Goal: Information Seeking & Learning: Learn about a topic

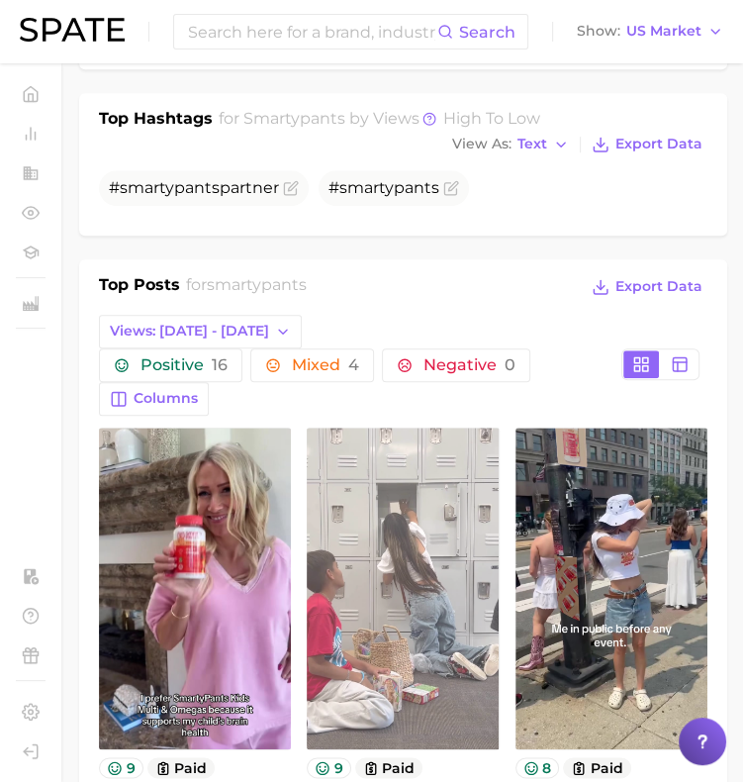
scroll to position [705, 0]
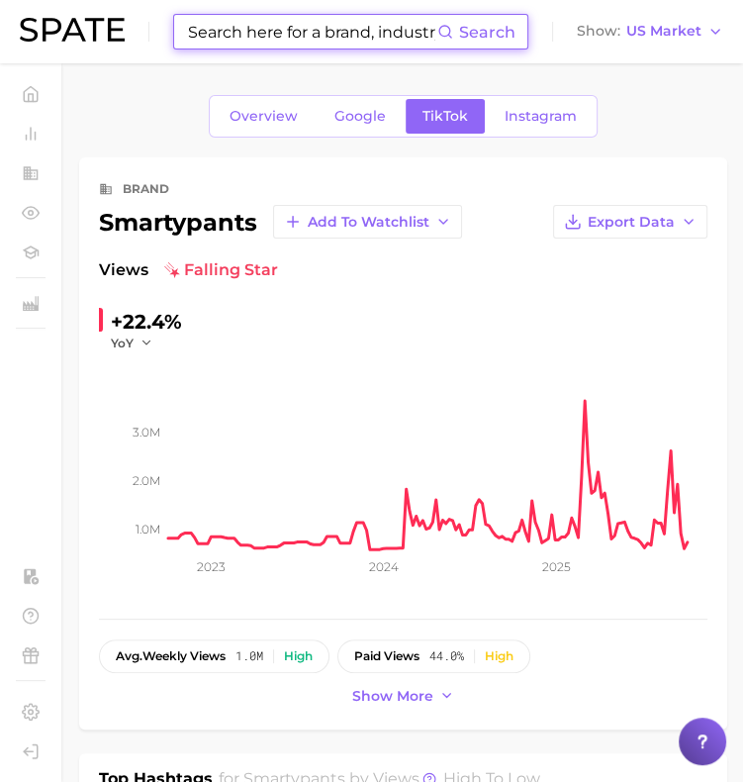
click at [258, 31] on input at bounding box center [311, 32] width 251 height 34
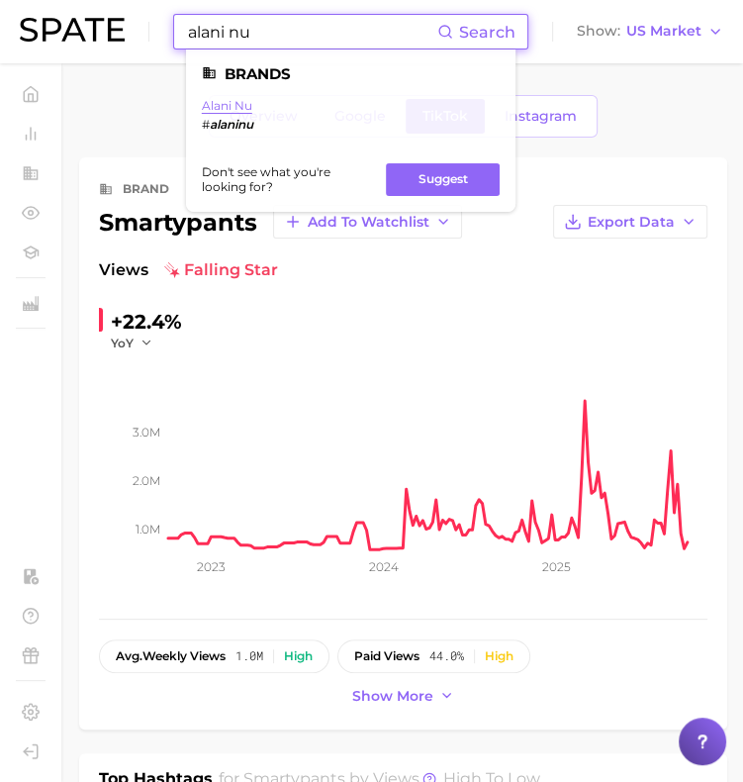
type input "alani nu"
click at [234, 102] on link "alani nu" at bounding box center [227, 105] width 50 height 15
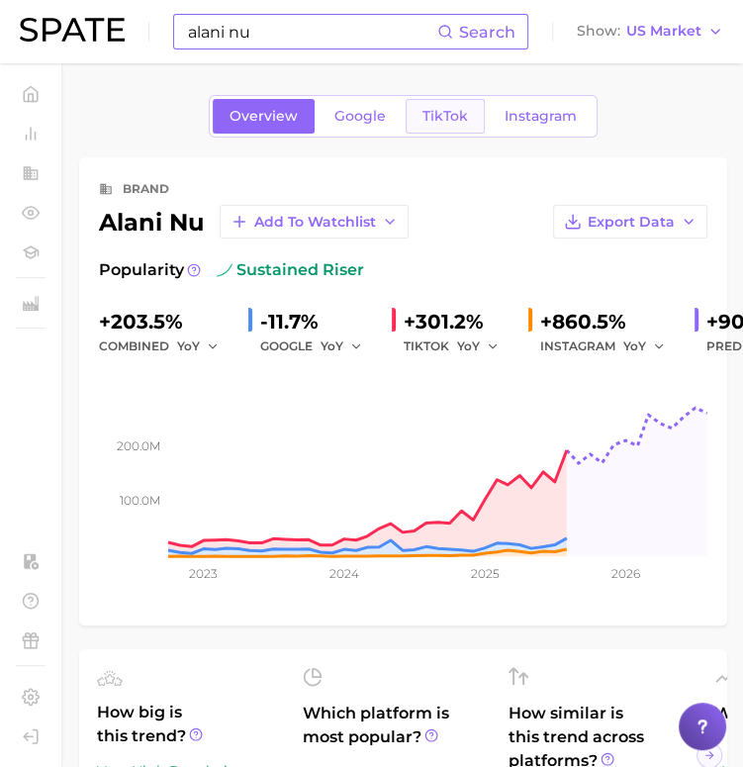
click at [453, 116] on span "TikTok" at bounding box center [445, 116] width 46 height 17
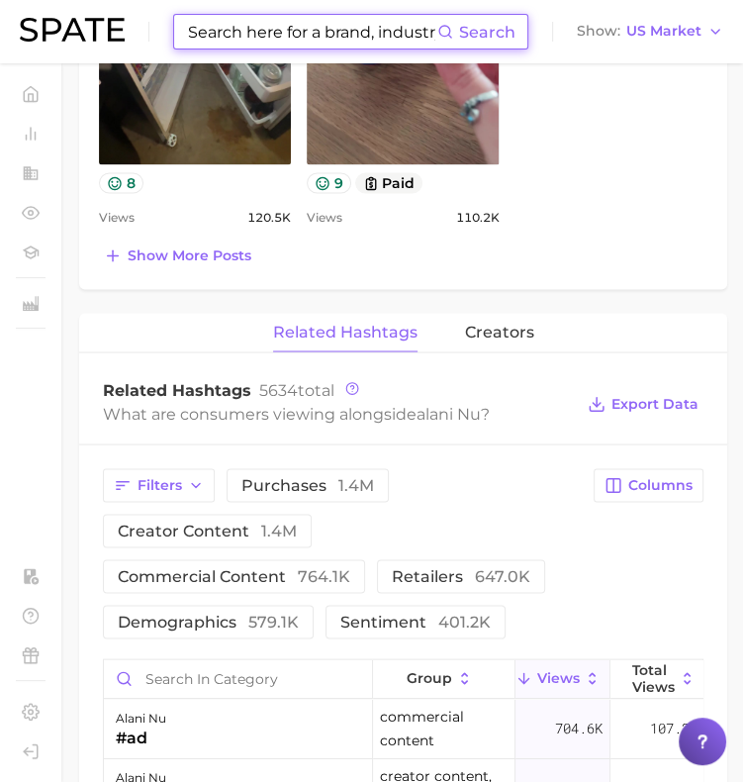
scroll to position [1663, 0]
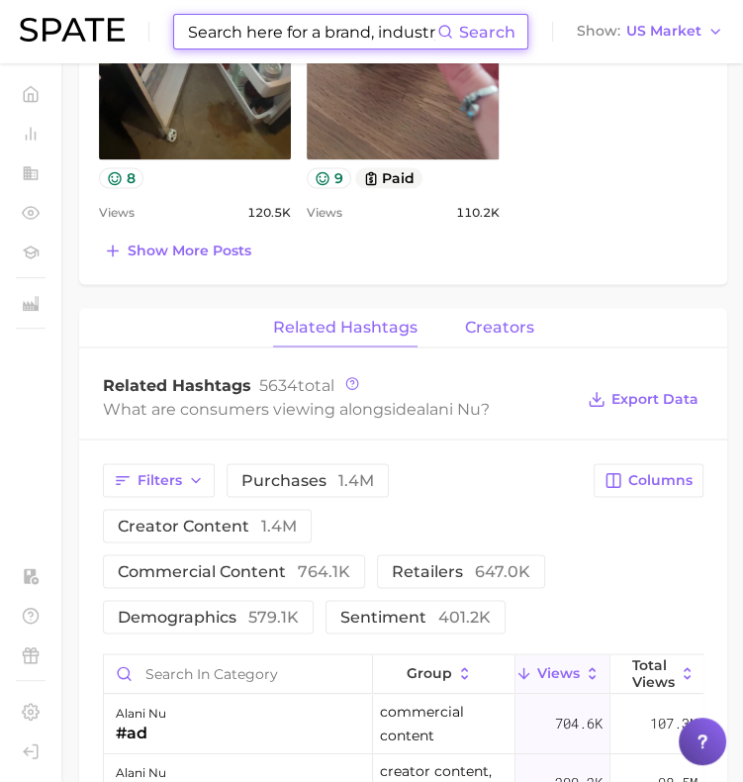
click at [493, 332] on button "creators" at bounding box center [499, 327] width 69 height 39
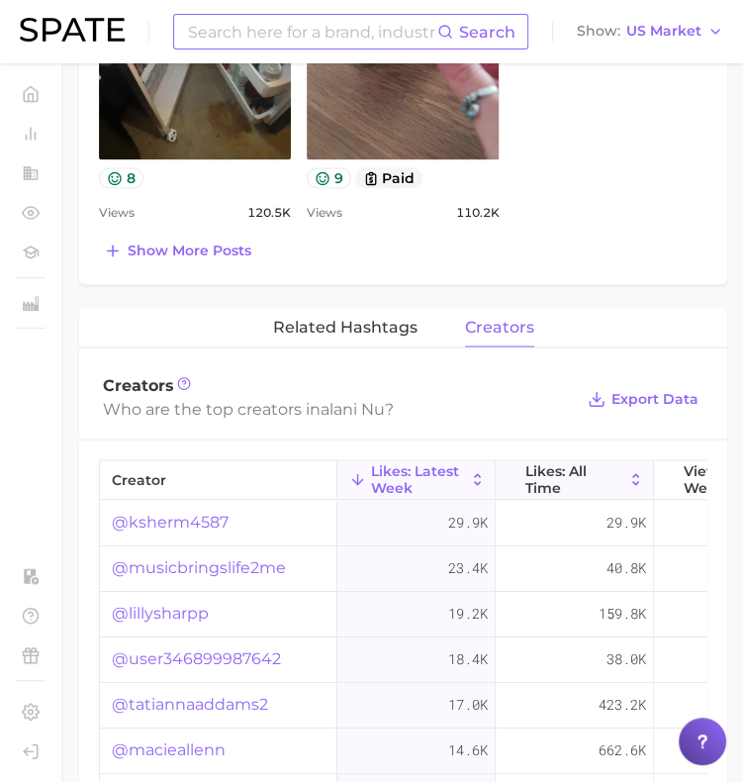
click at [540, 471] on span "Likes: All Time" at bounding box center [574, 478] width 98 height 32
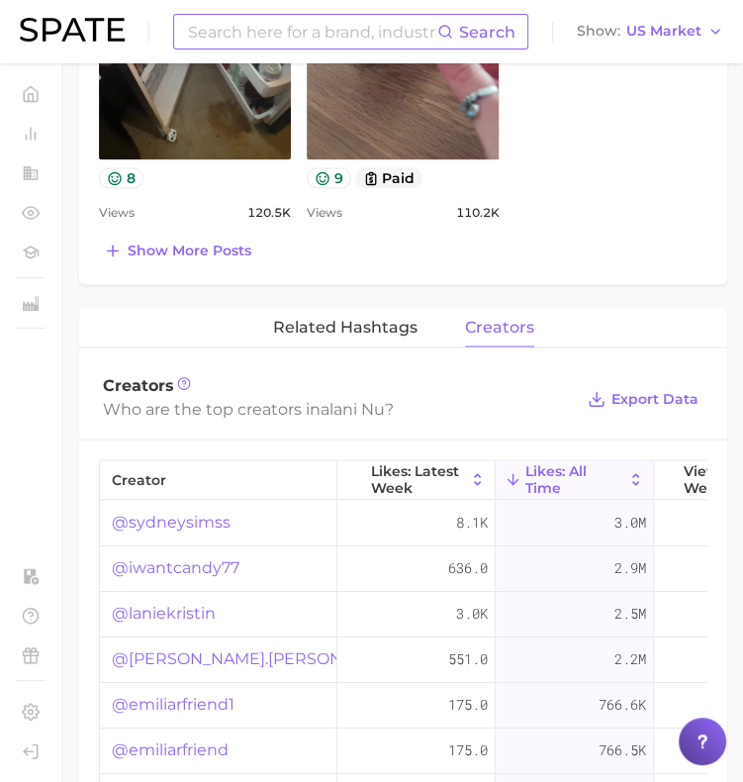
click at [172, 514] on link "@sydneysimss" at bounding box center [171, 522] width 119 height 24
click at [210, 563] on link "@iwantcandy77" at bounding box center [176, 567] width 128 height 24
click at [188, 602] on link "@laniekristin" at bounding box center [164, 613] width 104 height 24
click at [216, 650] on link "@[PERSON_NAME].[PERSON_NAME].1021" at bounding box center [275, 658] width 327 height 24
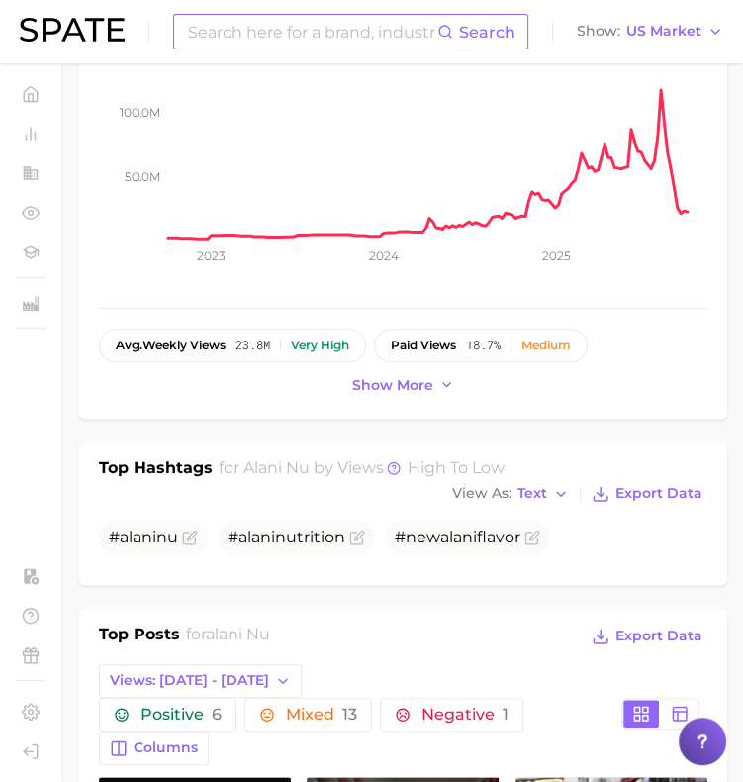
scroll to position [0, 0]
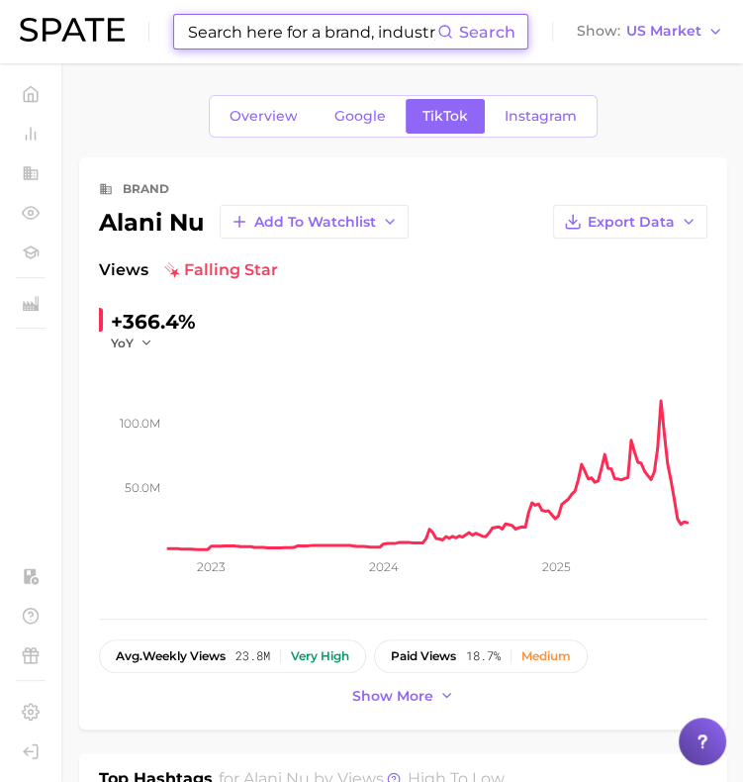
click at [206, 29] on input at bounding box center [311, 32] width 251 height 34
click at [82, 29] on img at bounding box center [72, 30] width 105 height 24
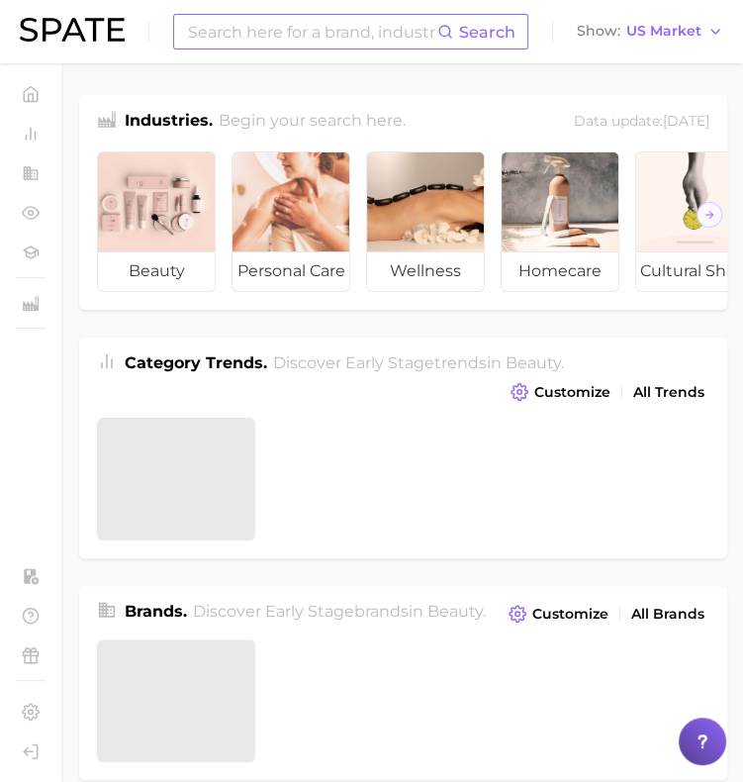
click at [258, 34] on input at bounding box center [311, 32] width 251 height 34
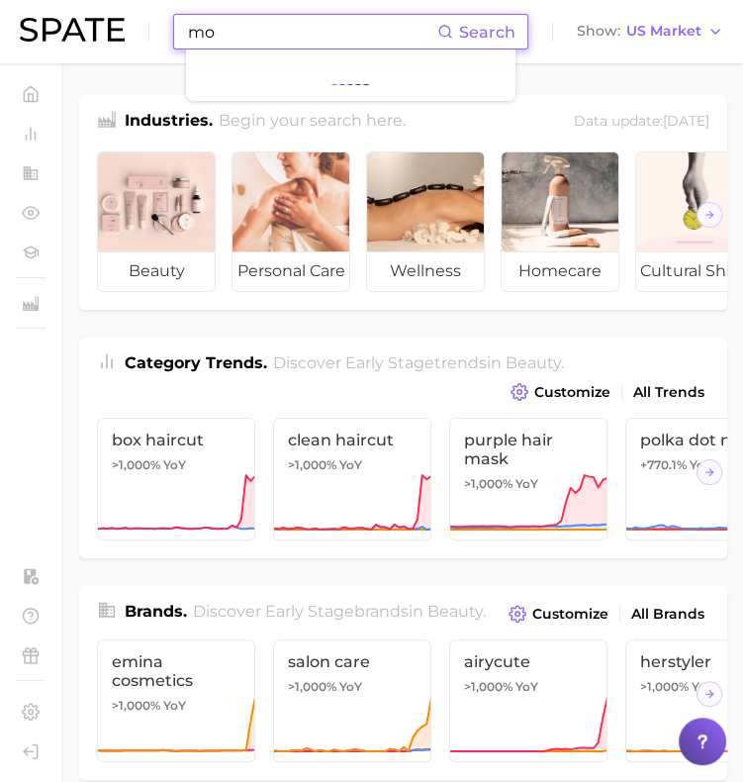
type input "m"
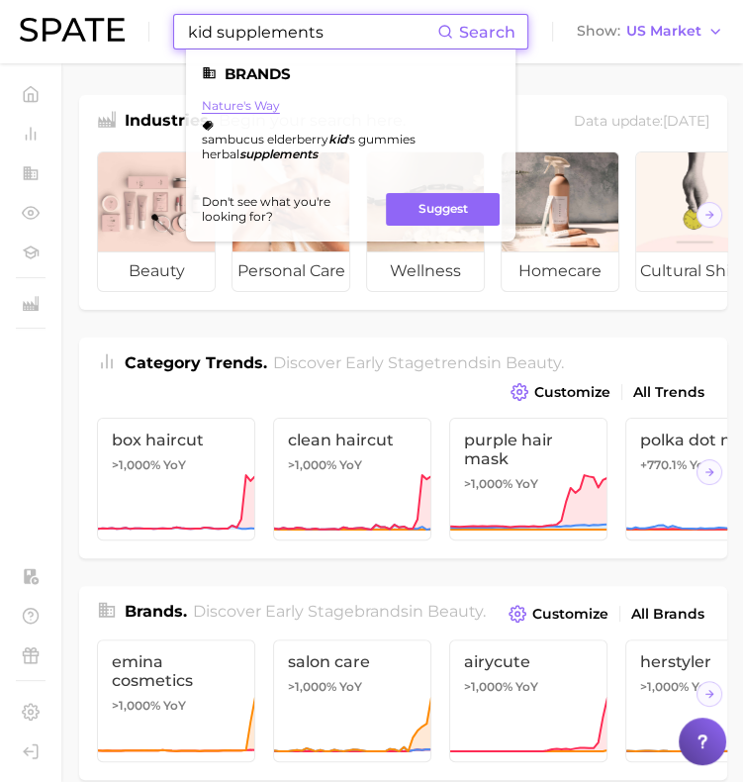
type input "kid supplements"
click at [264, 104] on link "nature's way" at bounding box center [241, 105] width 78 height 15
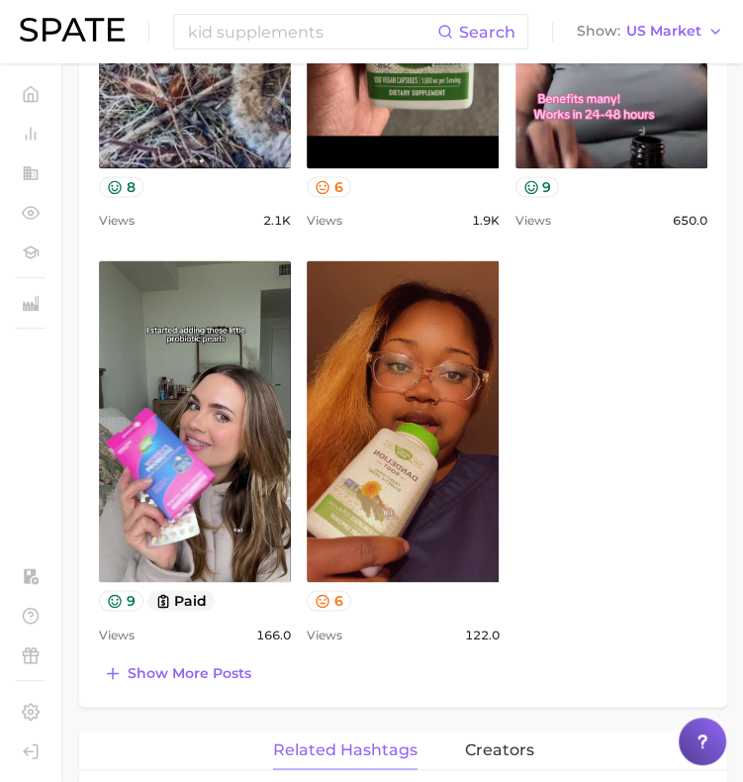
scroll to position [1559, 0]
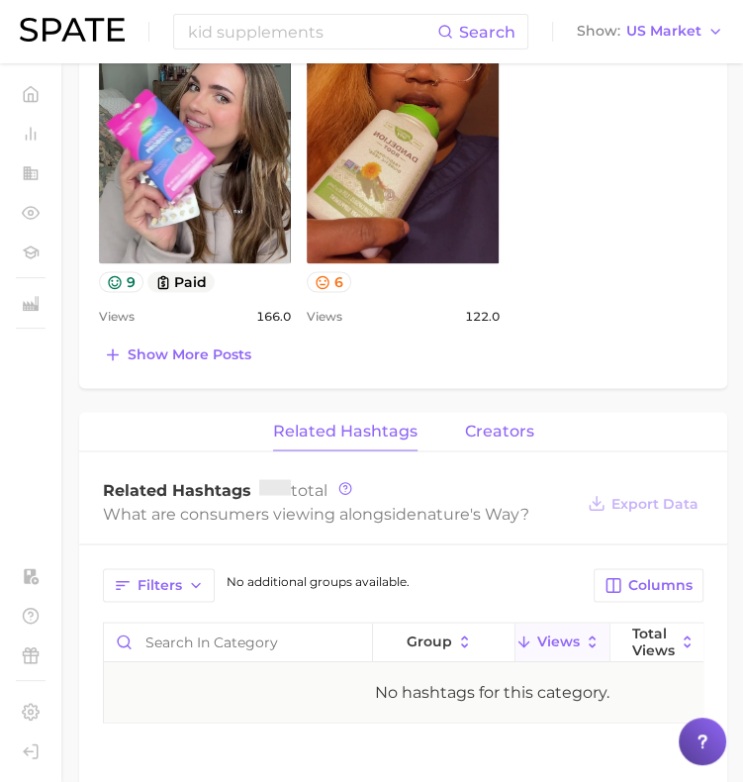
click at [480, 434] on span "creators" at bounding box center [499, 430] width 69 height 18
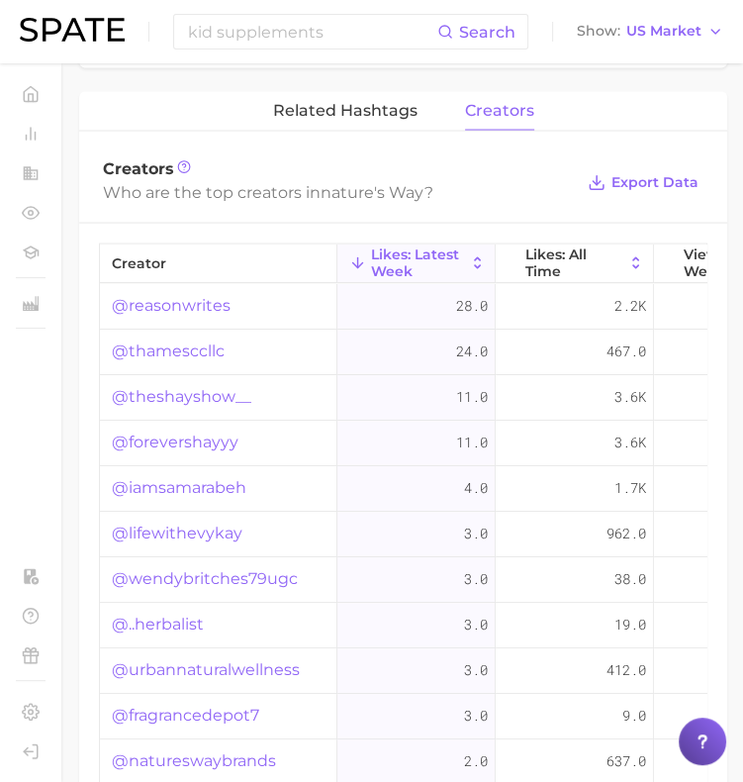
scroll to position [1936, 0]
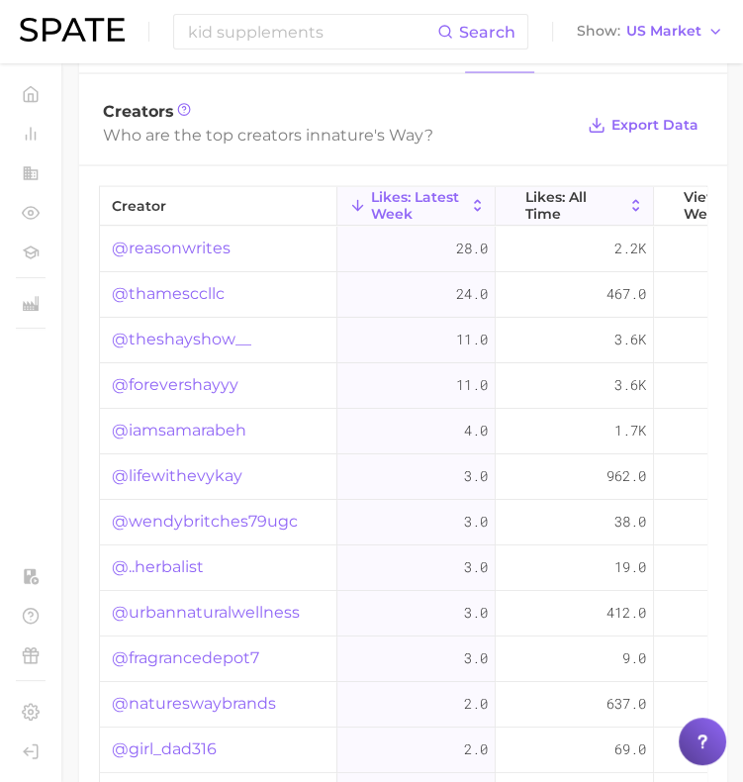
click at [617, 206] on span "Likes: All Time" at bounding box center [574, 205] width 98 height 32
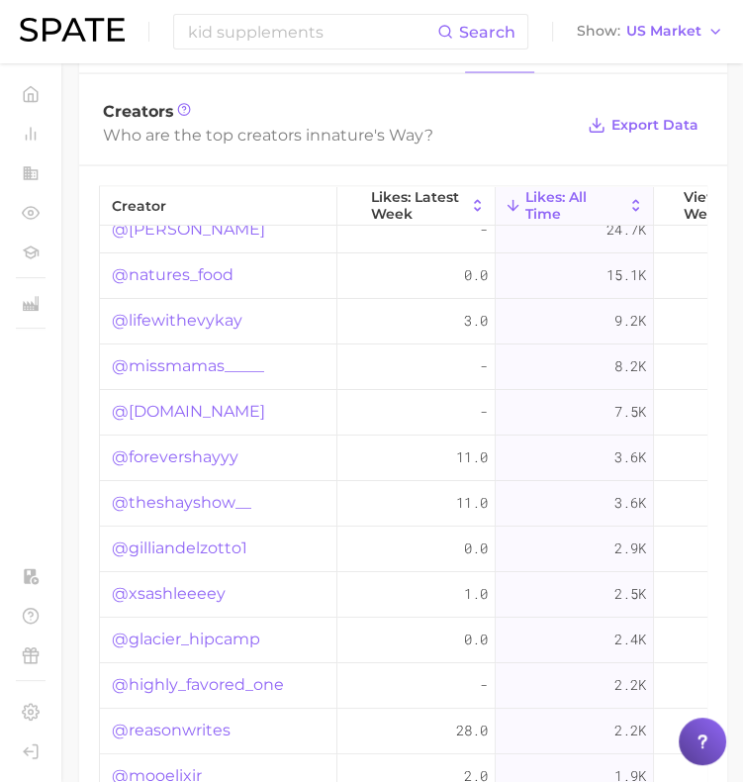
scroll to position [20, 0]
click at [199, 408] on link "@[DOMAIN_NAME]" at bounding box center [188, 411] width 153 height 24
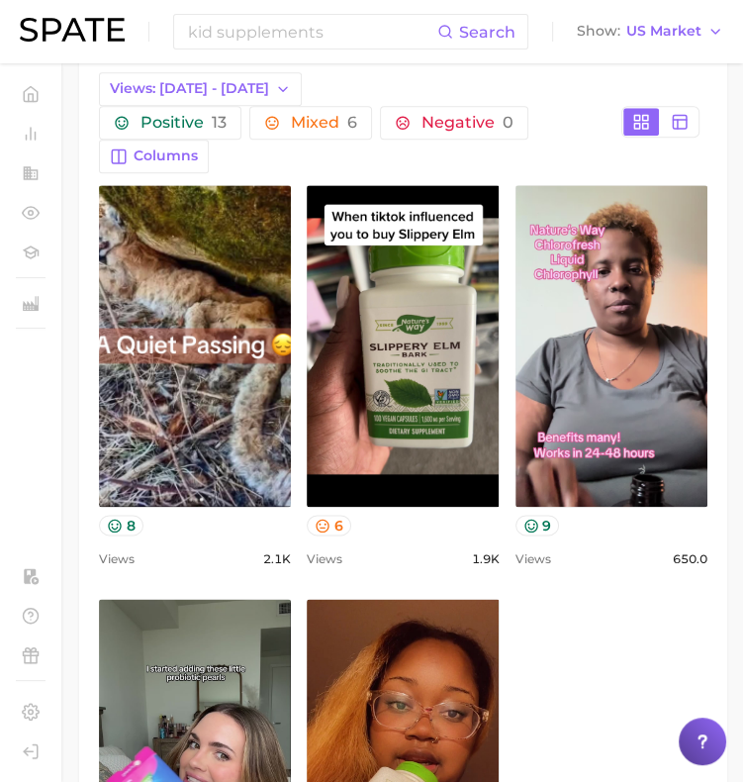
scroll to position [795, 0]
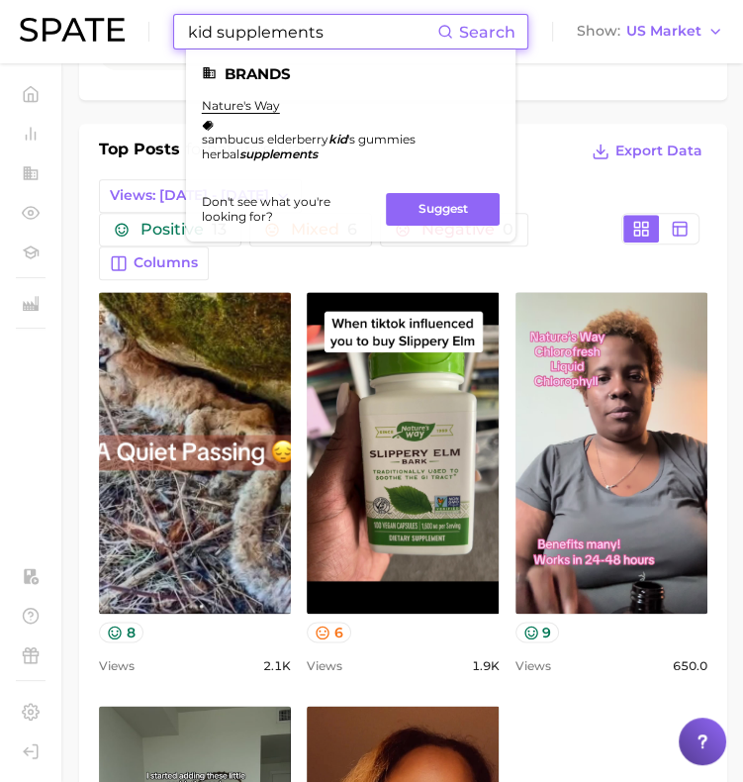
click at [295, 24] on input "kid supplements" at bounding box center [311, 32] width 251 height 34
click at [209, 26] on input "kid supplements" at bounding box center [311, 32] width 251 height 34
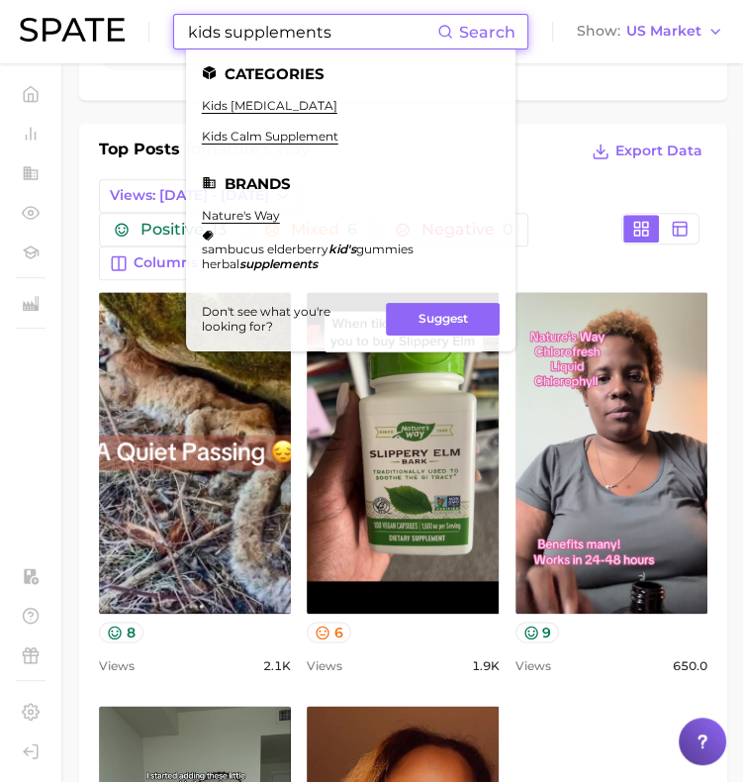
drag, startPoint x: 344, startPoint y: 24, endPoint x: 162, endPoint y: 20, distance: 182.1
click at [162, 20] on div "kids supplements Search Categories kids [MEDICAL_DATA] kids calm supplement Bra…" at bounding box center [371, 31] width 703 height 63
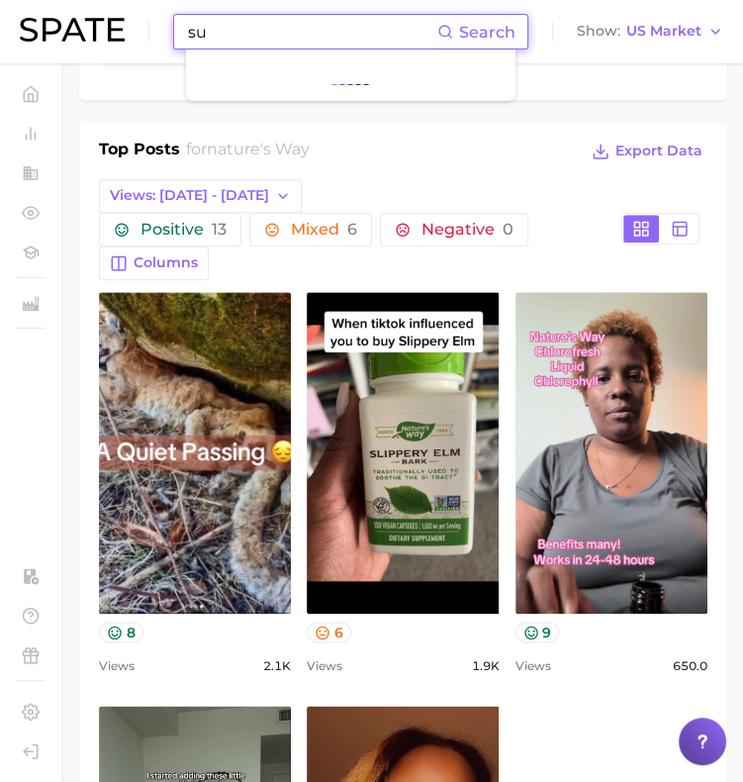
type input "s"
type input "k"
type input "c"
click at [250, 28] on input at bounding box center [311, 32] width 251 height 34
paste input "[PERSON_NAME]’s"
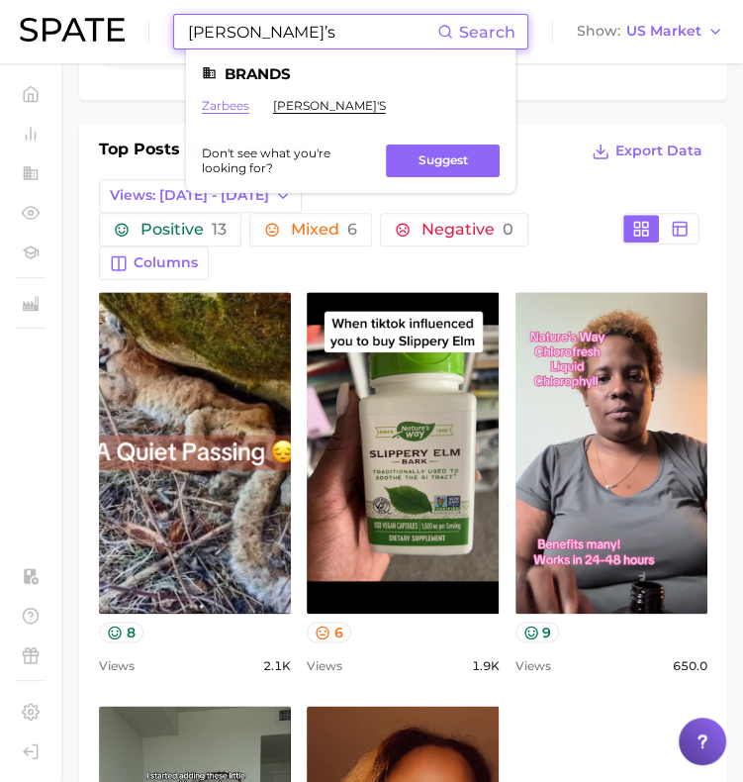
type input "[PERSON_NAME]’s"
click at [222, 104] on link "zarbees" at bounding box center [225, 105] width 47 height 15
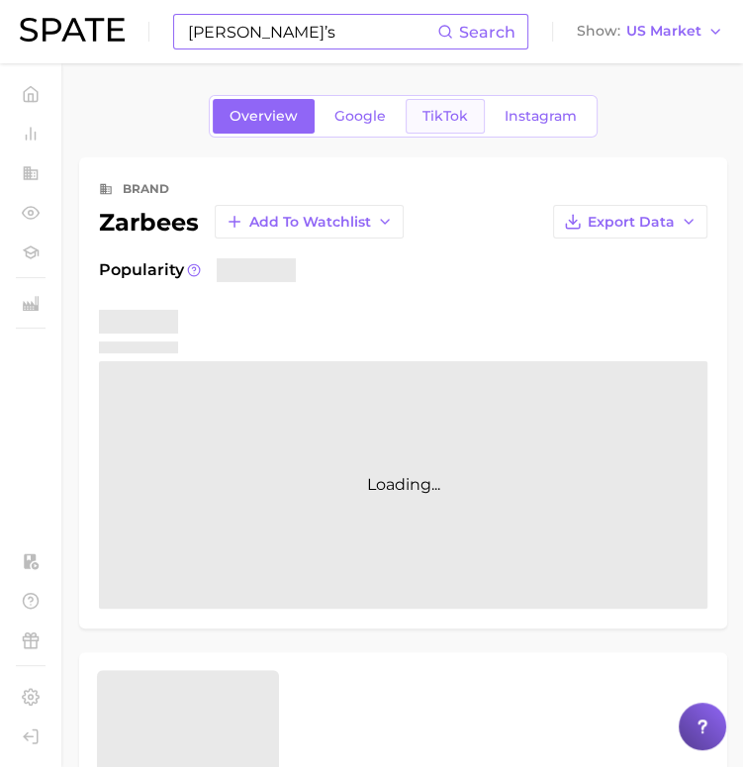
click at [455, 121] on span "TikTok" at bounding box center [445, 116] width 46 height 17
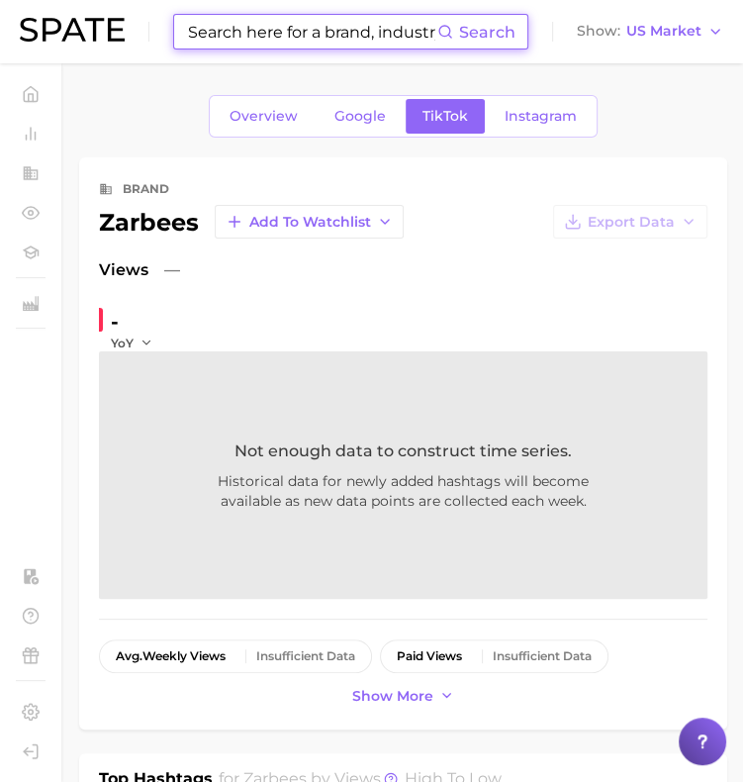
click at [329, 33] on input at bounding box center [311, 32] width 251 height 34
paste input "[PERSON_NAME]’s"
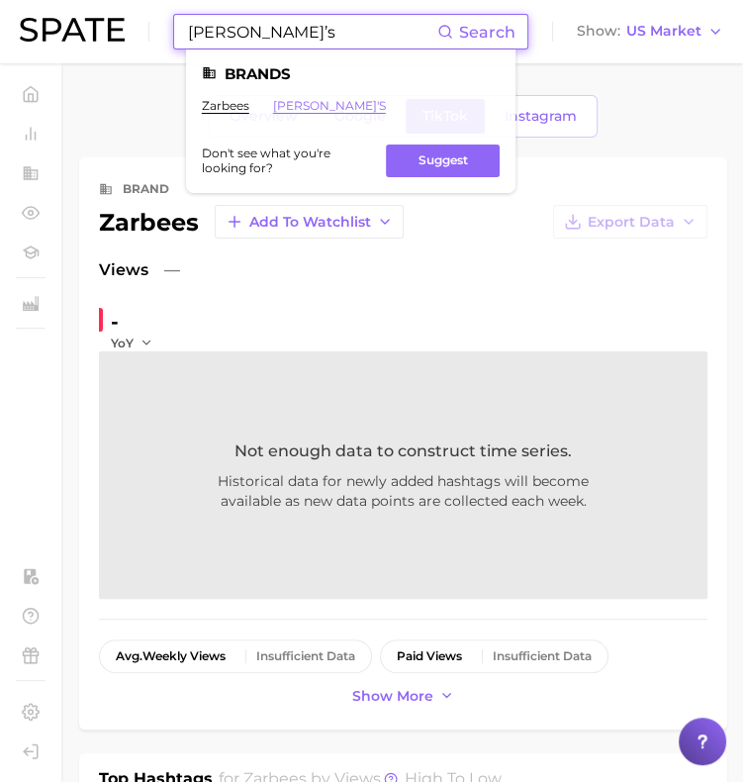
type input "[PERSON_NAME]’s"
click at [299, 110] on link "[PERSON_NAME]'s" at bounding box center [329, 105] width 113 height 15
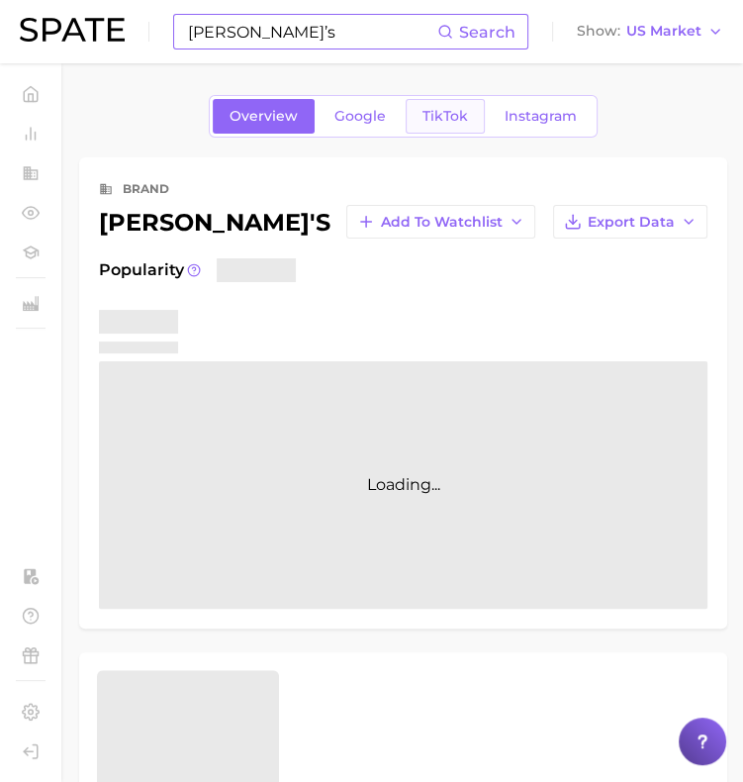
click at [430, 125] on link "TikTok" at bounding box center [445, 116] width 79 height 35
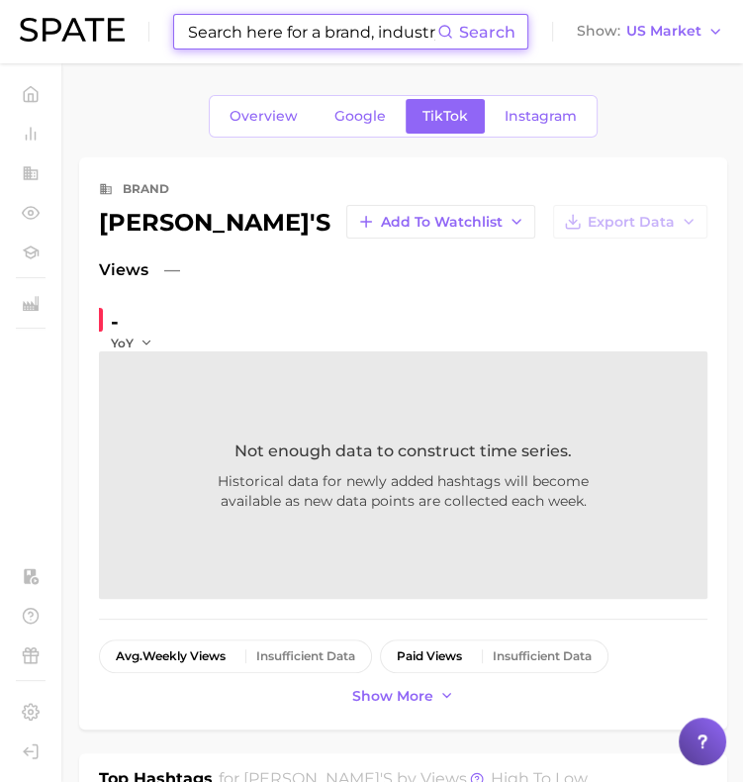
click at [340, 34] on input at bounding box center [311, 32] width 251 height 34
type input "k"
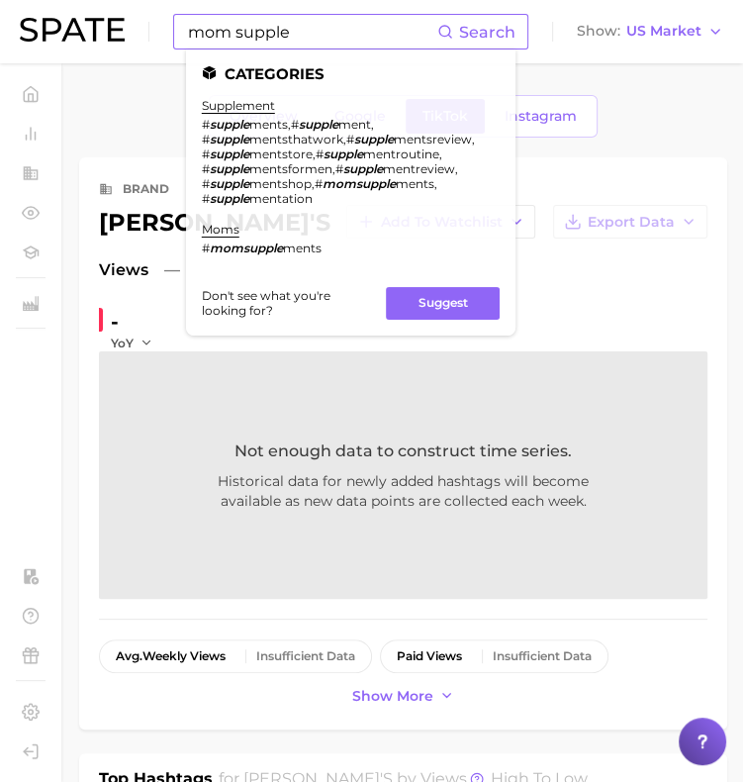
click at [247, 246] on em "momsupple" at bounding box center [246, 247] width 73 height 15
drag, startPoint x: 229, startPoint y: 32, endPoint x: 173, endPoint y: 32, distance: 55.4
click at [173, 32] on div "mom supple Search Categories supplement # supple ments , # supple ment , # supp…" at bounding box center [350, 32] width 355 height 36
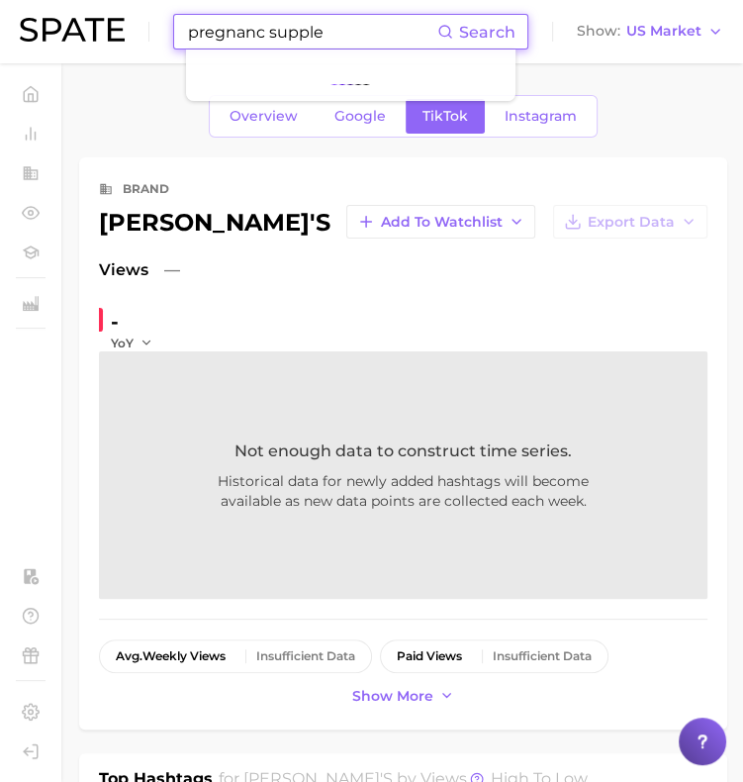
type input "pregnancy supple"
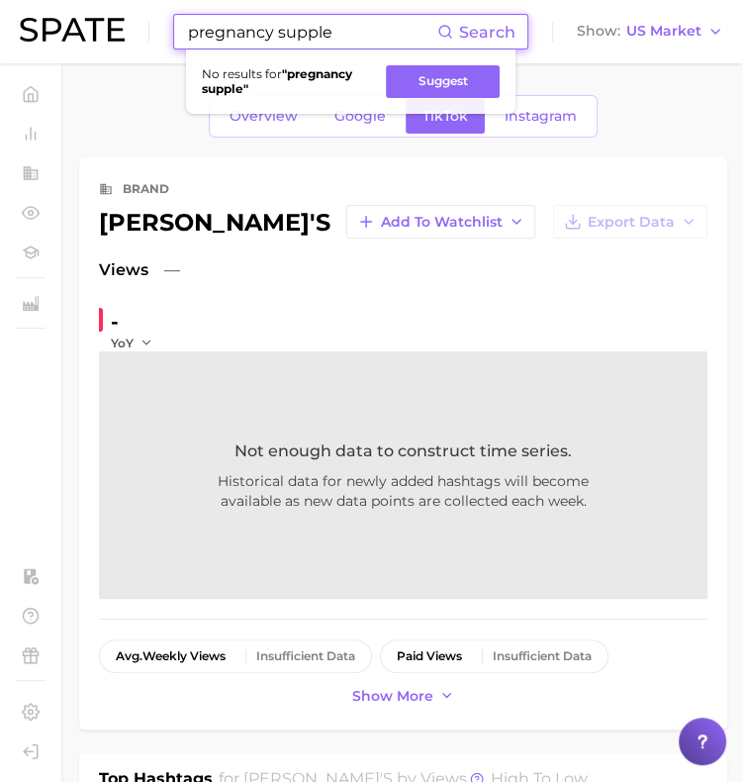
drag, startPoint x: 363, startPoint y: 33, endPoint x: 98, endPoint y: 15, distance: 265.8
click at [98, 15] on div "pregnancy supple Search No results for " pregnancy supple " Suggest Show US Mar…" at bounding box center [371, 31] width 703 height 63
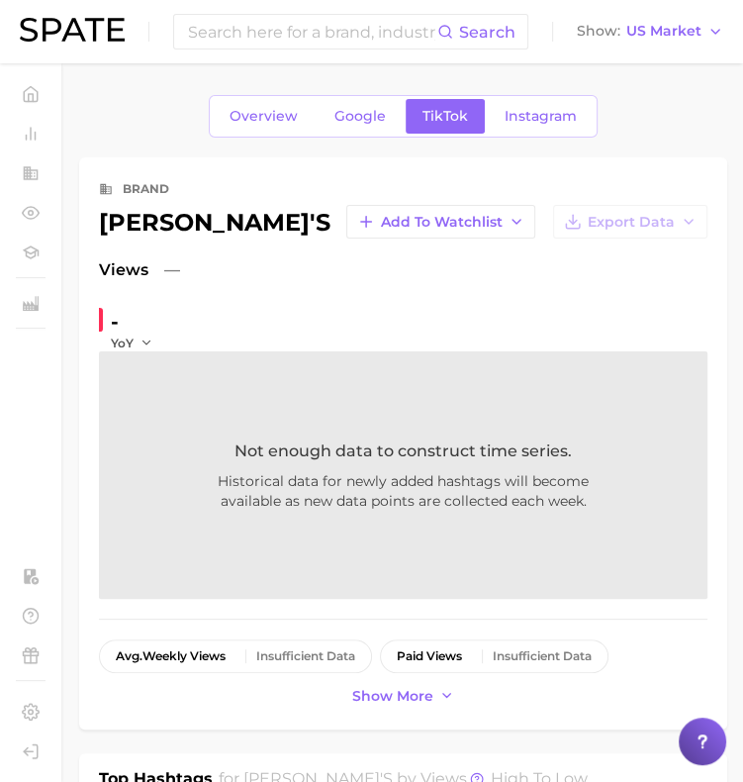
click at [74, 9] on div "Search Show US Market" at bounding box center [371, 31] width 703 height 63
click at [79, 38] on img at bounding box center [72, 30] width 105 height 24
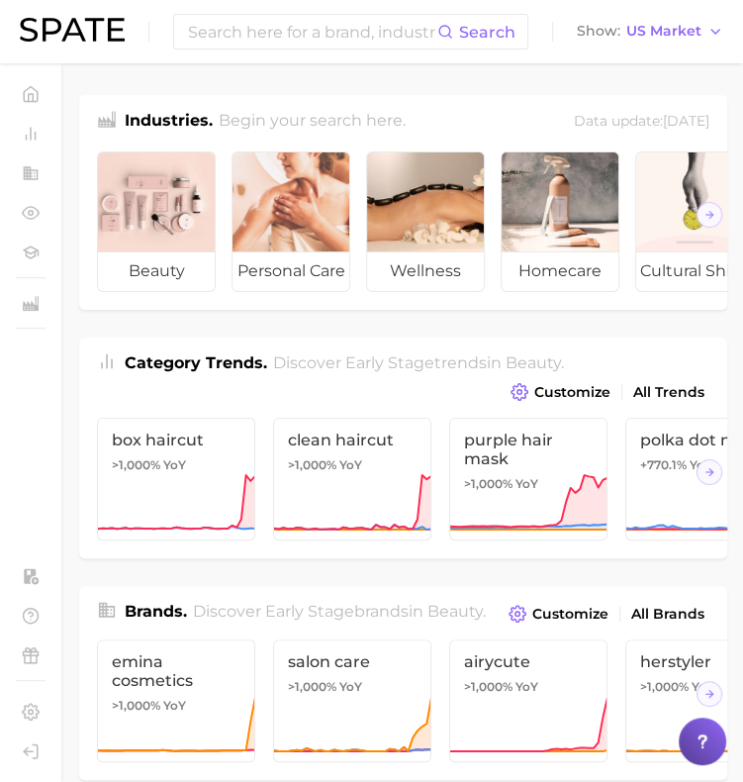
click at [95, 39] on img at bounding box center [72, 30] width 105 height 24
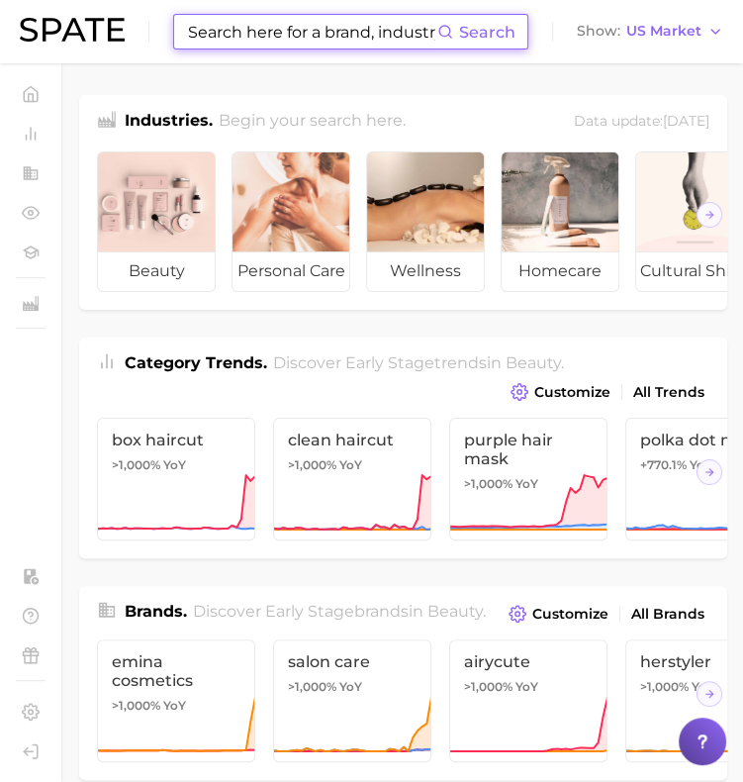
click at [226, 35] on input at bounding box center [311, 32] width 251 height 34
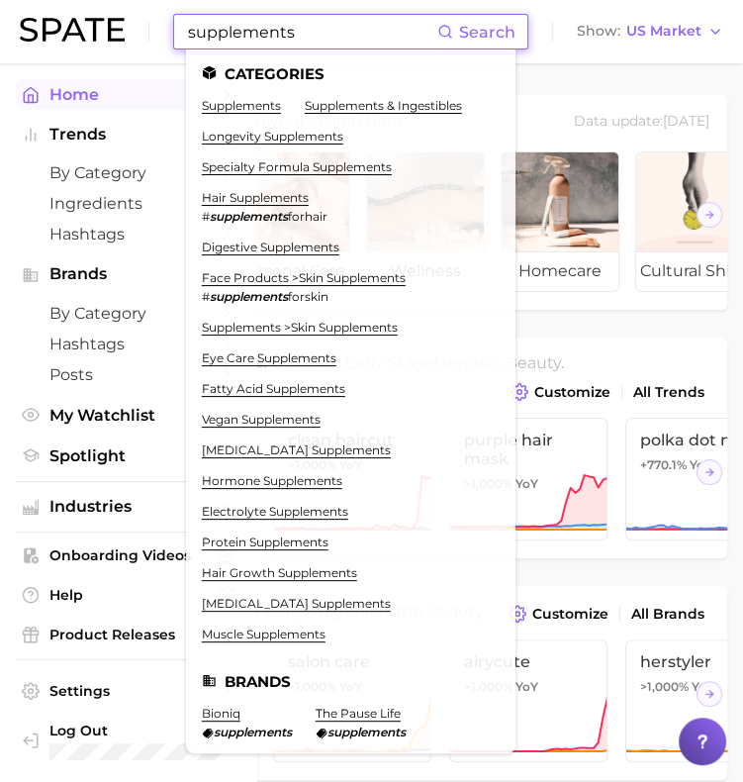
type input "supplements"
click at [34, 98] on polyline "Sidebar" at bounding box center [31, 99] width 5 height 8
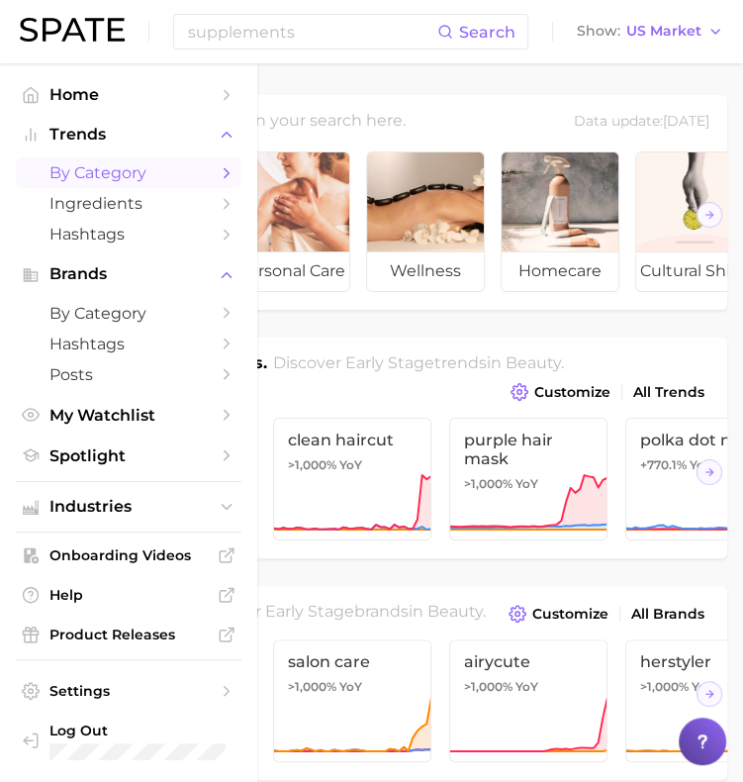
click at [103, 163] on link "by Category" at bounding box center [129, 172] width 226 height 31
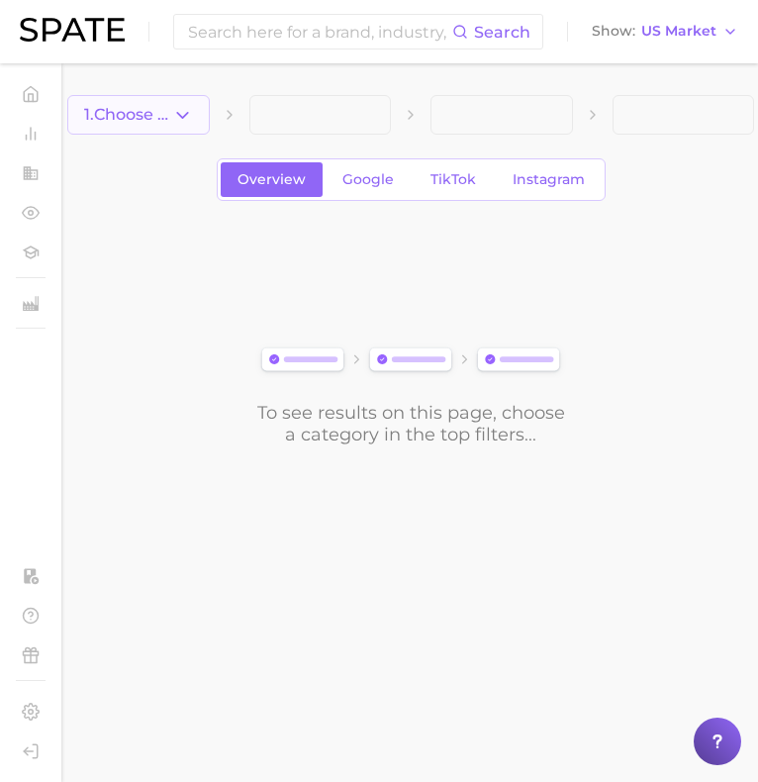
click at [181, 112] on icon "button" at bounding box center [182, 115] width 21 height 21
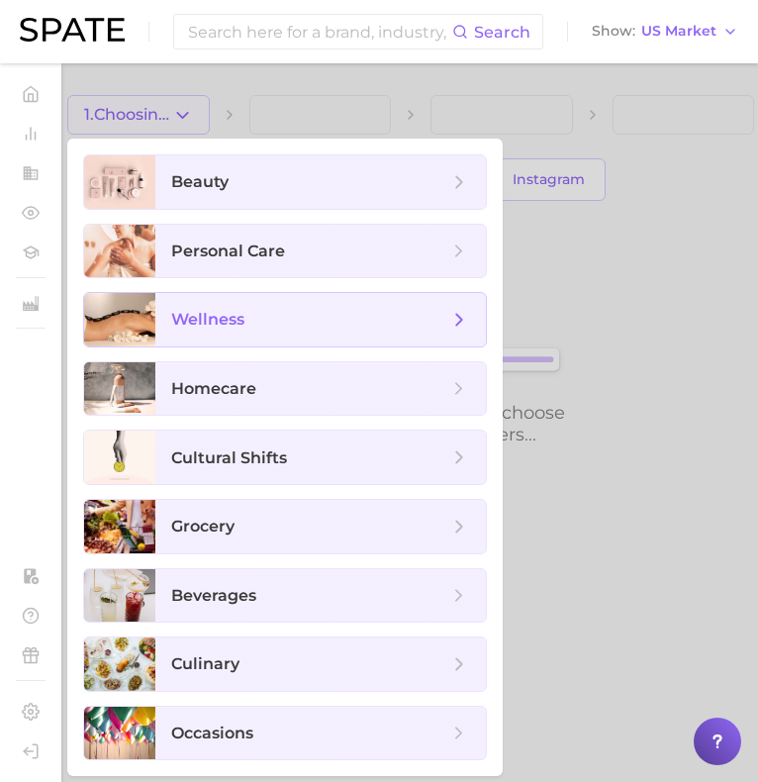
click at [190, 327] on span "wellness" at bounding box center [207, 319] width 73 height 19
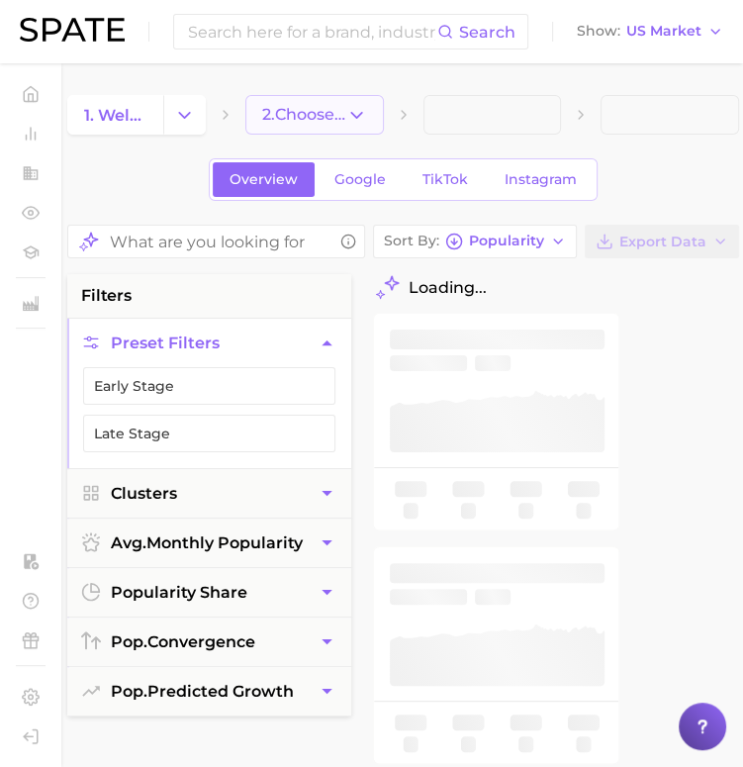
click at [319, 106] on span "2. Choose Category" at bounding box center [304, 115] width 84 height 18
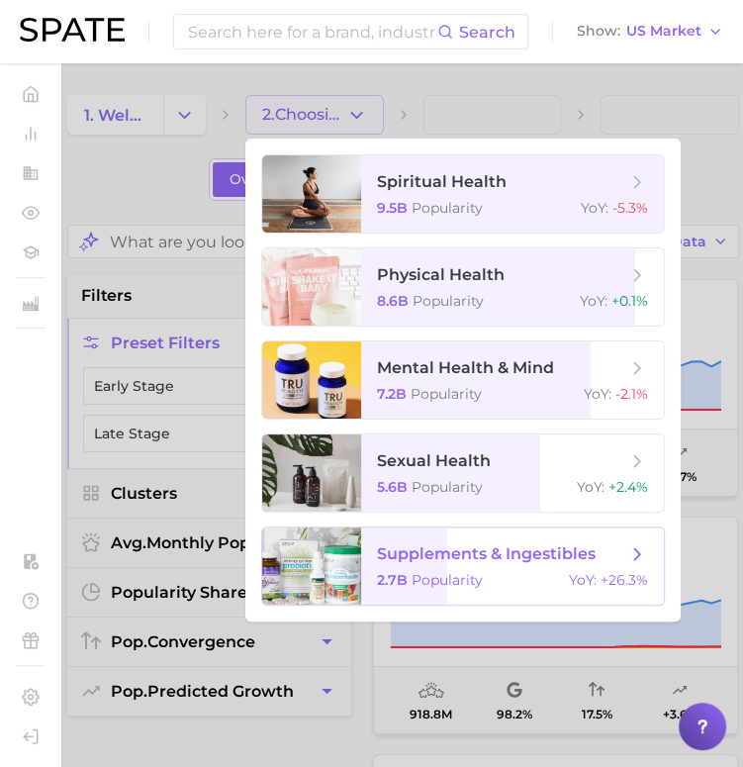
click at [404, 558] on span "supplements & ingestibles" at bounding box center [486, 553] width 219 height 19
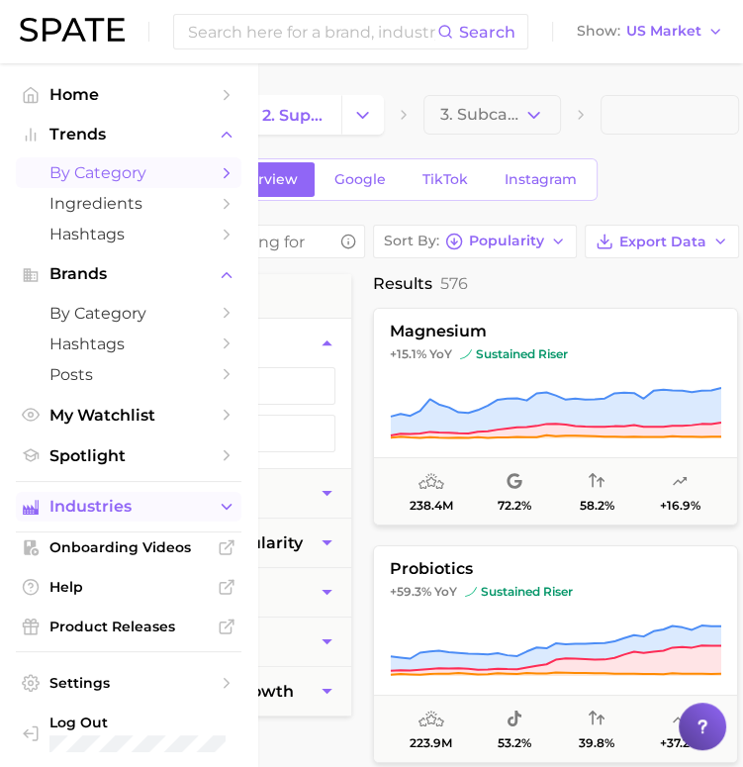
click at [123, 508] on span "Industries" at bounding box center [128, 507] width 158 height 18
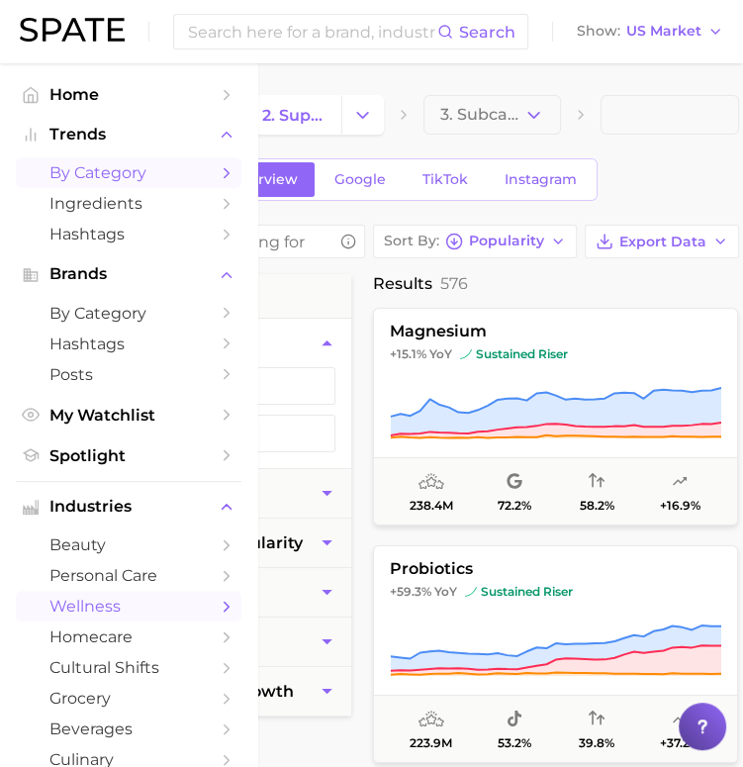
click at [93, 621] on link "wellness" at bounding box center [129, 606] width 226 height 31
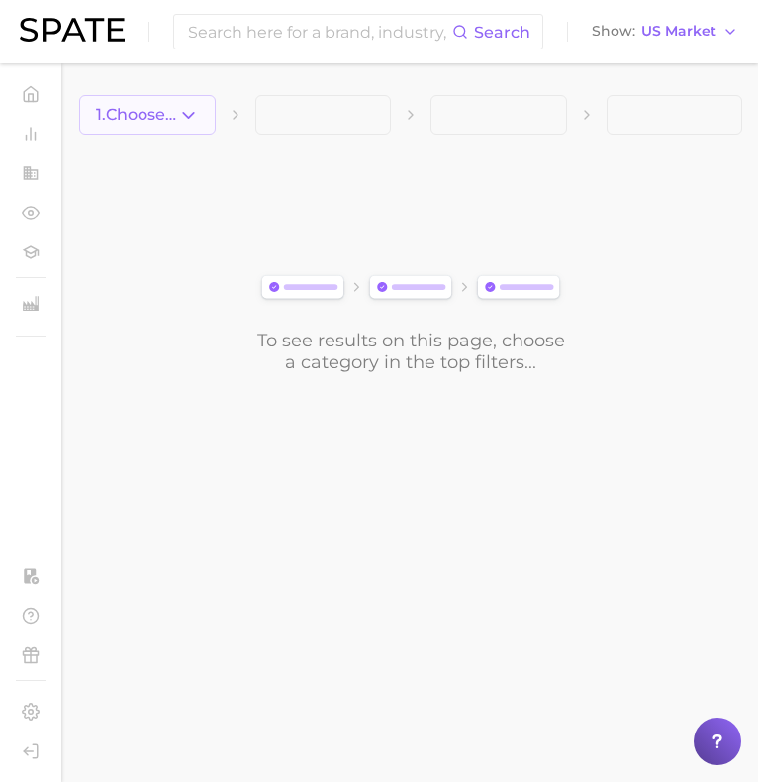
click at [193, 123] on icon "button" at bounding box center [188, 115] width 21 height 21
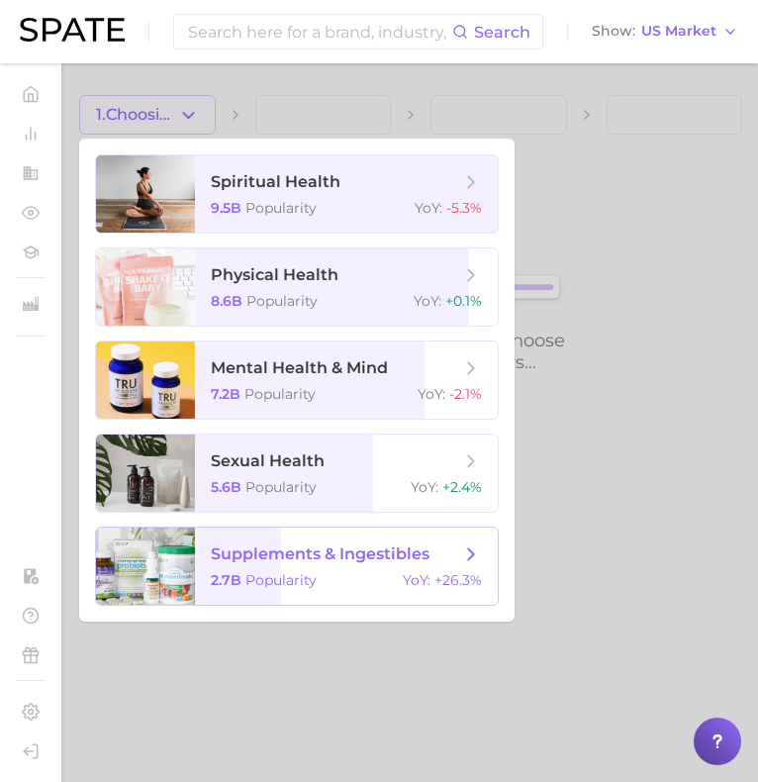
click at [252, 539] on span "supplements & ingestibles 2.7b Popularity YoY : +26.3%" at bounding box center [346, 565] width 303 height 77
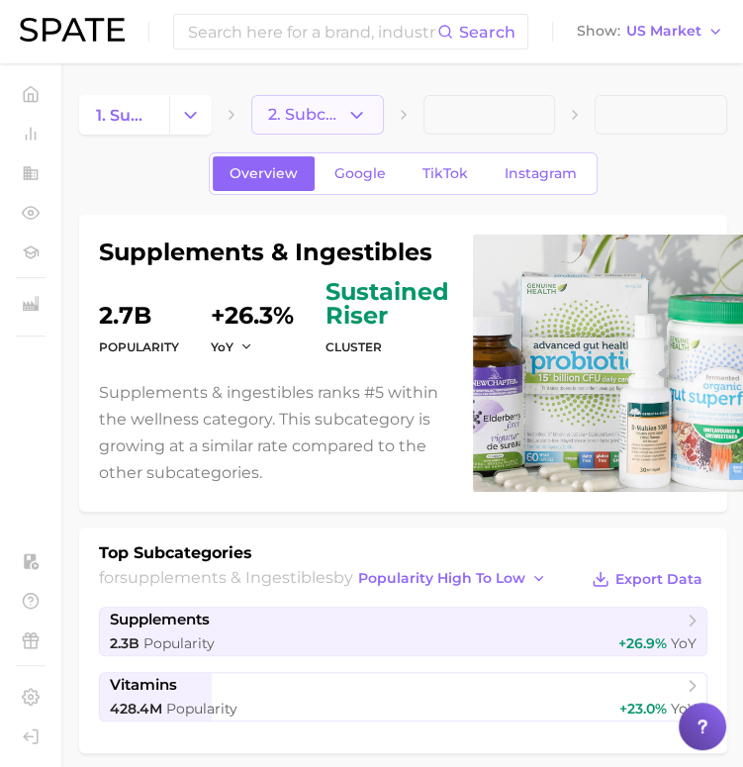
click at [321, 113] on span "2. Subcategory" at bounding box center [307, 115] width 78 height 18
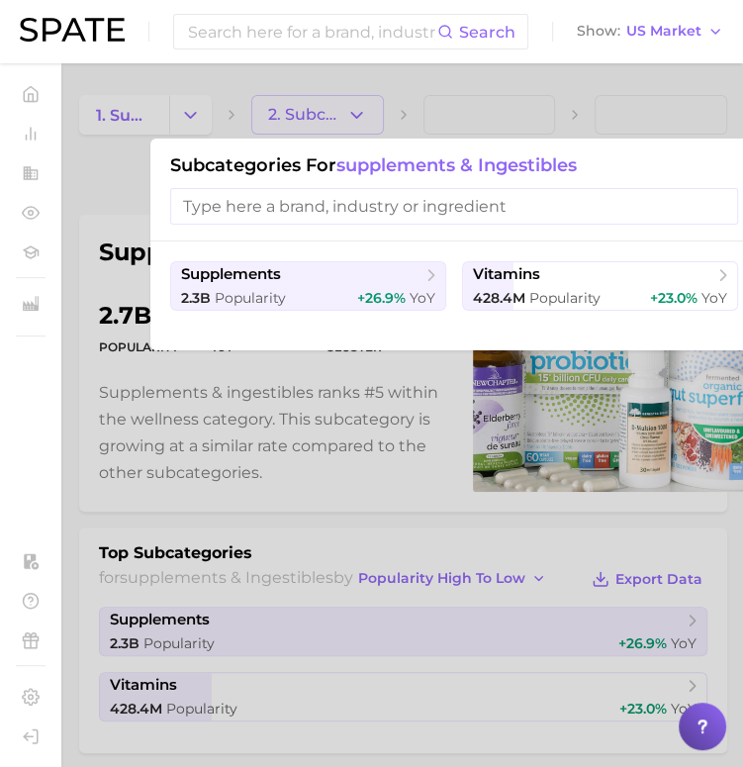
click at [278, 425] on div at bounding box center [371, 383] width 743 height 767
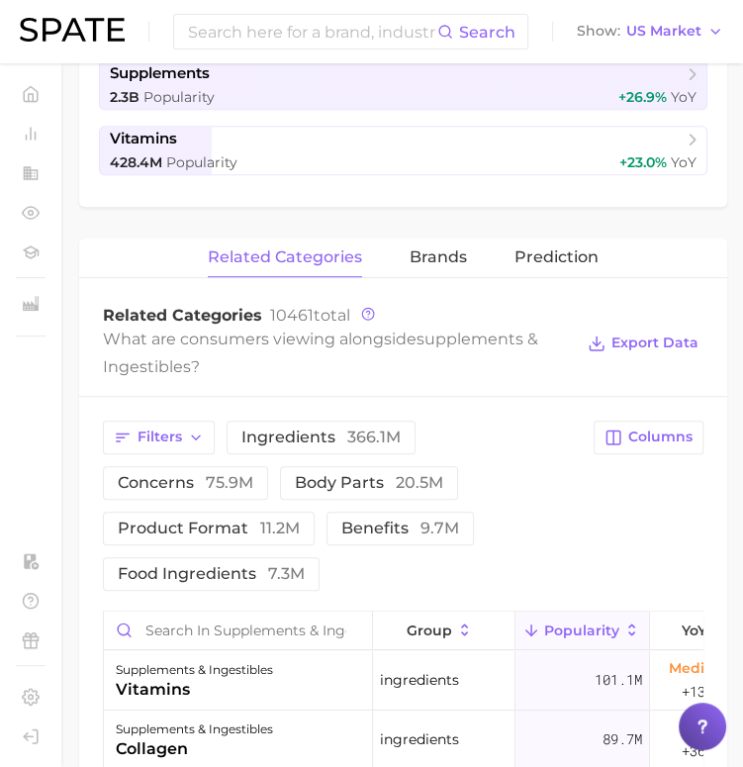
scroll to position [549, 0]
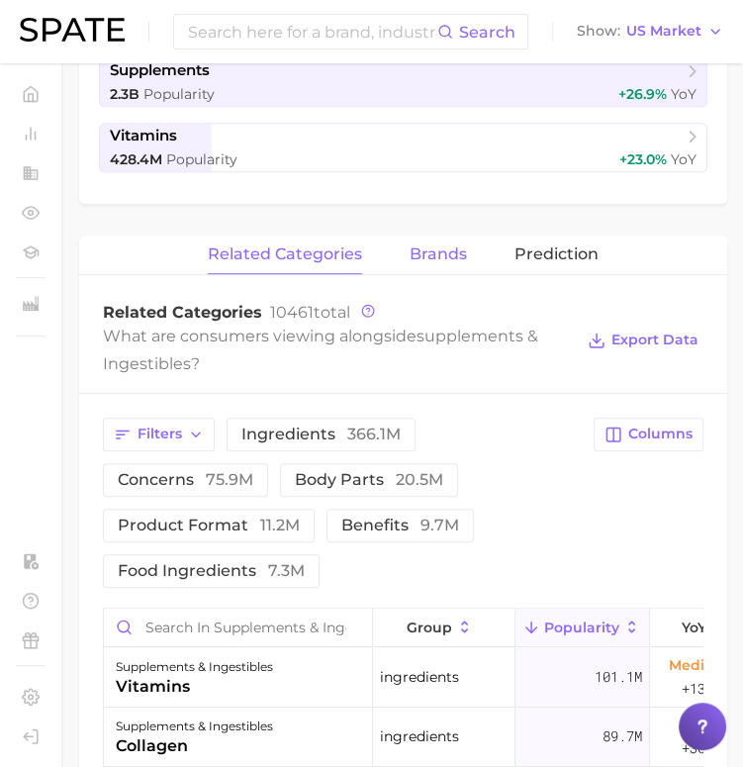
click at [457, 247] on span "brands" at bounding box center [438, 254] width 57 height 18
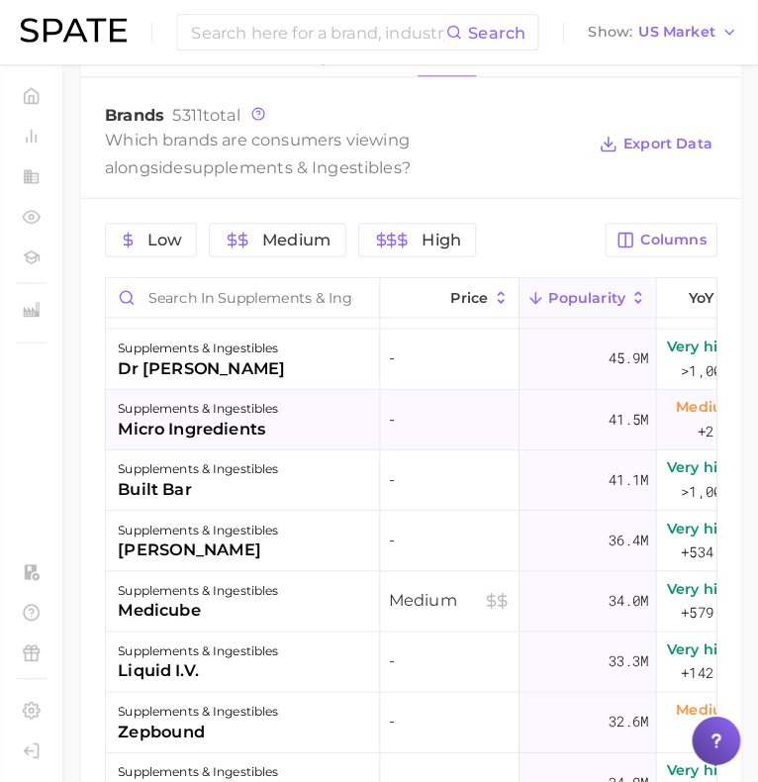
scroll to position [288, 0]
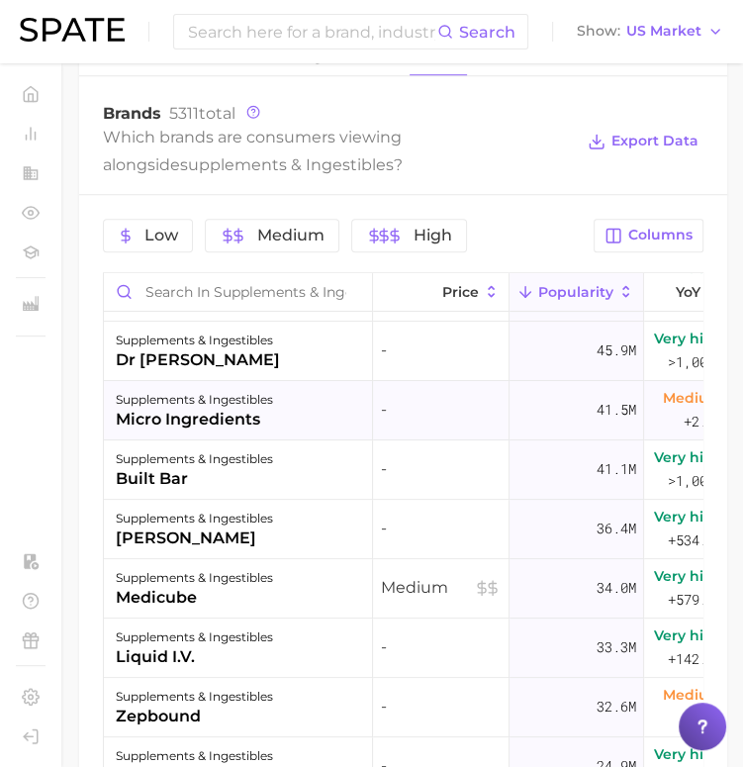
click at [255, 415] on div "micro ingredients" at bounding box center [194, 420] width 157 height 24
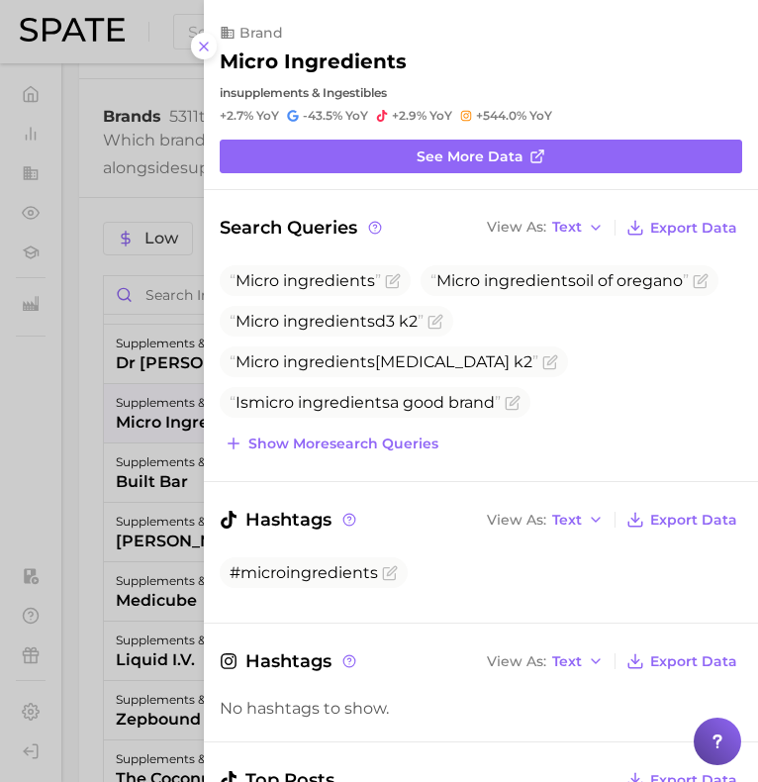
scroll to position [0, 0]
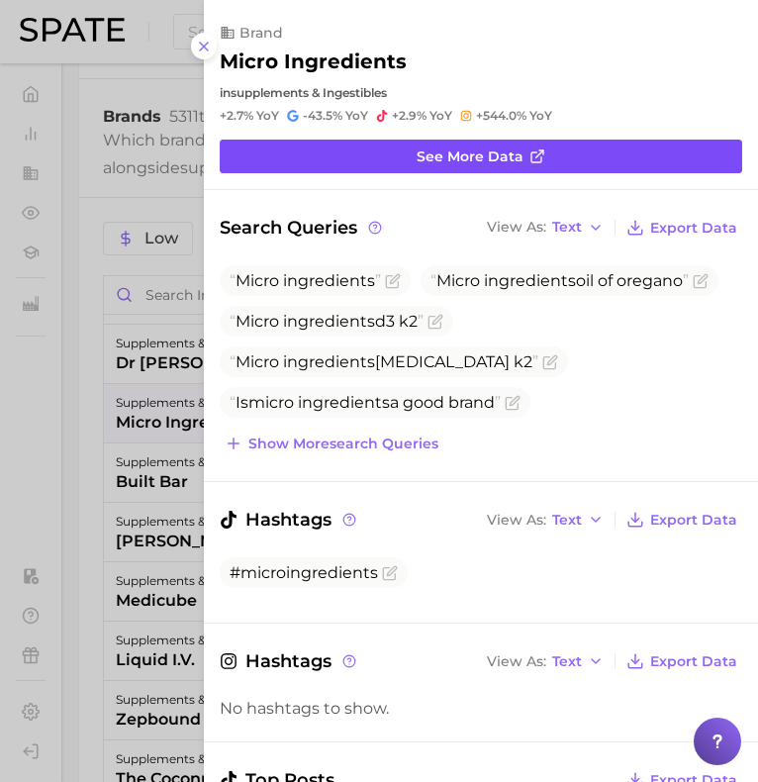
click at [439, 152] on span "See more data" at bounding box center [470, 156] width 107 height 17
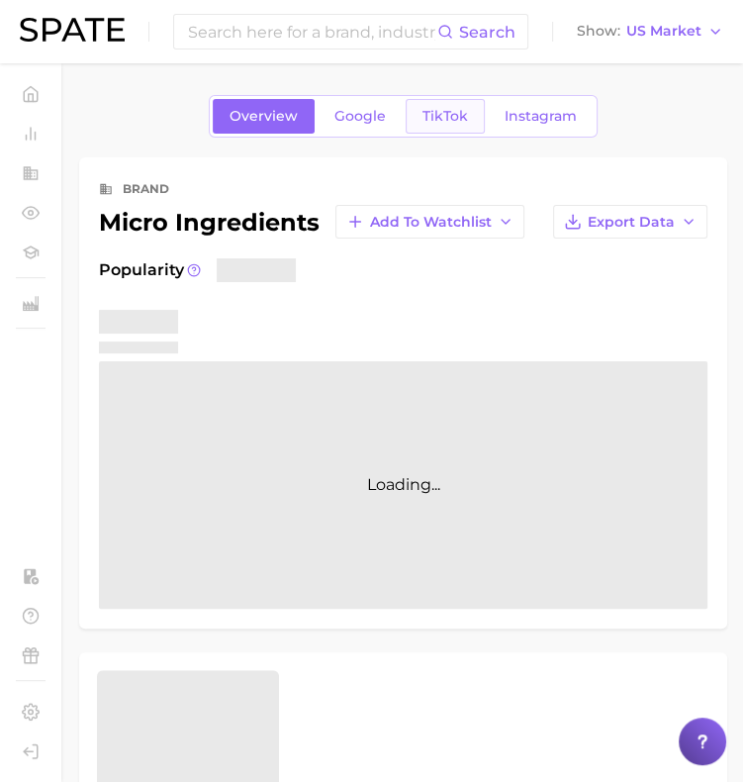
click at [425, 124] on span "TikTok" at bounding box center [445, 116] width 46 height 17
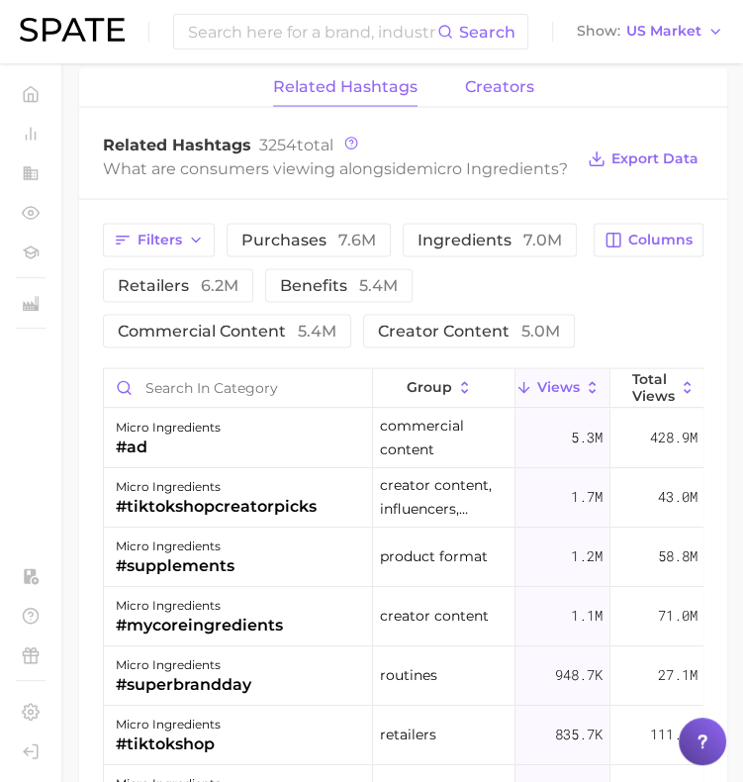
click at [494, 103] on button "creators" at bounding box center [499, 87] width 69 height 39
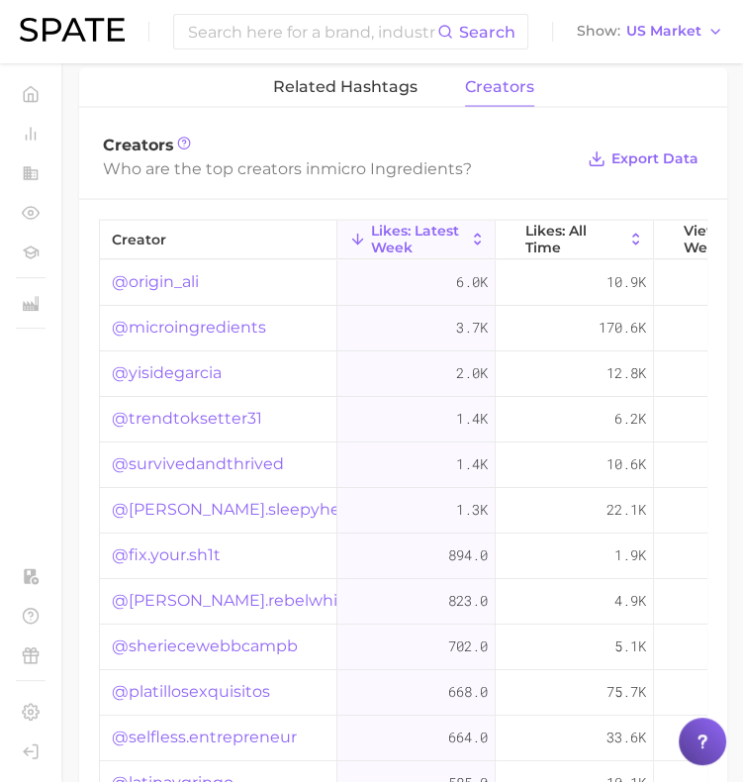
click at [175, 271] on link "@origin_ali" at bounding box center [155, 282] width 87 height 24
click at [198, 381] on div "@yisidegarcia" at bounding box center [218, 374] width 237 height 46
click at [201, 371] on link "@yisidegarcia" at bounding box center [167, 373] width 110 height 24
click at [180, 326] on link "@microingredients" at bounding box center [189, 328] width 154 height 24
click at [200, 371] on link "@yisidegarcia" at bounding box center [167, 373] width 110 height 24
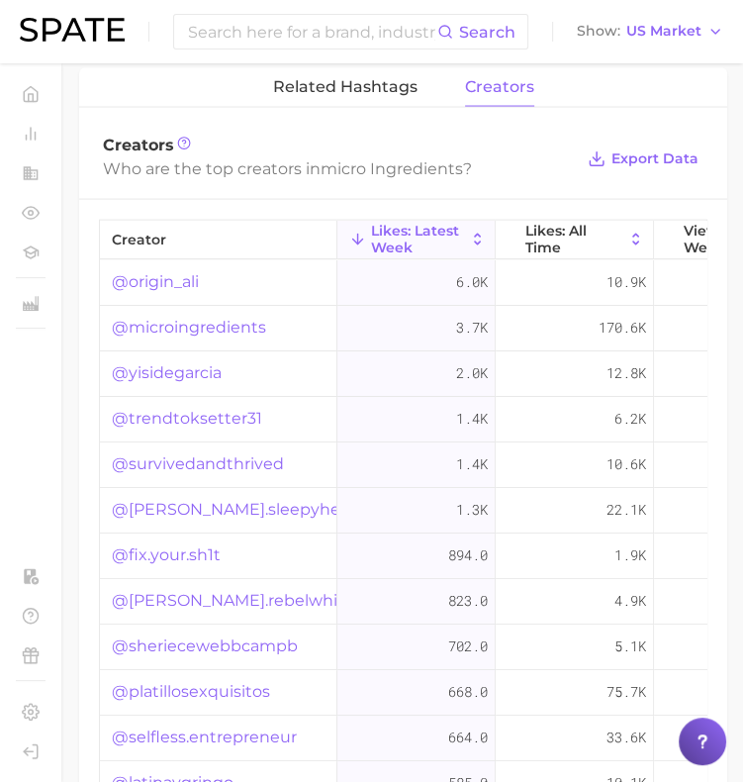
click at [174, 417] on link "@trendtoksetter31" at bounding box center [187, 419] width 150 height 24
click at [186, 417] on link "@trendtoksetter31" at bounding box center [187, 419] width 150 height 24
click at [191, 457] on link "@survivedandthrived" at bounding box center [198, 464] width 172 height 24
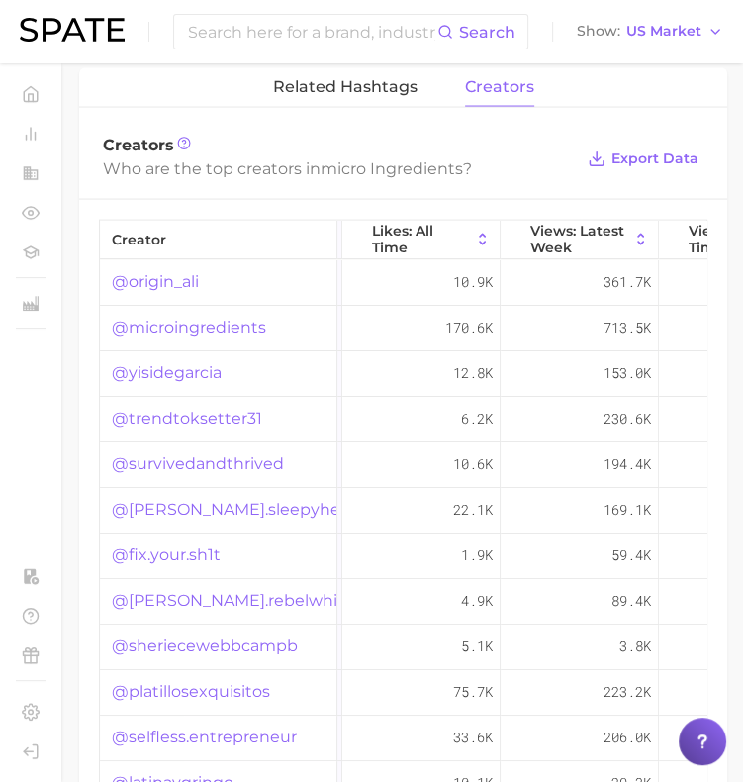
scroll to position [0, 279]
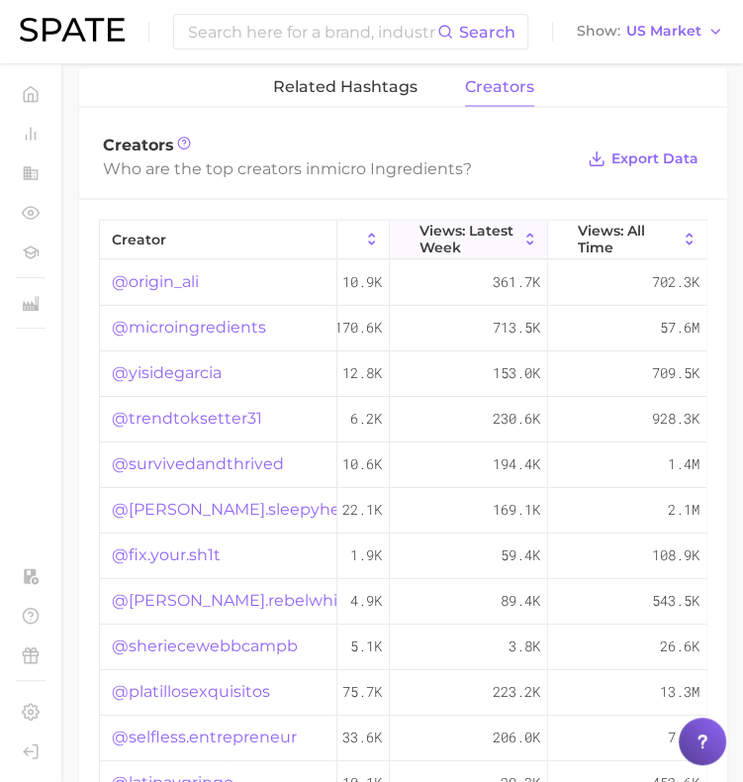
click at [443, 245] on span "Views: Latest Week" at bounding box center [469, 239] width 98 height 32
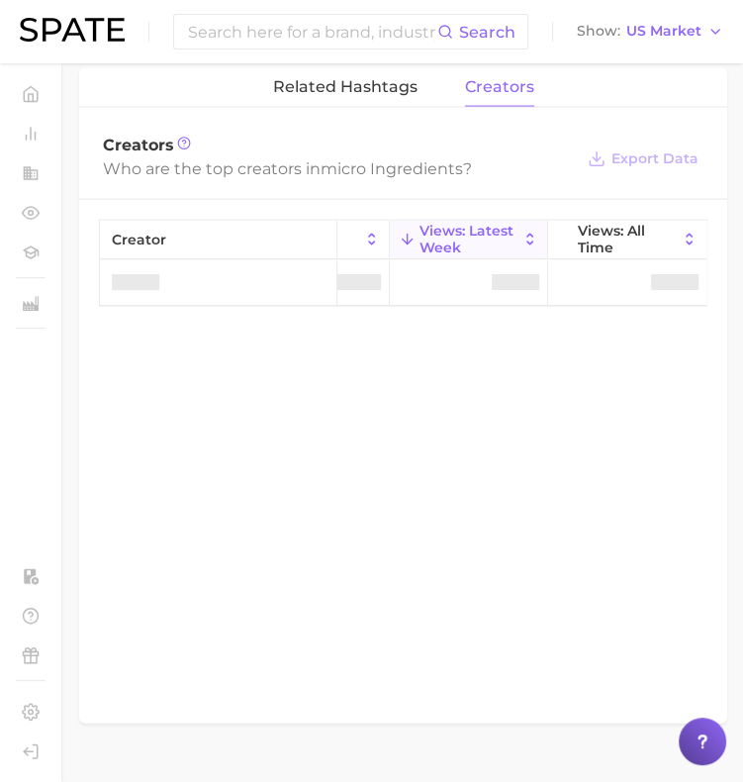
scroll to position [0, 263]
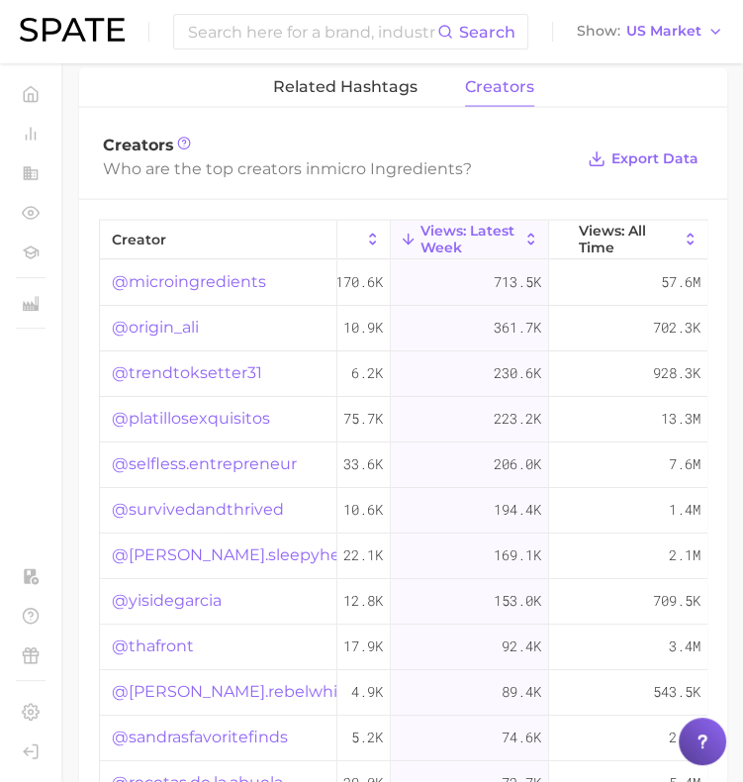
click at [185, 421] on link "@platillosexquisitos" at bounding box center [191, 419] width 158 height 24
click at [226, 459] on link "@selfless.entrepreneur" at bounding box center [204, 464] width 185 height 24
click at [191, 506] on link "@survivedandthrived" at bounding box center [198, 510] width 172 height 24
click at [648, 155] on span "Export Data" at bounding box center [654, 158] width 87 height 17
click at [113, 32] on img at bounding box center [72, 30] width 105 height 24
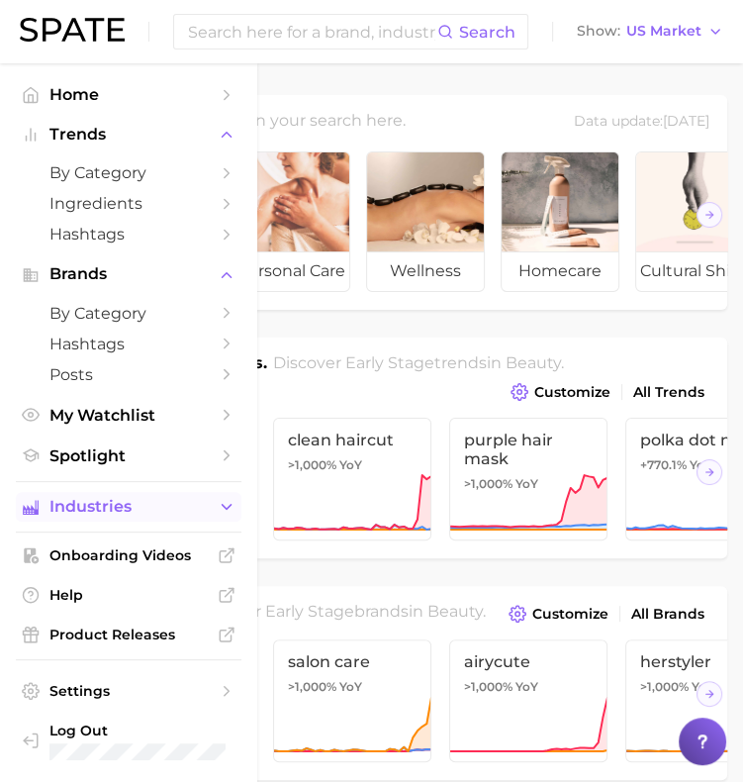
click at [112, 521] on button "Industries" at bounding box center [129, 507] width 226 height 30
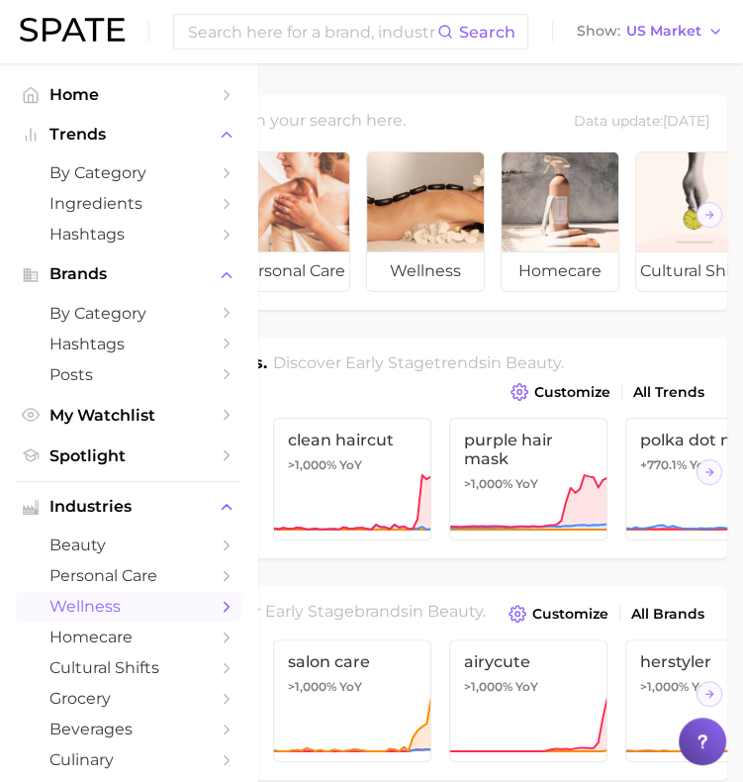
click at [98, 605] on span "wellness" at bounding box center [128, 606] width 158 height 19
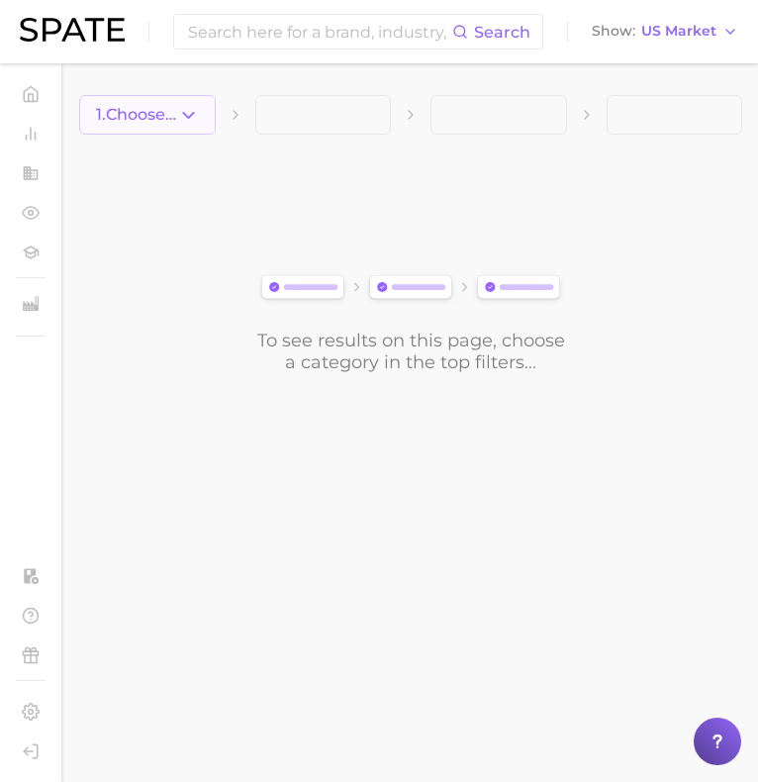
click at [154, 104] on button "1. Choose Category" at bounding box center [147, 115] width 137 height 40
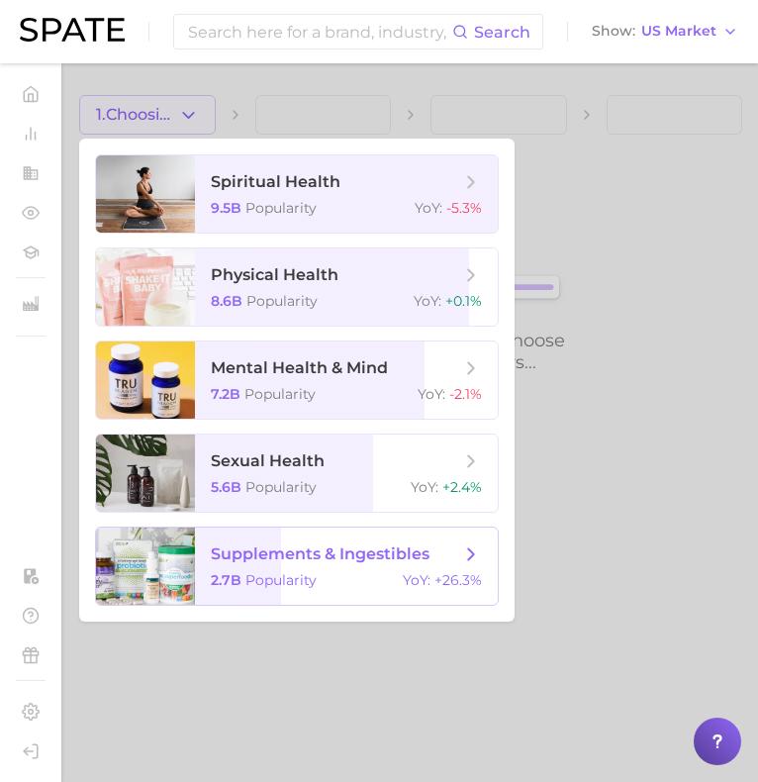
click at [305, 594] on span "supplements & ingestibles 2.7b Popularity YoY : +26.3%" at bounding box center [346, 565] width 303 height 77
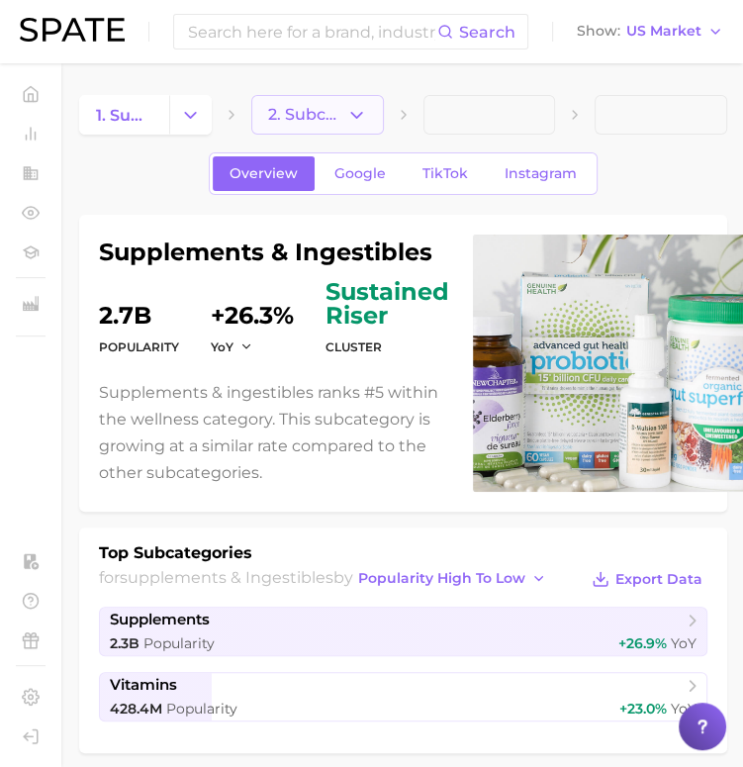
click at [344, 109] on span "2. Subcategory" at bounding box center [307, 115] width 78 height 18
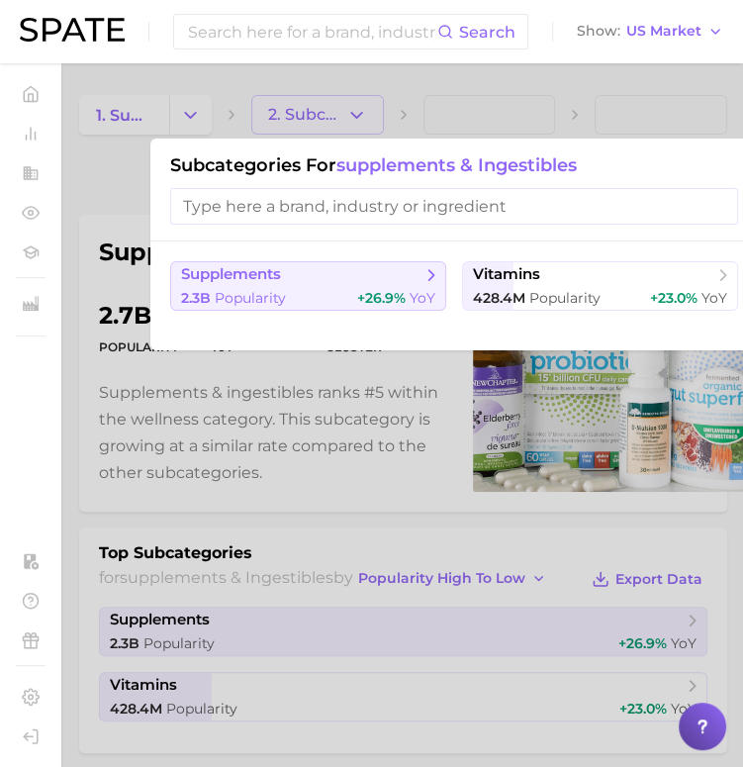
click at [265, 281] on span "supplements" at bounding box center [231, 274] width 100 height 19
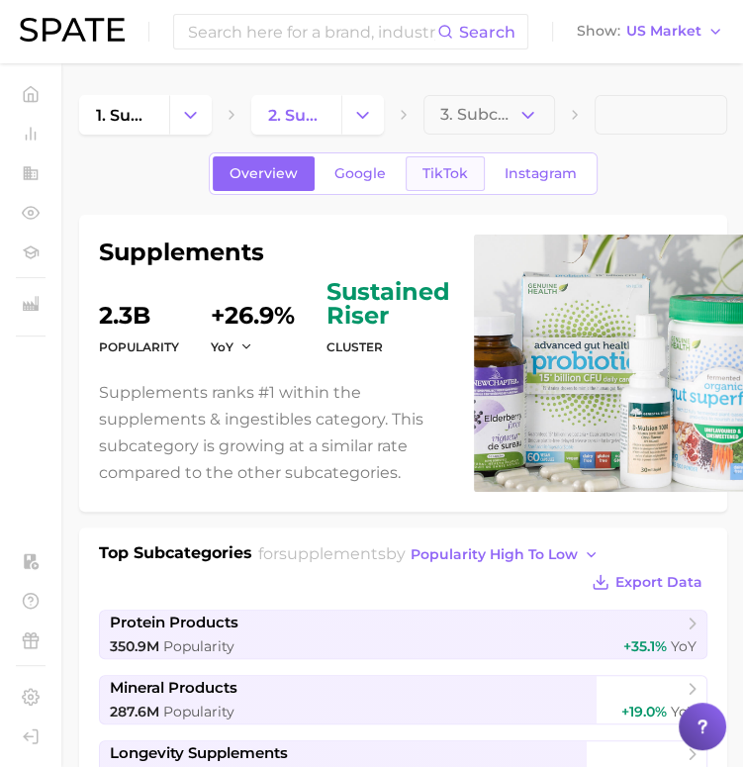
click at [439, 168] on span "TikTok" at bounding box center [445, 173] width 46 height 17
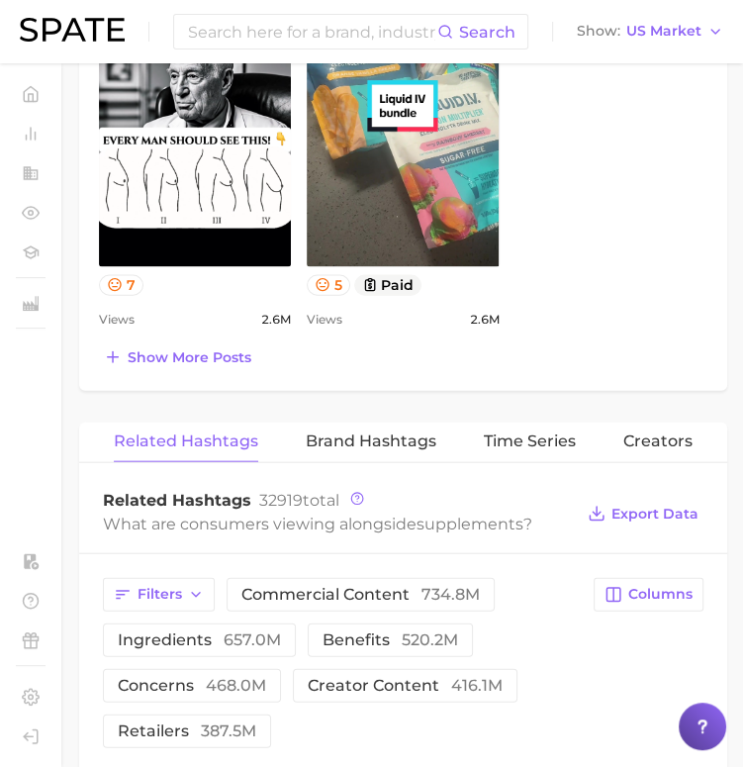
scroll to position [2031, 0]
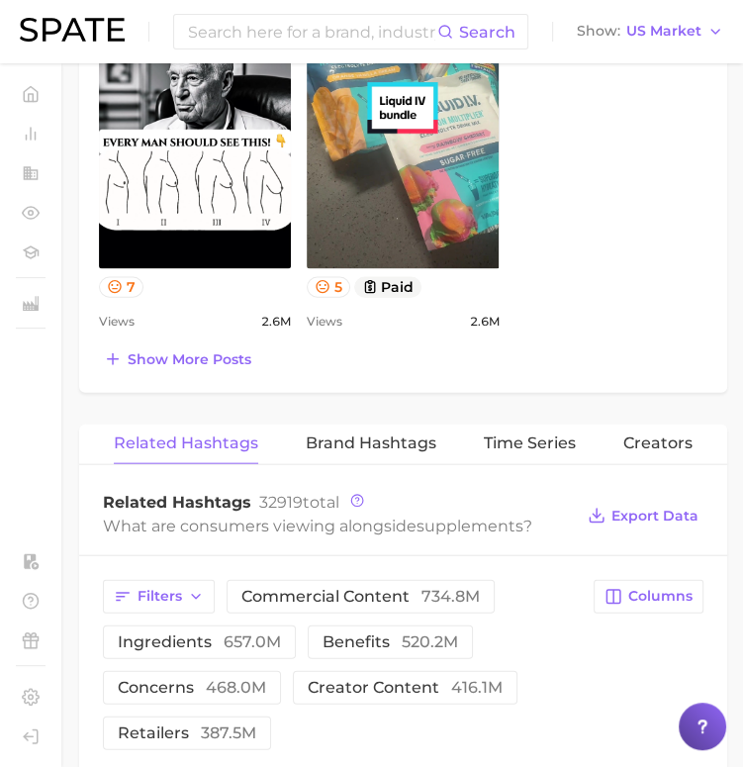
click at [612, 437] on div "Related Hashtags Brand Hashtags Time Series Creators" at bounding box center [403, 444] width 648 height 40
click at [645, 434] on span "Creators" at bounding box center [657, 443] width 69 height 18
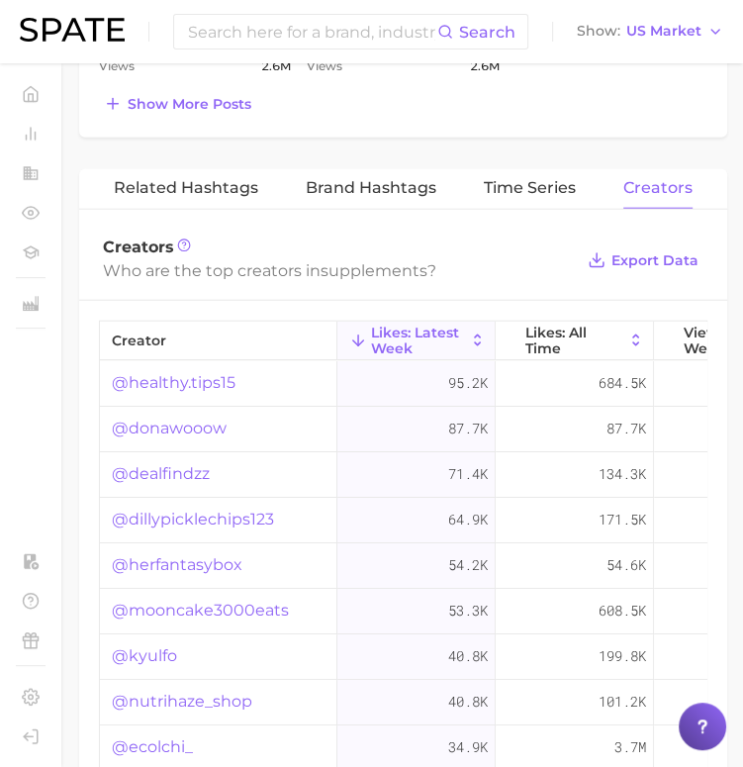
scroll to position [2293, 0]
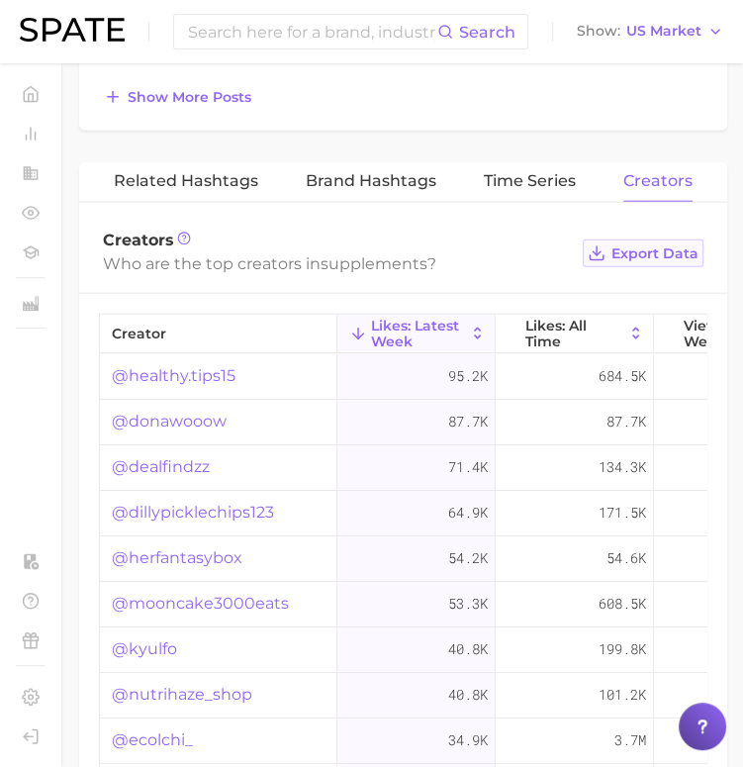
click at [617, 251] on span "Export Data" at bounding box center [654, 253] width 87 height 17
click at [92, 31] on img at bounding box center [72, 30] width 105 height 24
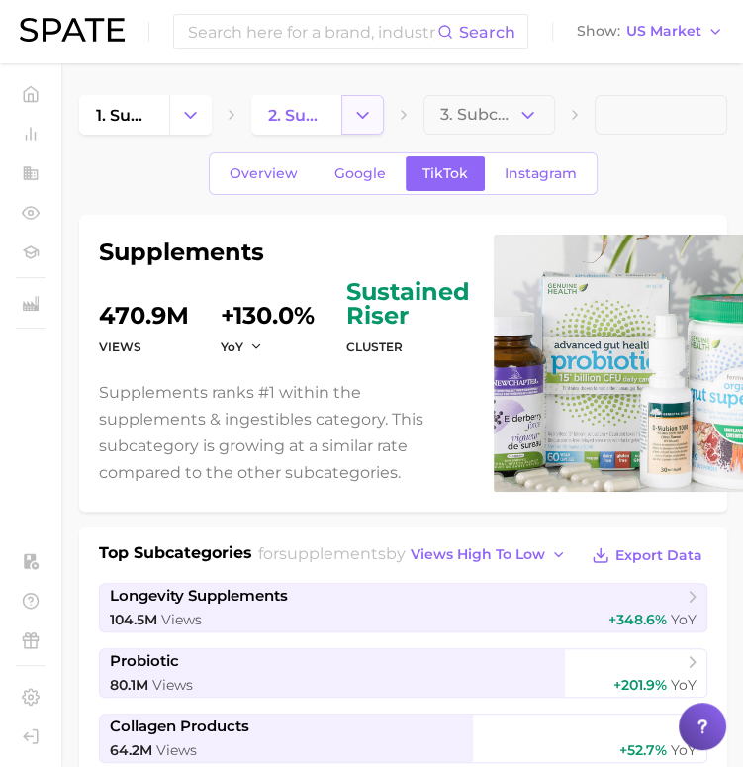
click at [355, 132] on button "Change Category" at bounding box center [362, 115] width 43 height 40
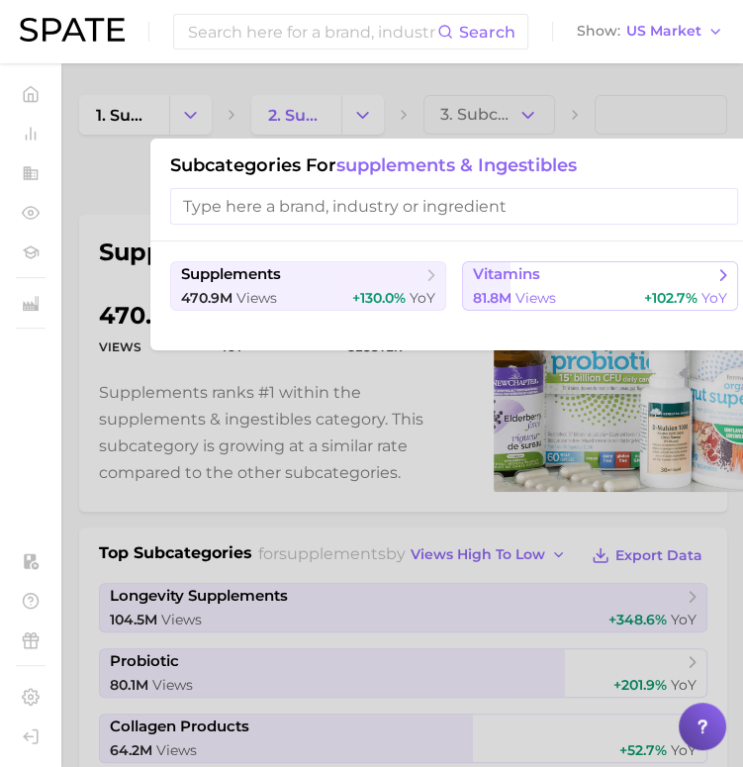
click at [582, 278] on span "vitamins" at bounding box center [593, 275] width 240 height 20
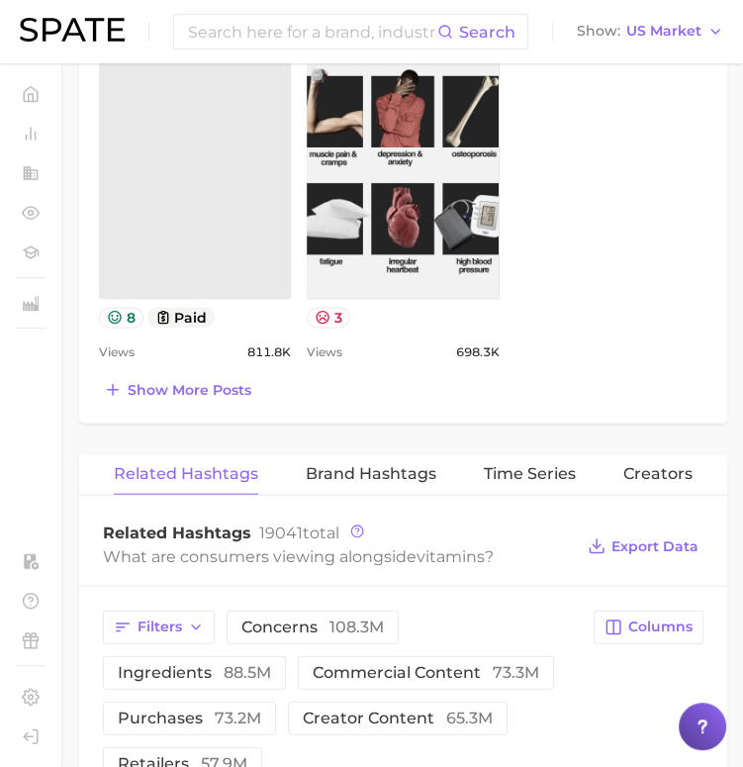
scroll to position [1976, 0]
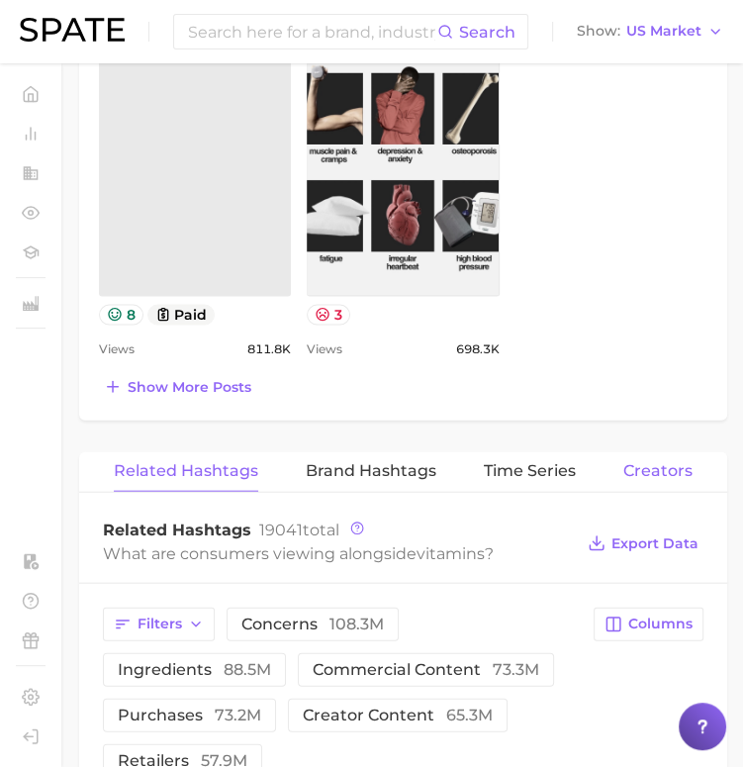
click at [669, 462] on span "Creators" at bounding box center [657, 471] width 69 height 18
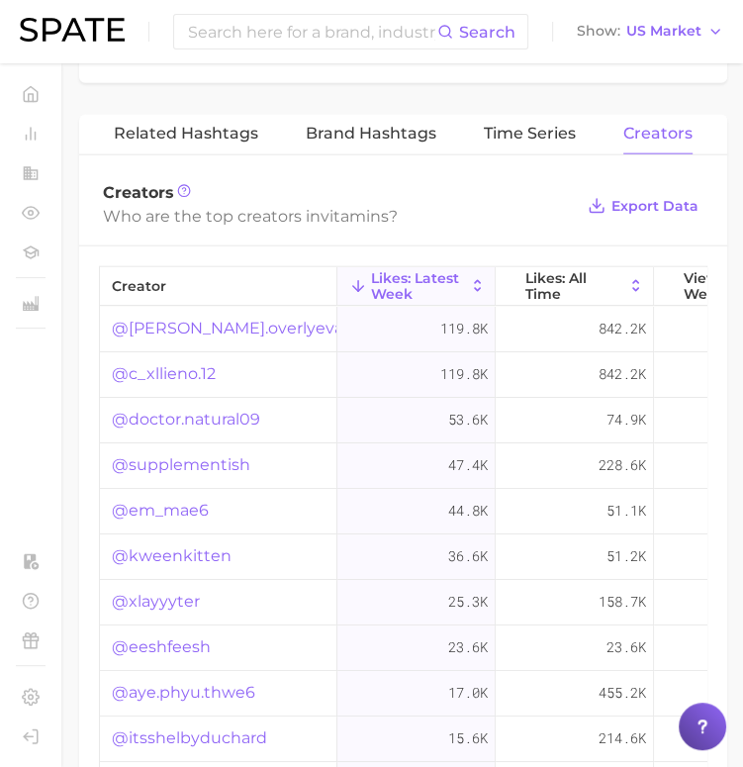
scroll to position [2328, 0]
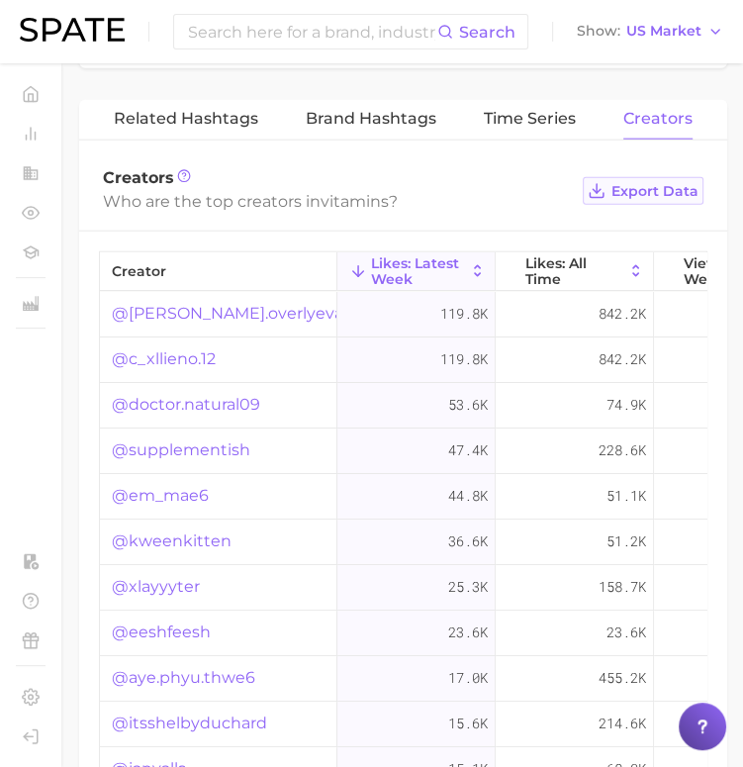
click at [651, 184] on span "Export Data" at bounding box center [654, 191] width 87 height 17
click at [258, 209] on div "Who are the top creators in vitamins ?" at bounding box center [338, 201] width 470 height 27
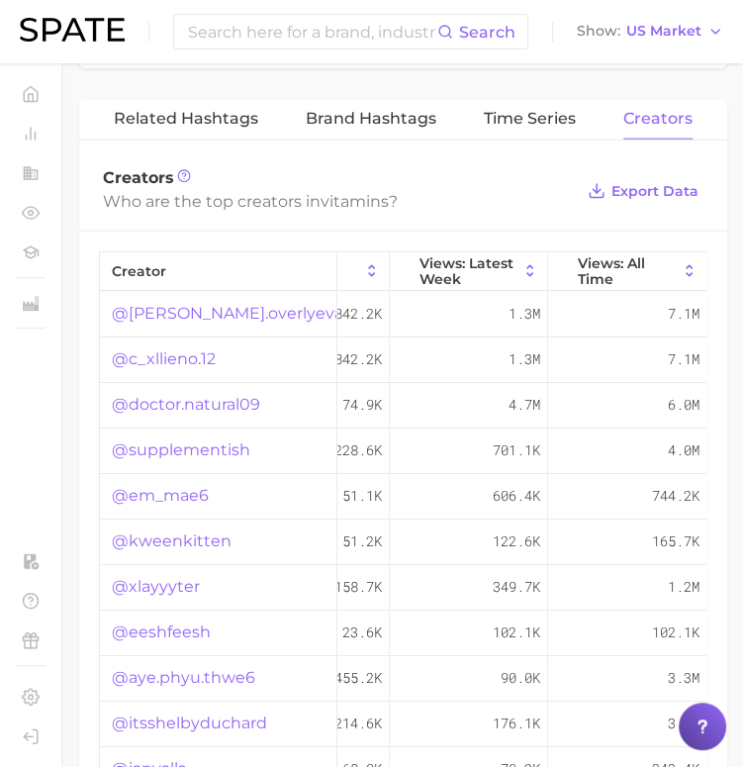
scroll to position [0, 279]
click at [209, 310] on link "@[PERSON_NAME].overlyevade" at bounding box center [238, 314] width 252 height 24
click at [180, 356] on link "@c_xllieno.12" at bounding box center [164, 359] width 104 height 24
click at [181, 399] on link "@doctor.natural09" at bounding box center [186, 405] width 148 height 24
click at [170, 493] on link "@em_mae6" at bounding box center [160, 496] width 97 height 24
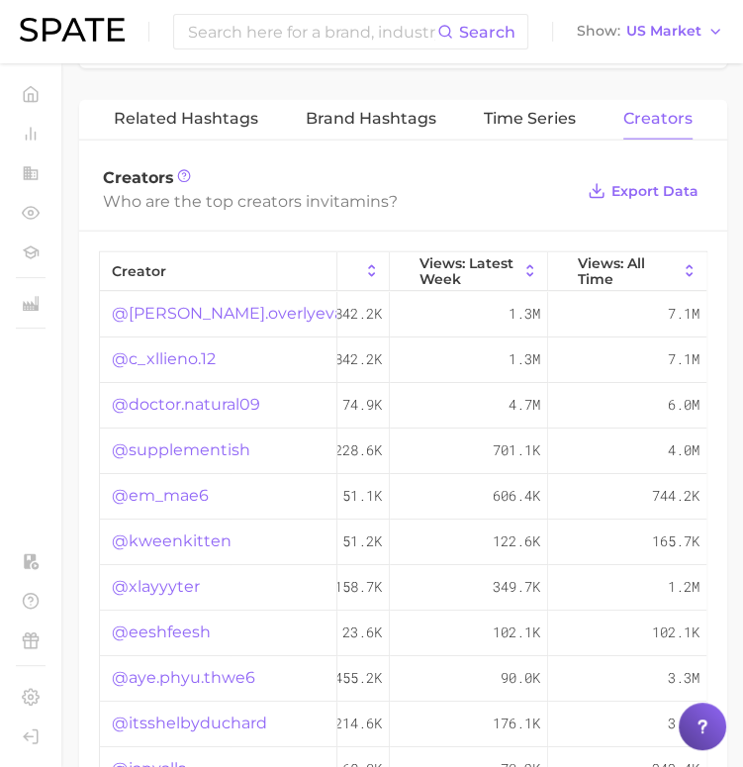
click at [186, 535] on link "@kweenkitten" at bounding box center [172, 541] width 120 height 24
click at [171, 670] on link "@aye.phyu.thwe6" at bounding box center [183, 678] width 143 height 24
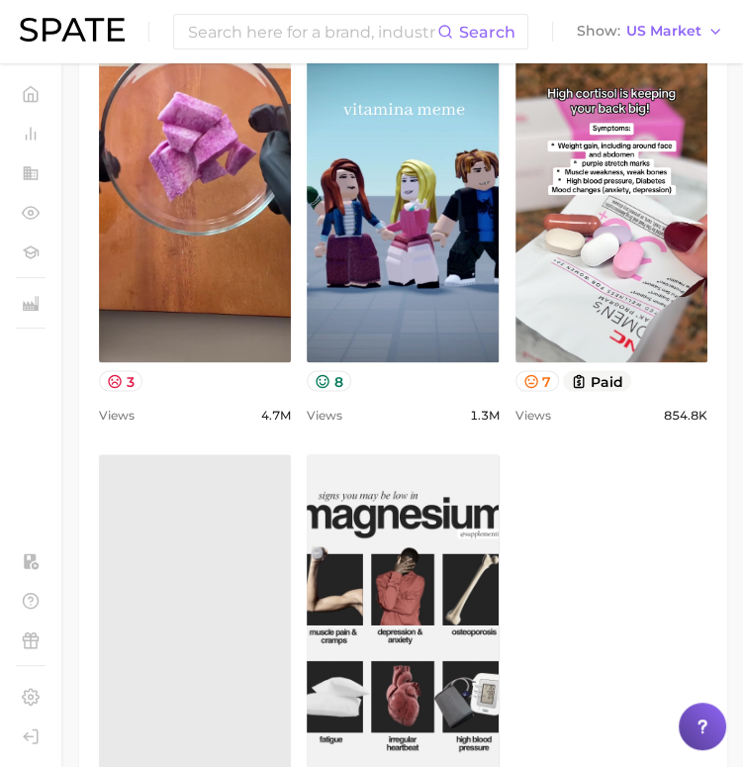
scroll to position [1424, 0]
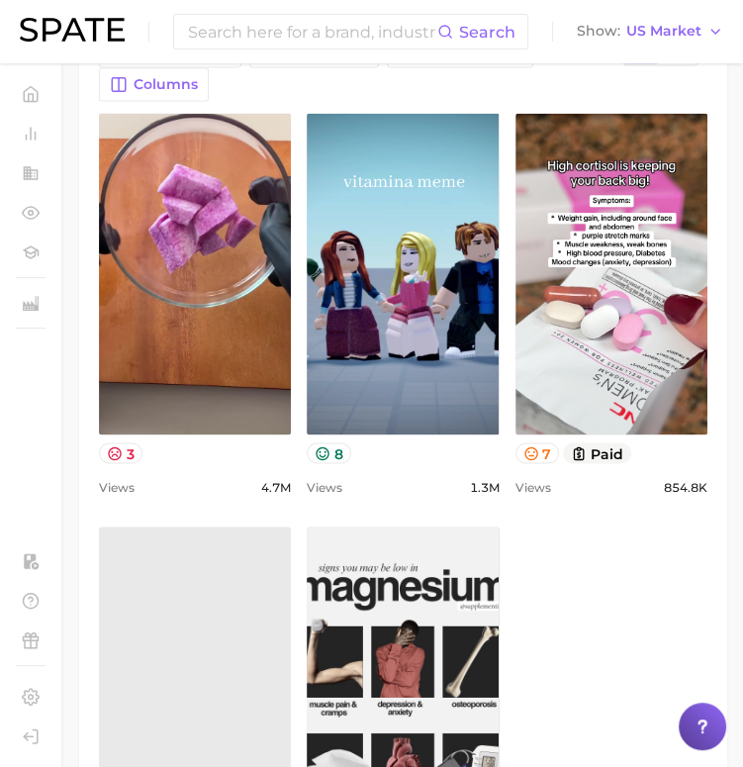
click at [56, 20] on img at bounding box center [72, 30] width 105 height 24
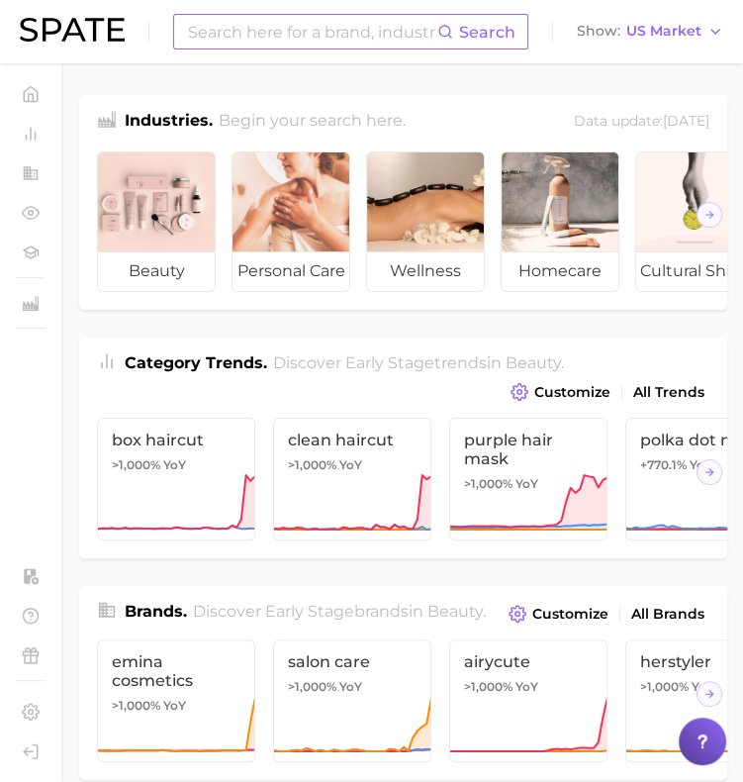
click at [251, 33] on input at bounding box center [311, 32] width 251 height 34
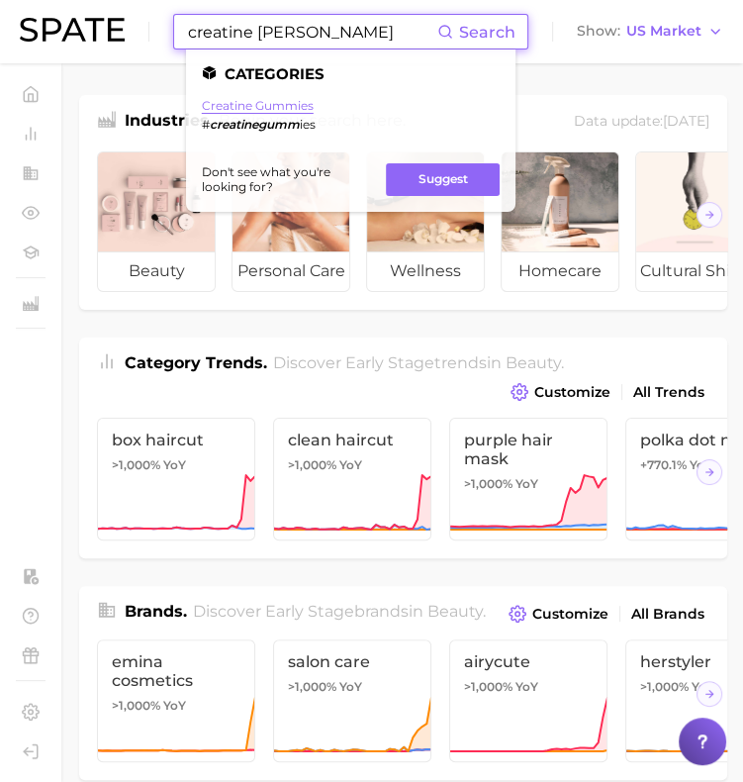
type input "creatine [PERSON_NAME]"
click at [290, 100] on link "creatine gummies" at bounding box center [258, 105] width 112 height 15
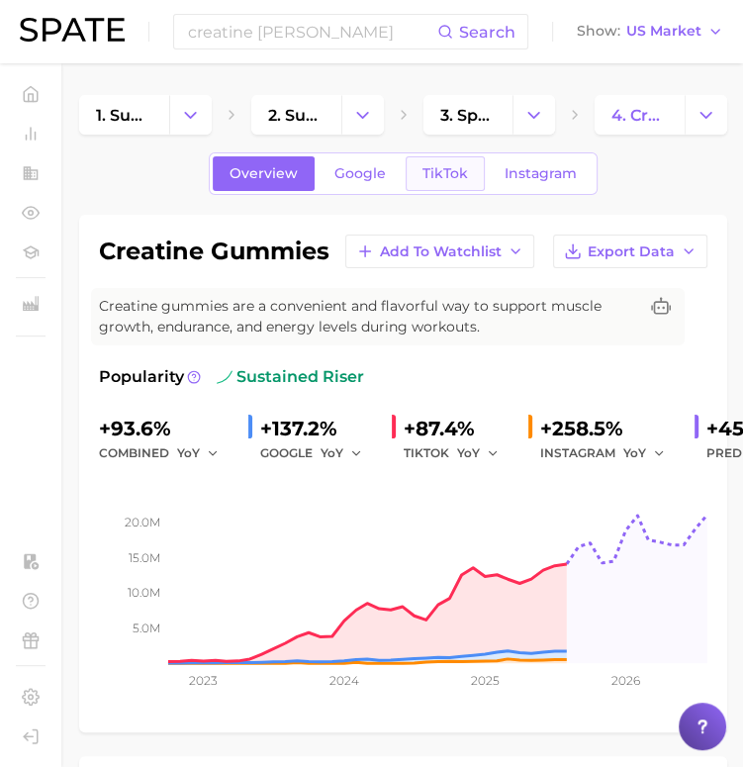
click at [453, 161] on link "TikTok" at bounding box center [445, 173] width 79 height 35
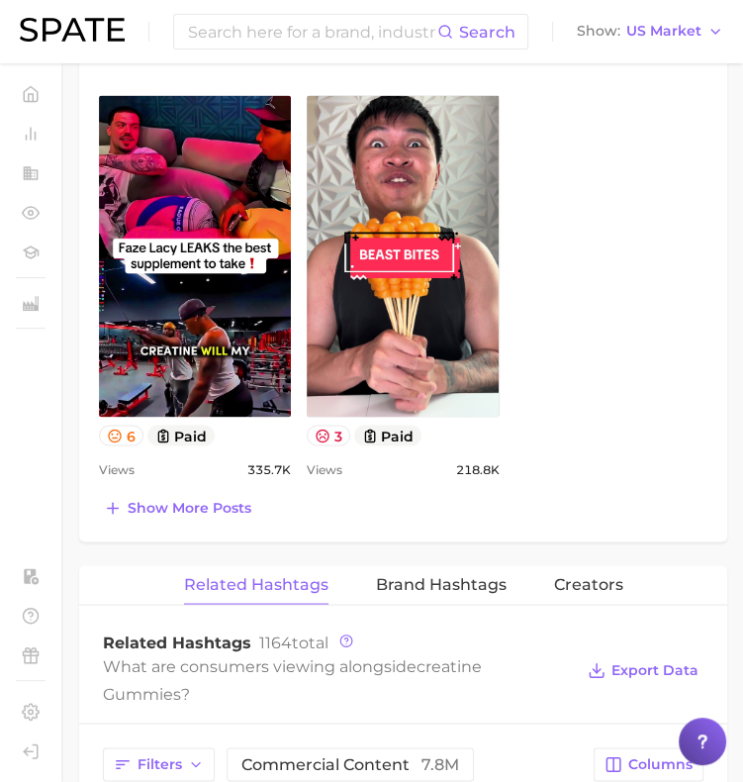
scroll to position [1516, 0]
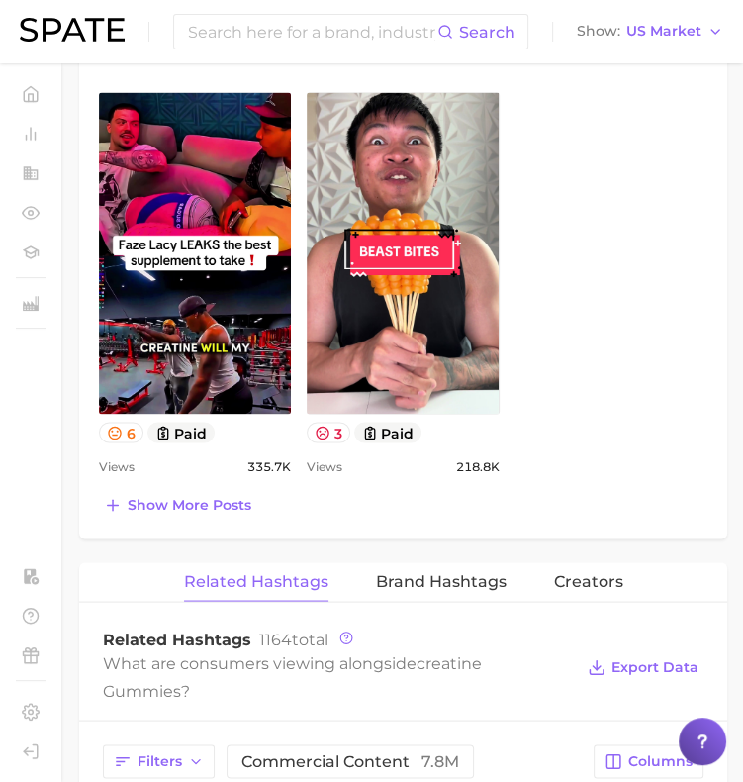
click at [623, 573] on div "Related Hashtags Brand Hashtags Creators" at bounding box center [403, 582] width 648 height 40
click at [599, 576] on span "Creators" at bounding box center [588, 581] width 69 height 18
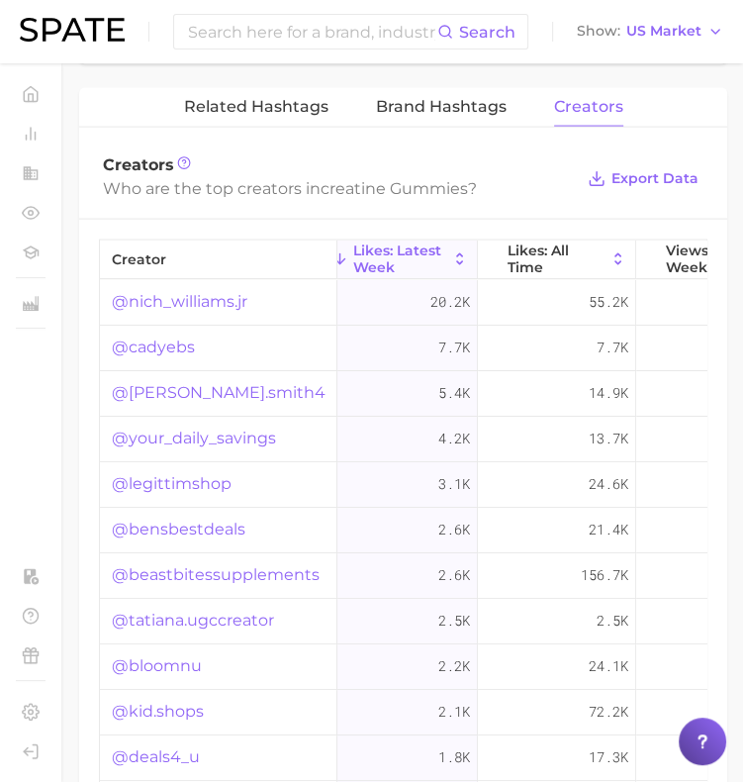
scroll to position [0, 0]
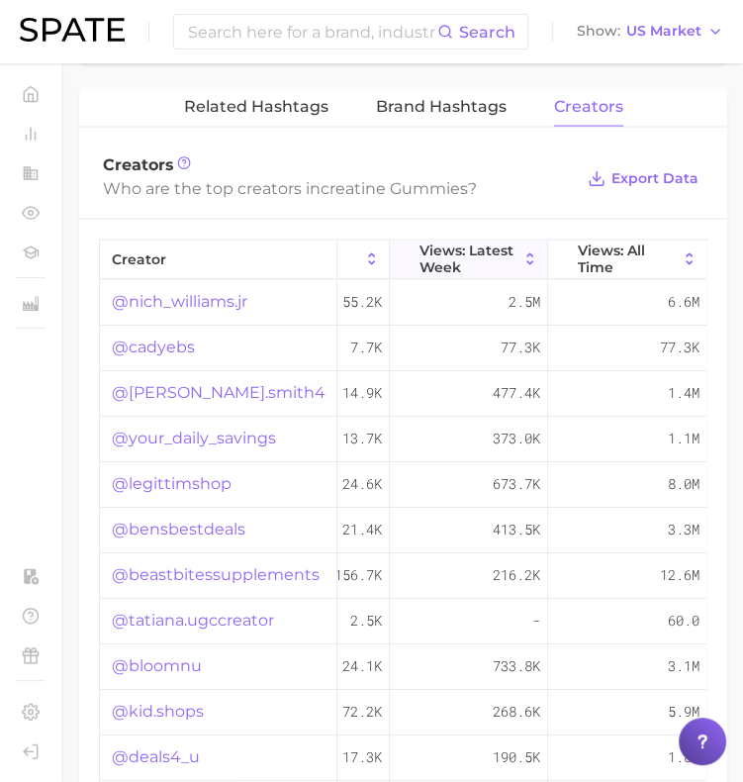
click at [462, 256] on span "Views: Latest Week" at bounding box center [469, 258] width 98 height 32
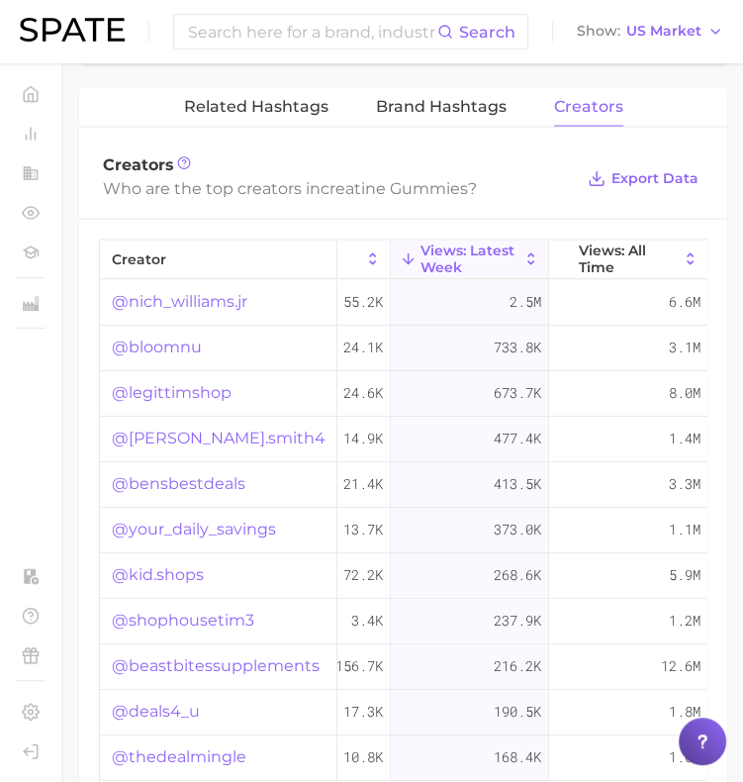
click at [168, 298] on link "@nich_williams.jr" at bounding box center [180, 302] width 136 height 24
click at [184, 393] on link "@legittimshop" at bounding box center [172, 393] width 120 height 24
click at [203, 426] on link "@[PERSON_NAME].smith4" at bounding box center [219, 438] width 214 height 24
click at [168, 480] on link "@bensbestdeals" at bounding box center [179, 484] width 134 height 24
click at [208, 527] on link "@your_daily_savings" at bounding box center [194, 529] width 164 height 24
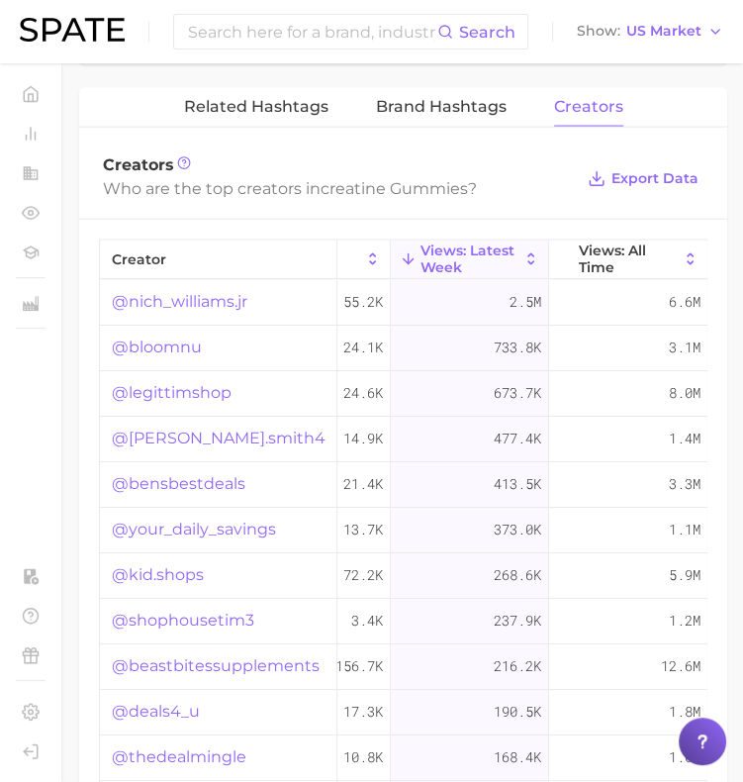
click at [181, 572] on link "@kid.shops" at bounding box center [158, 575] width 92 height 24
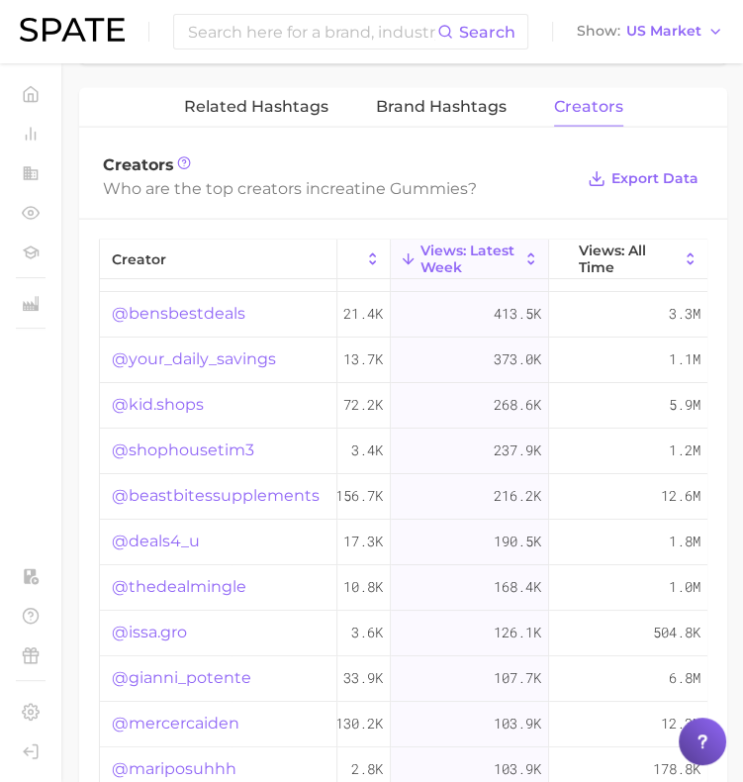
scroll to position [184, 263]
click at [251, 484] on link "@beastbitessupplements" at bounding box center [216, 496] width 208 height 24
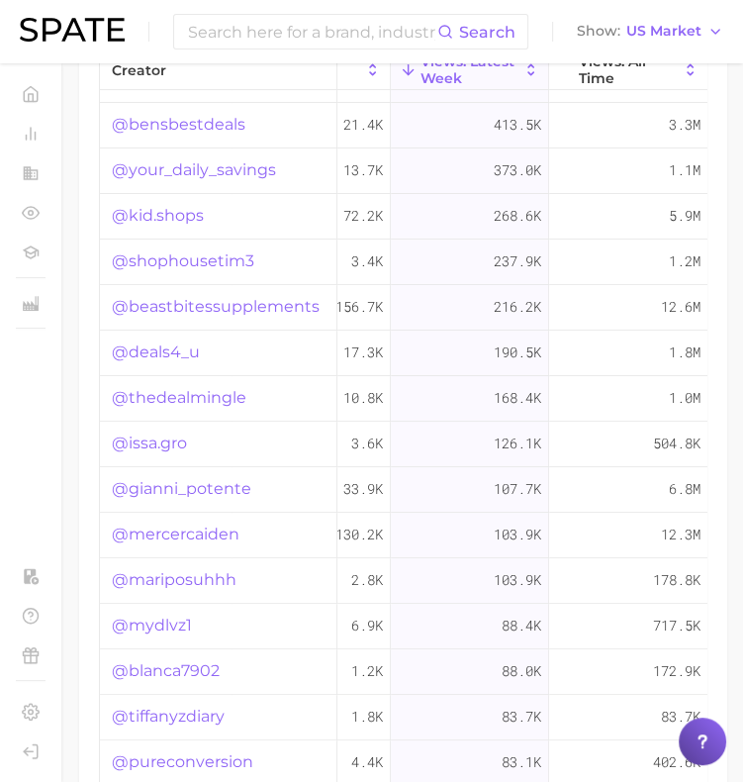
scroll to position [184, 279]
click at [181, 340] on link "@deals4_u" at bounding box center [156, 352] width 88 height 24
click at [160, 386] on link "@thedealmingle" at bounding box center [179, 398] width 135 height 24
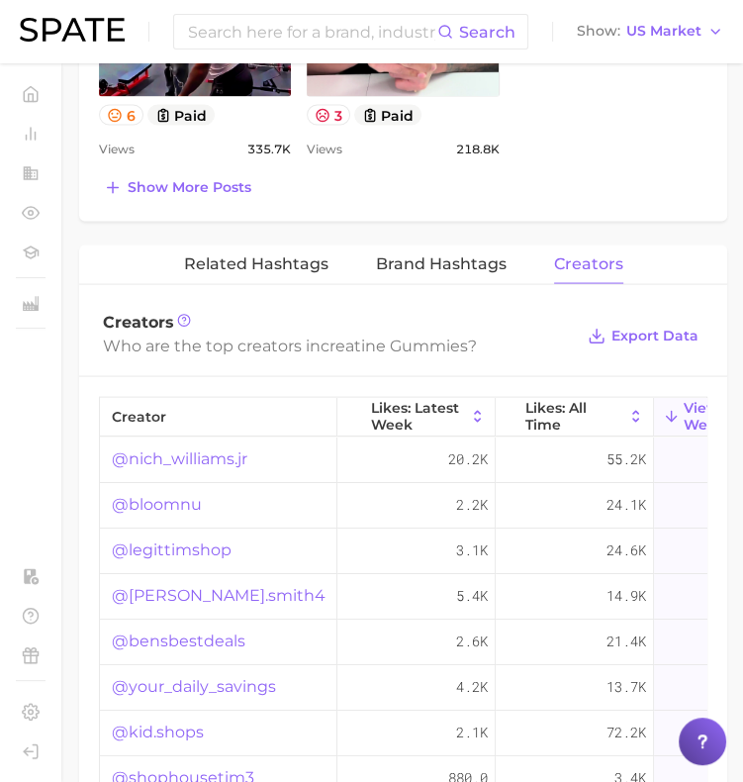
scroll to position [1832, 0]
click at [582, 409] on span "Likes: All Time" at bounding box center [574, 416] width 98 height 32
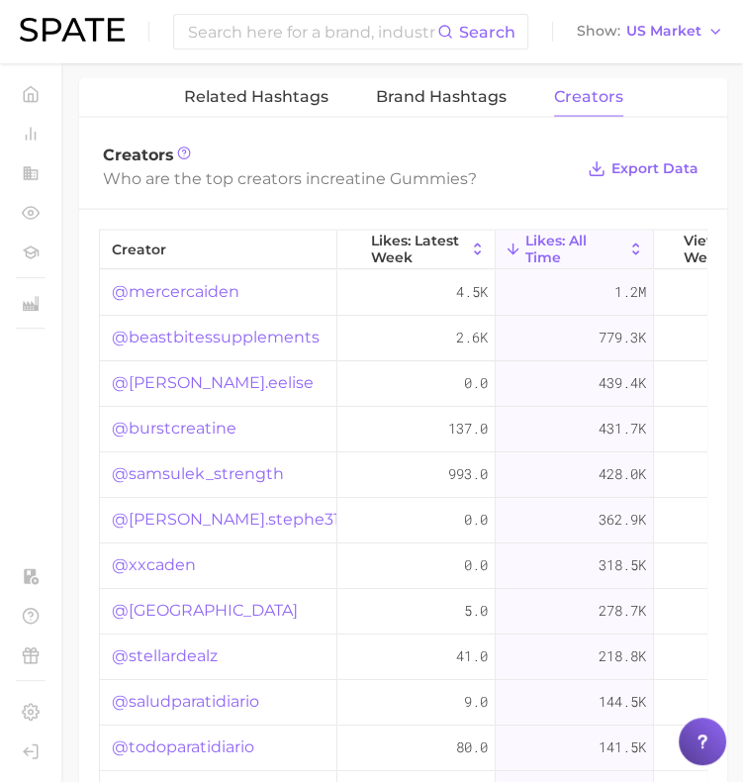
scroll to position [2014, 0]
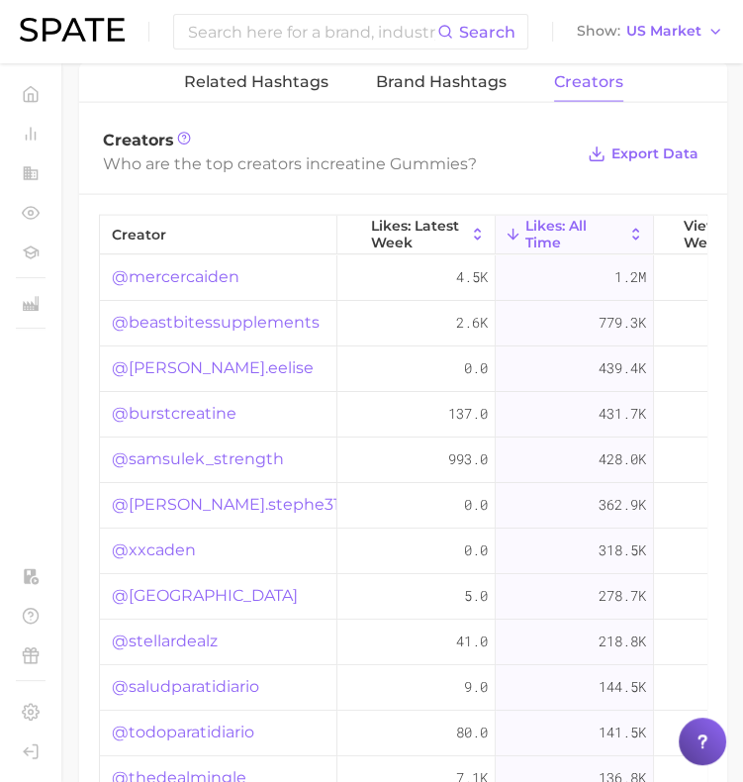
click at [149, 274] on link "@mercercaiden" at bounding box center [176, 277] width 128 height 24
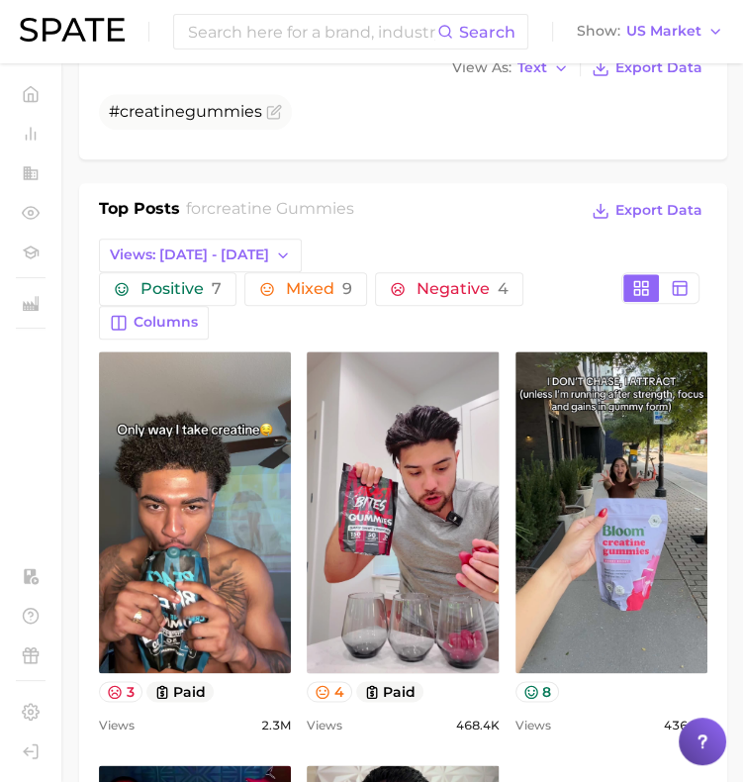
scroll to position [843, 0]
click at [661, 207] on span "Export Data" at bounding box center [658, 210] width 87 height 17
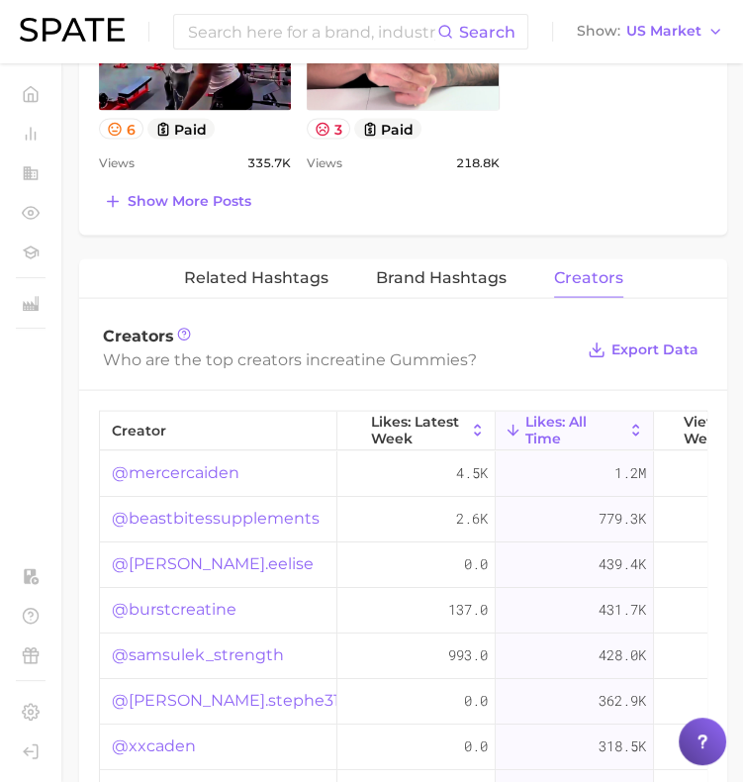
scroll to position [1821, 0]
click at [539, 363] on div "Who are the top creators in creatine gummies ?" at bounding box center [338, 357] width 470 height 27
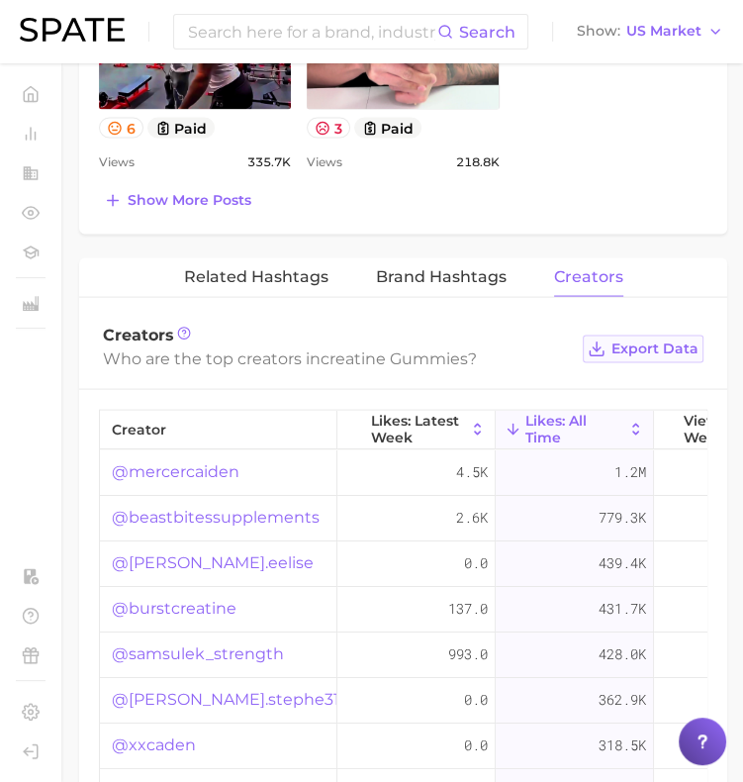
click at [672, 334] on button "Export Data" at bounding box center [643, 348] width 121 height 28
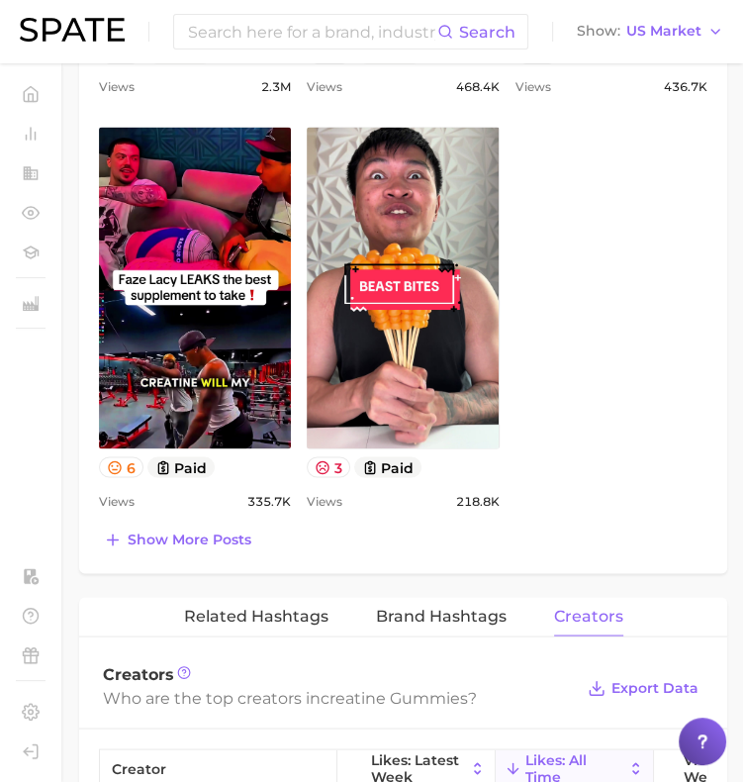
scroll to position [1110, 0]
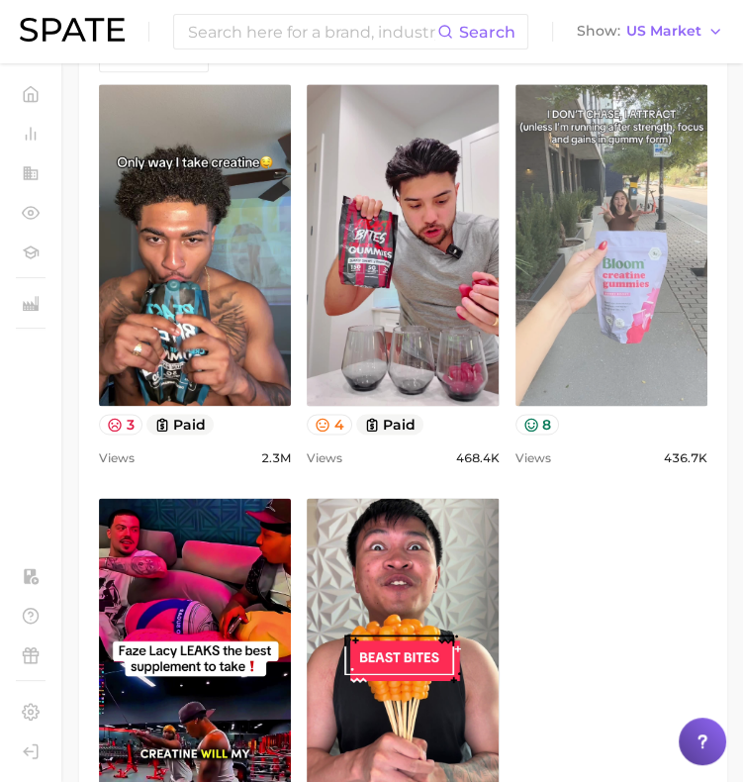
click at [612, 297] on link "view post on TikTok" at bounding box center [611, 245] width 192 height 322
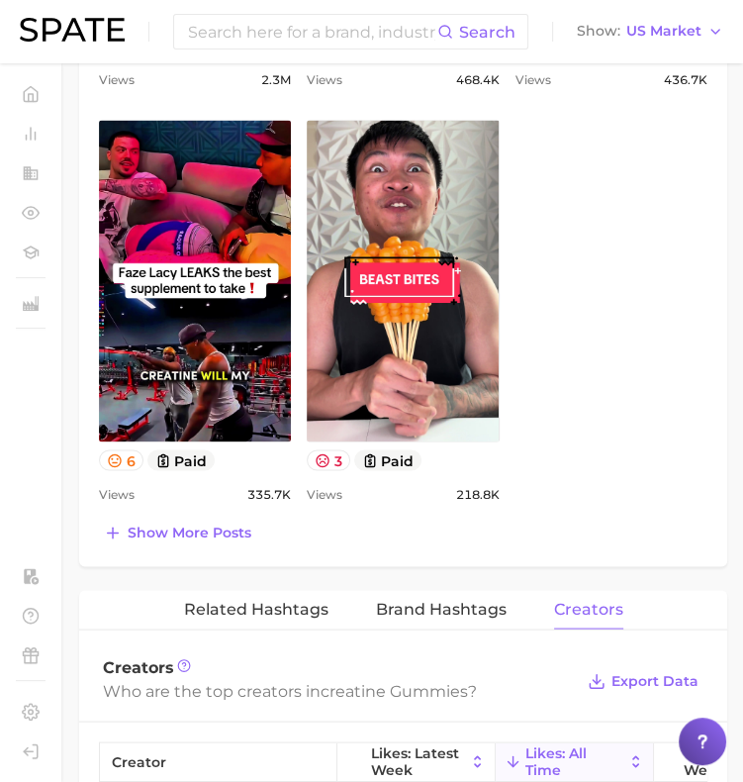
scroll to position [1506, 0]
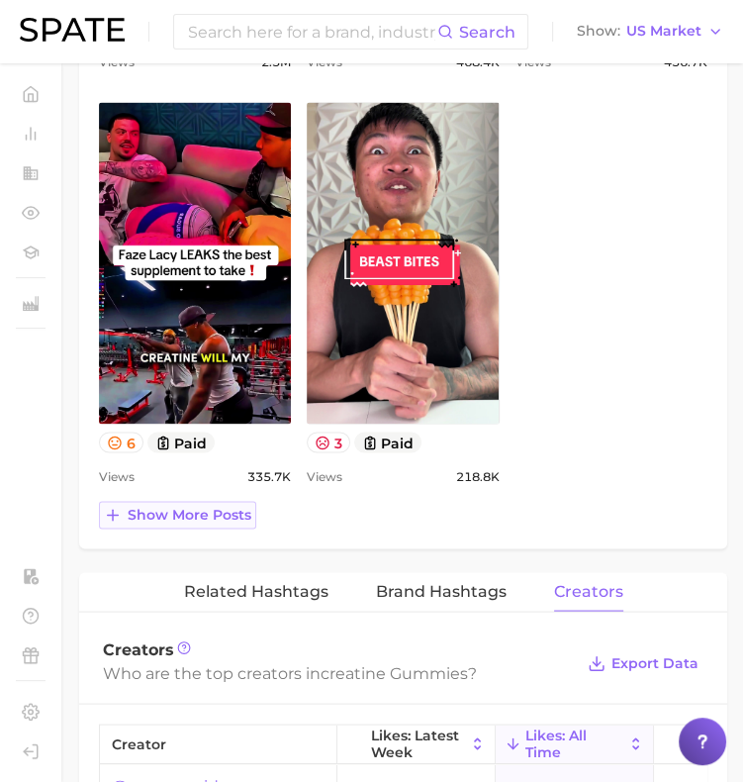
click at [213, 513] on span "Show more posts" at bounding box center [190, 514] width 124 height 17
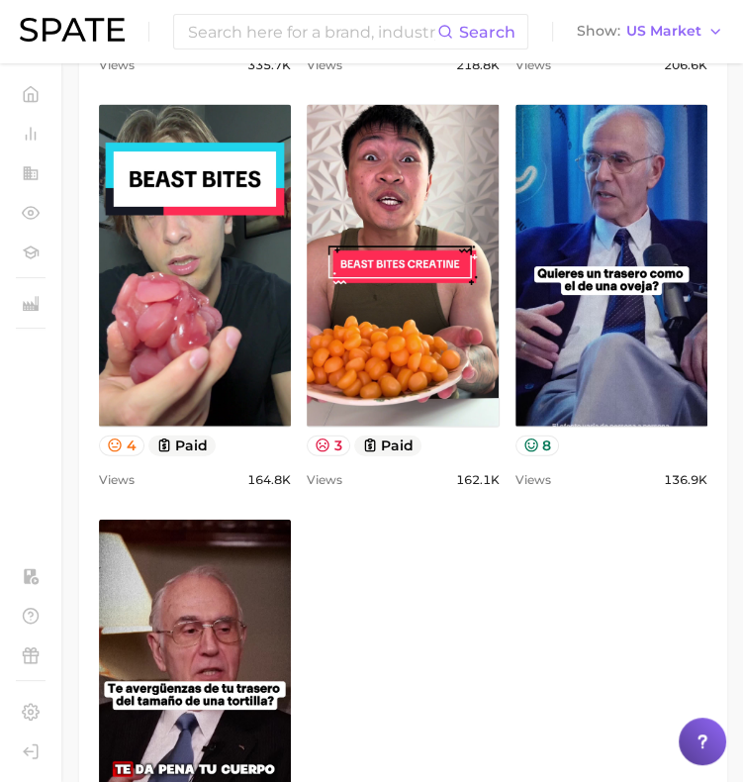
scroll to position [1911, 0]
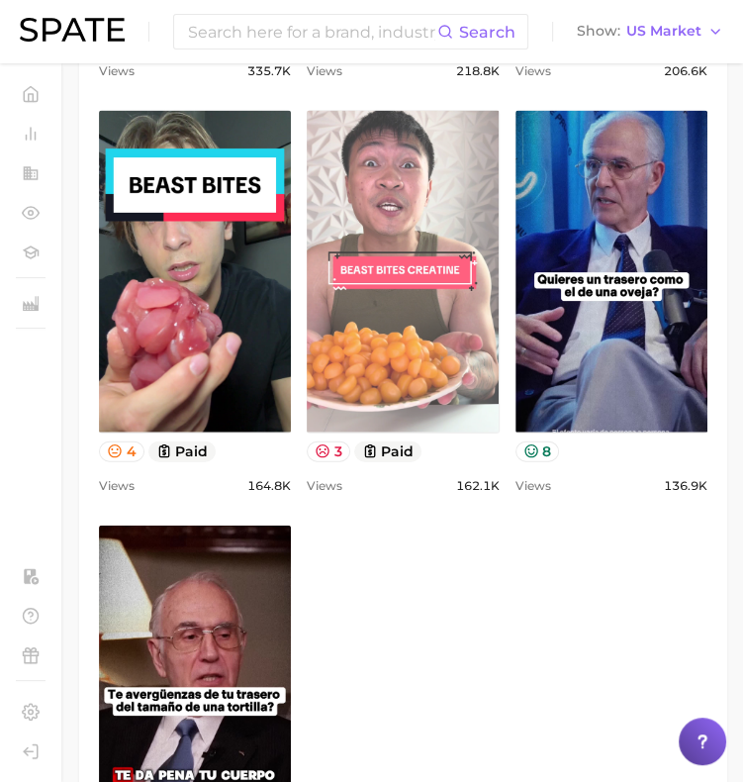
click at [389, 278] on link "view post on TikTok" at bounding box center [403, 272] width 192 height 322
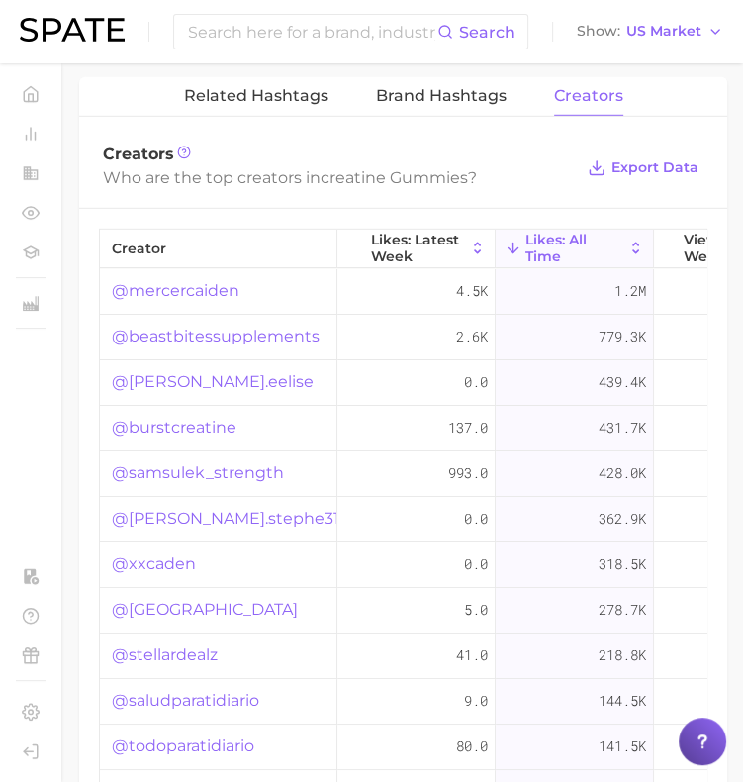
scroll to position [2827, 0]
click at [218, 377] on link "@[PERSON_NAME].eelise" at bounding box center [213, 383] width 202 height 24
click at [189, 430] on link "@burstcreatine" at bounding box center [174, 429] width 125 height 24
click at [200, 477] on link "@samsulek_strength" at bounding box center [198, 474] width 172 height 24
click at [169, 516] on link "@[PERSON_NAME].stephe31" at bounding box center [226, 520] width 228 height 24
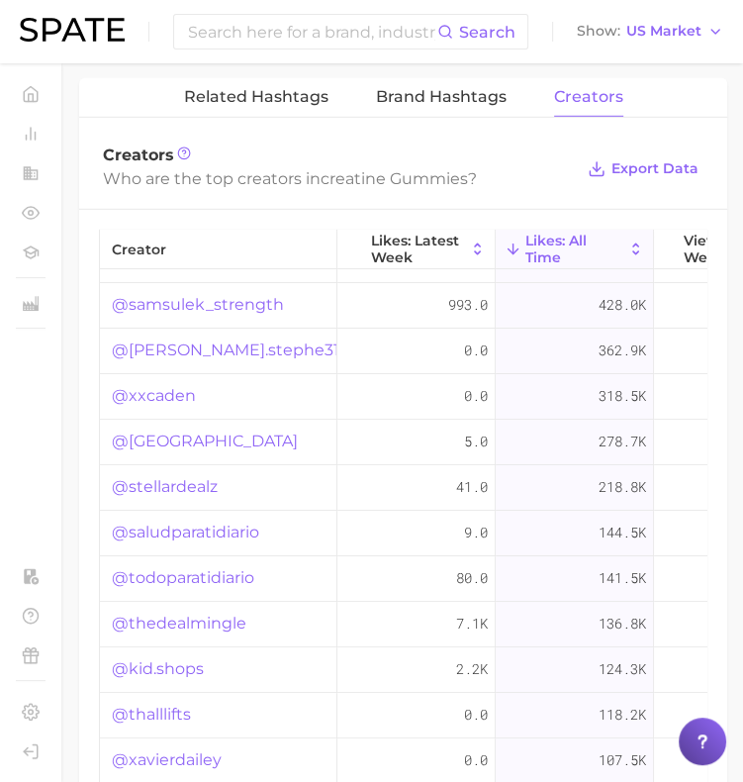
scroll to position [184, 0]
click at [168, 337] on link "@[PERSON_NAME].stephe31" at bounding box center [226, 349] width 228 height 24
click at [172, 383] on link "@xxcaden" at bounding box center [154, 395] width 84 height 24
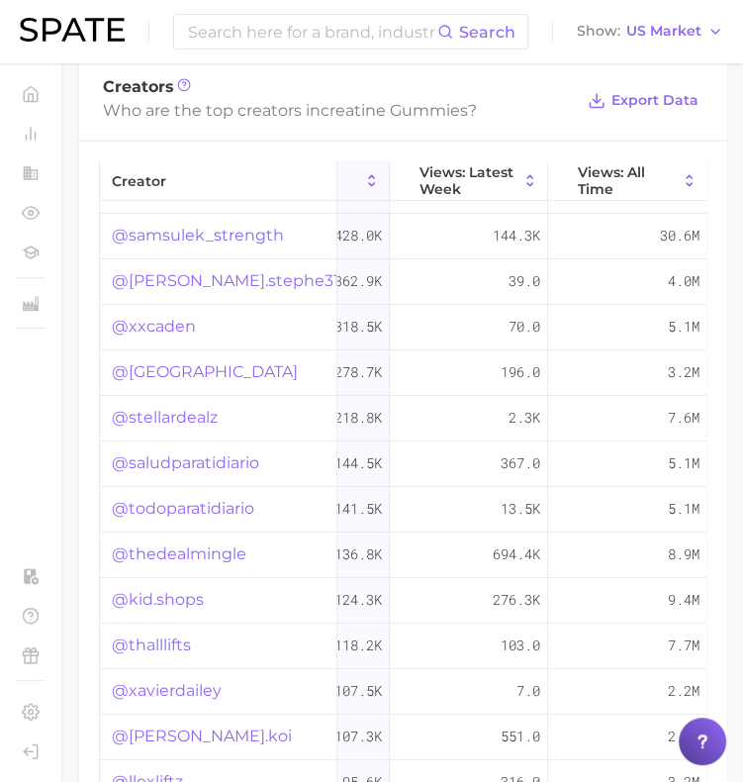
scroll to position [184, 279]
click at [204, 542] on link "@thedealmingle" at bounding box center [179, 554] width 135 height 24
click at [176, 633] on link "@thalllifts" at bounding box center [151, 645] width 79 height 24
click at [192, 680] on link "@xavierdailey" at bounding box center [167, 691] width 110 height 24
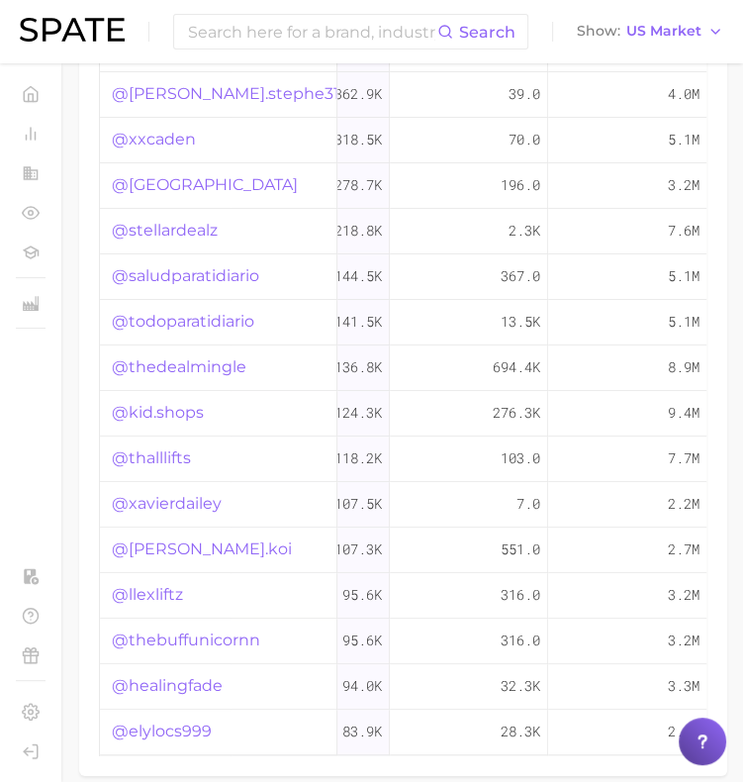
scroll to position [3096, 0]
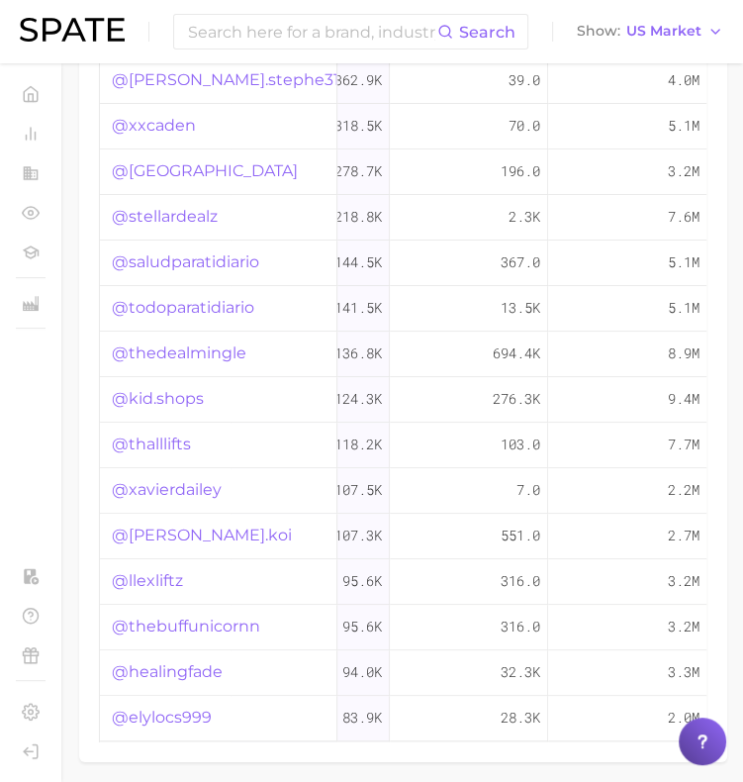
click at [178, 614] on link "@thebuffunicornn" at bounding box center [186, 626] width 148 height 24
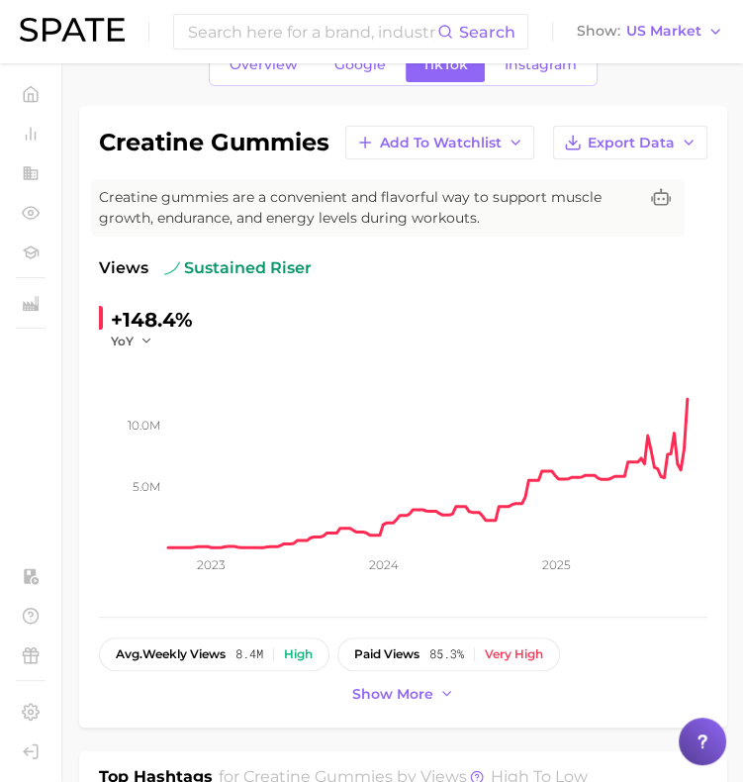
scroll to position [0, 0]
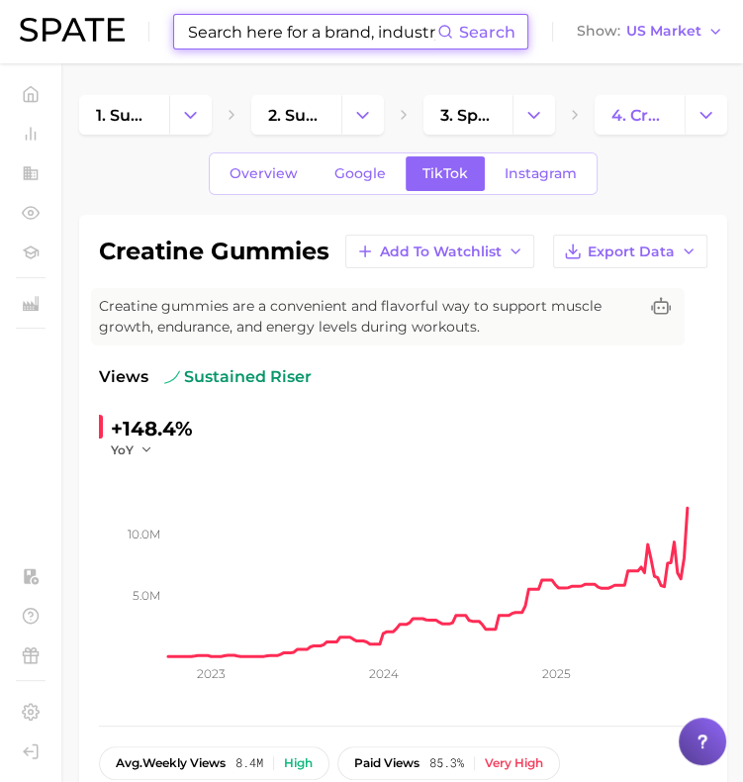
click at [238, 28] on input at bounding box center [311, 32] width 251 height 34
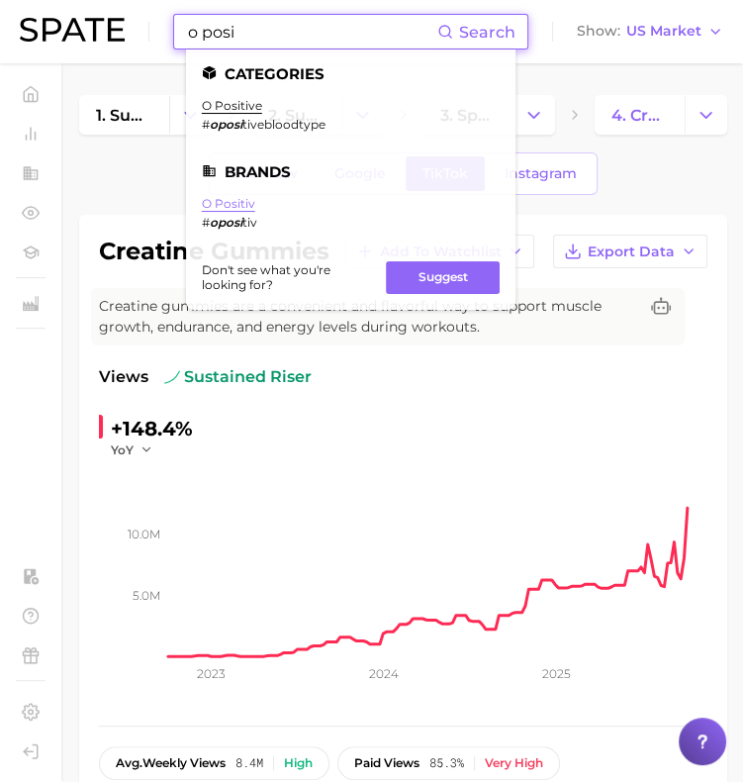
type input "o posi"
click at [229, 205] on link "o positiv" at bounding box center [228, 203] width 53 height 15
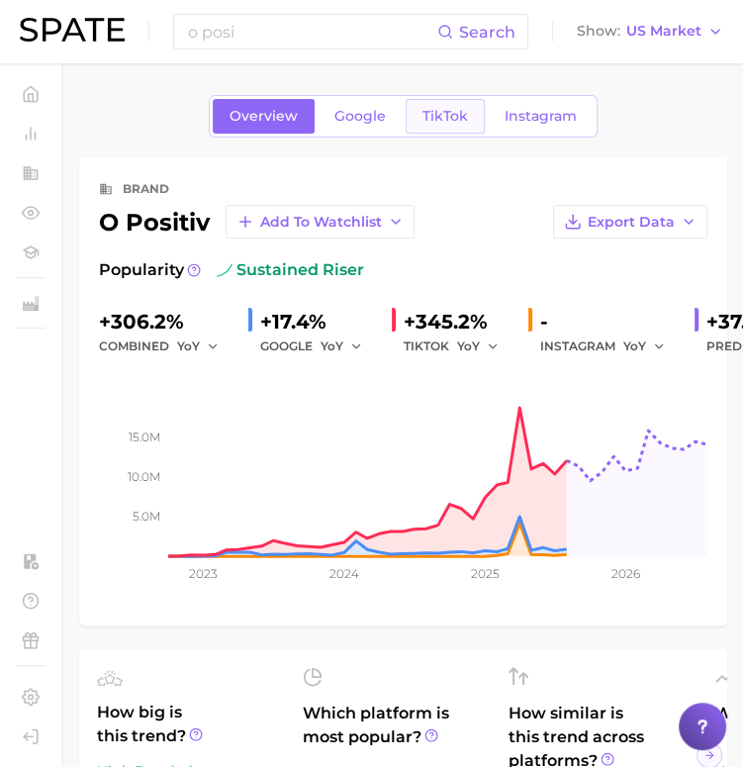
click at [435, 117] on span "TikTok" at bounding box center [445, 116] width 46 height 17
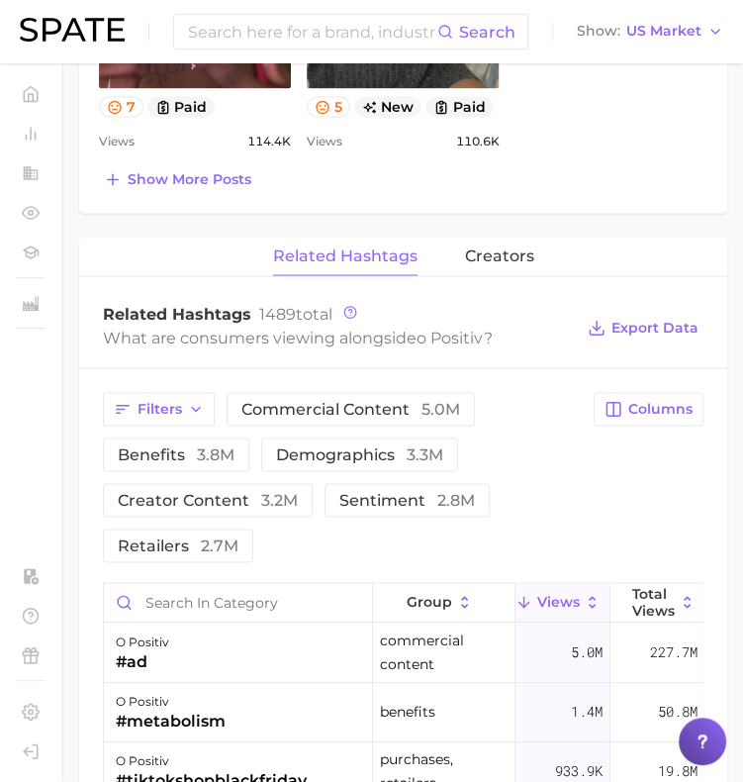
scroll to position [1735, 0]
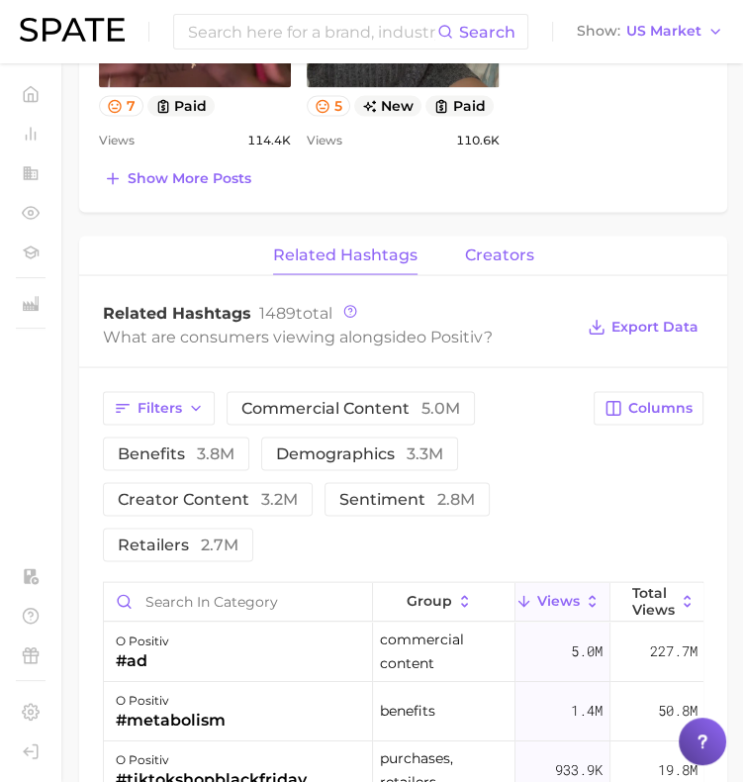
click at [491, 250] on span "creators" at bounding box center [499, 254] width 69 height 18
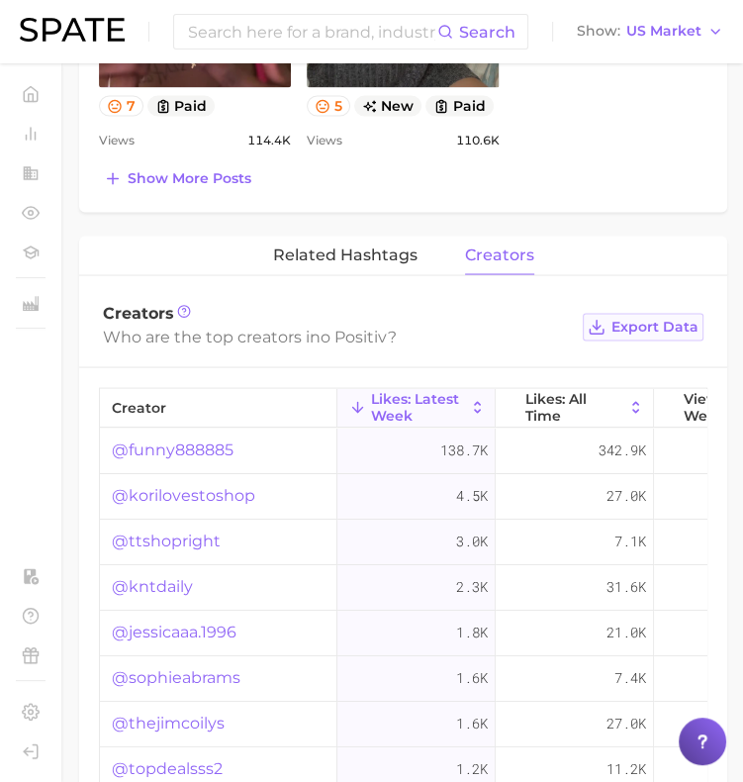
click at [653, 323] on span "Export Data" at bounding box center [654, 326] width 87 height 17
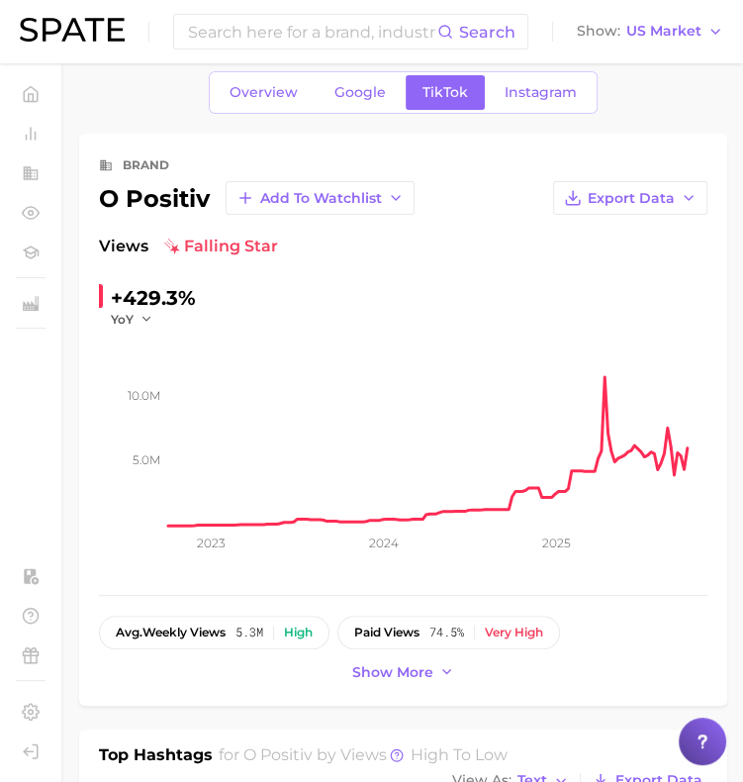
scroll to position [0, 0]
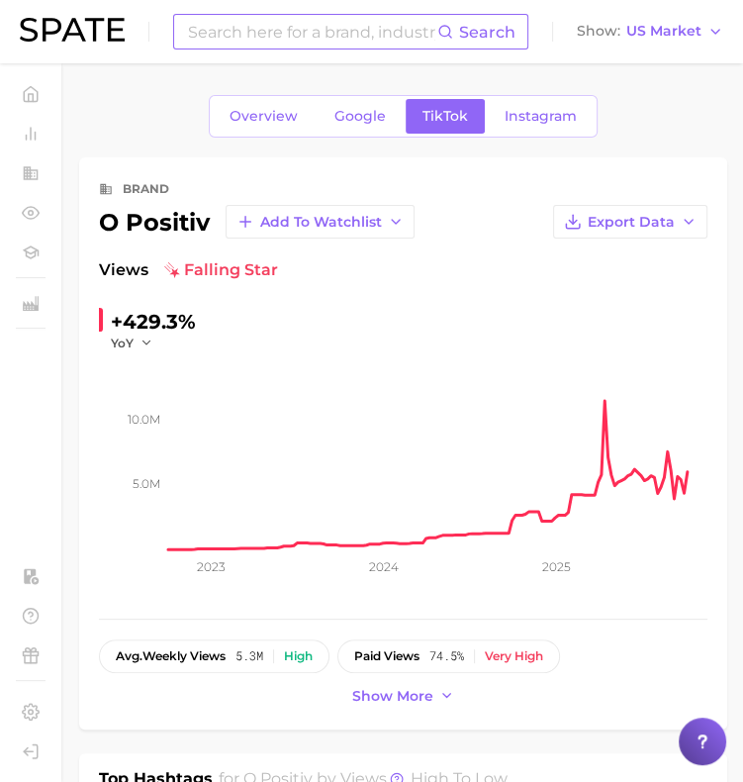
click at [235, 45] on input at bounding box center [311, 32] width 251 height 34
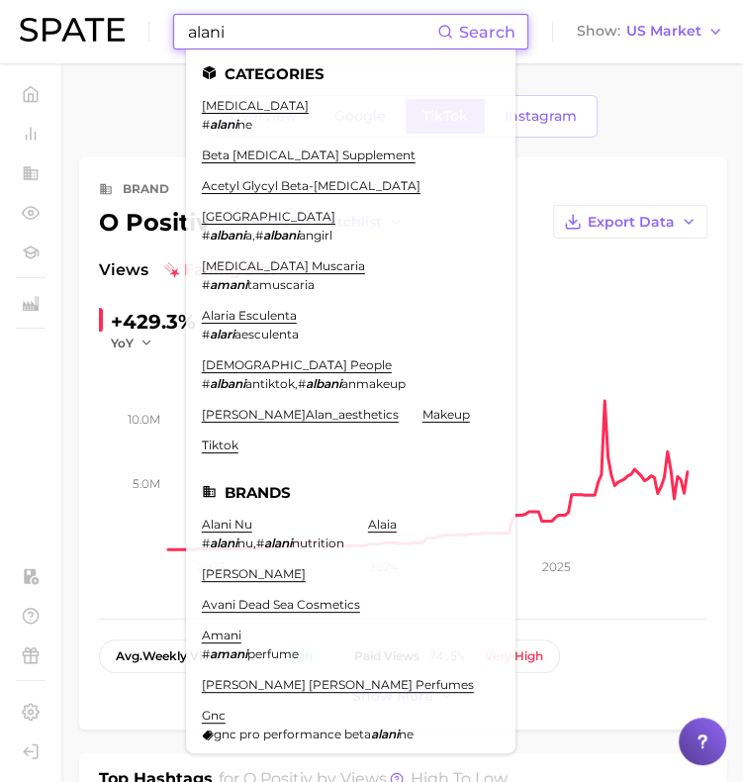
type input "alani"
click at [225, 516] on li "alani nu # alani nu , # alani nutrition" at bounding box center [273, 533] width 142 height 34
click at [218, 516] on link "alani nu" at bounding box center [227, 523] width 50 height 15
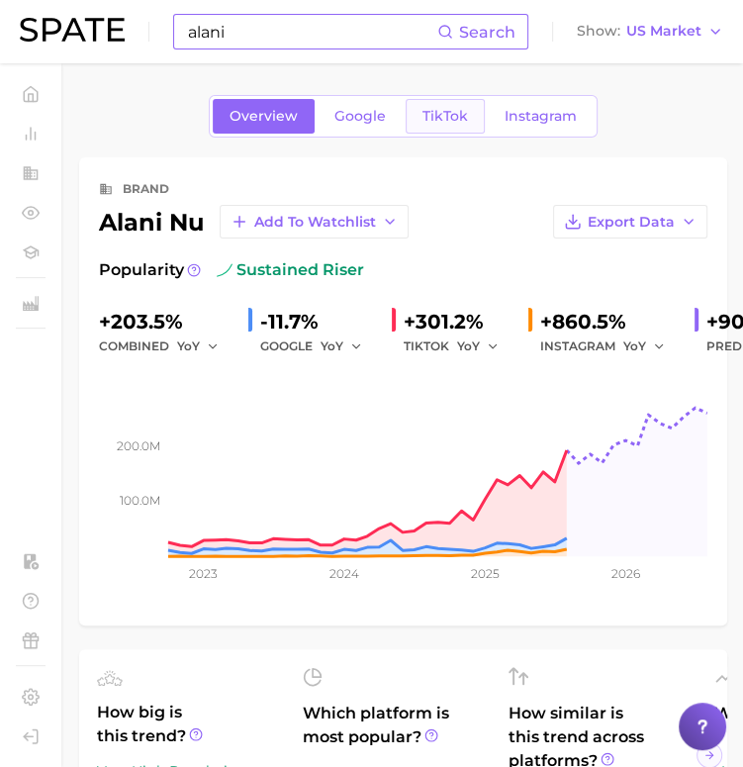
click at [454, 122] on span "TikTok" at bounding box center [445, 116] width 46 height 17
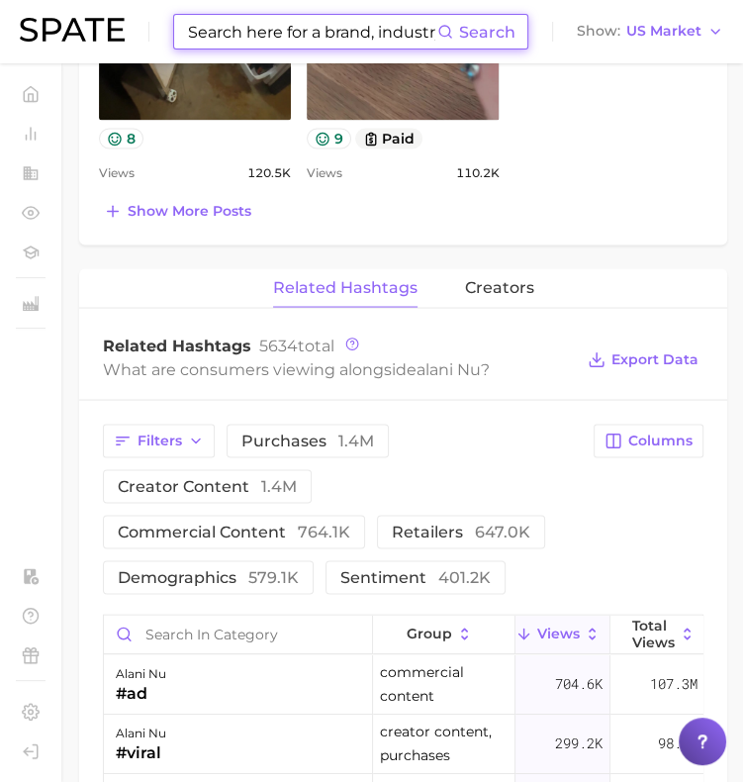
scroll to position [1704, 0]
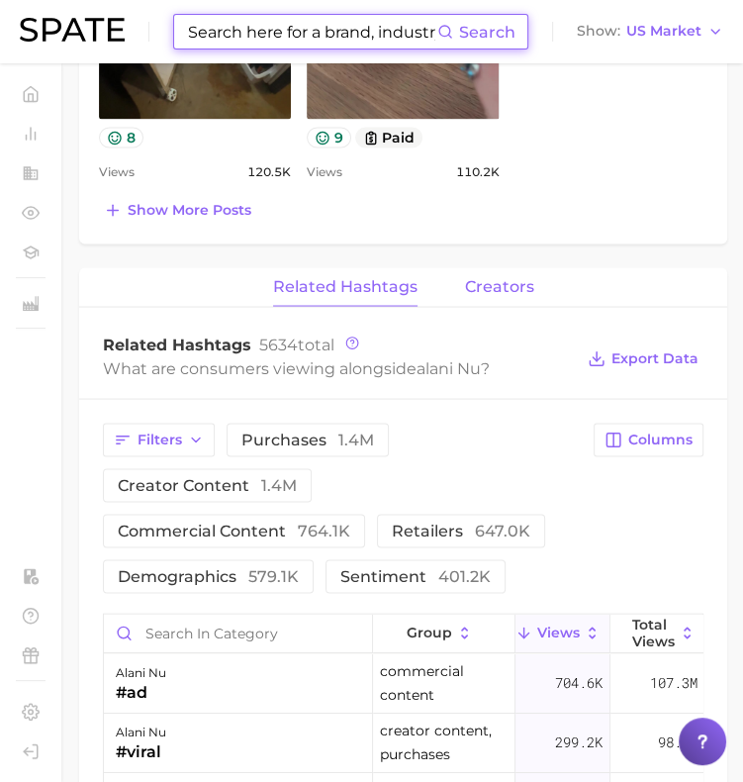
click at [520, 294] on button "creators" at bounding box center [499, 286] width 69 height 39
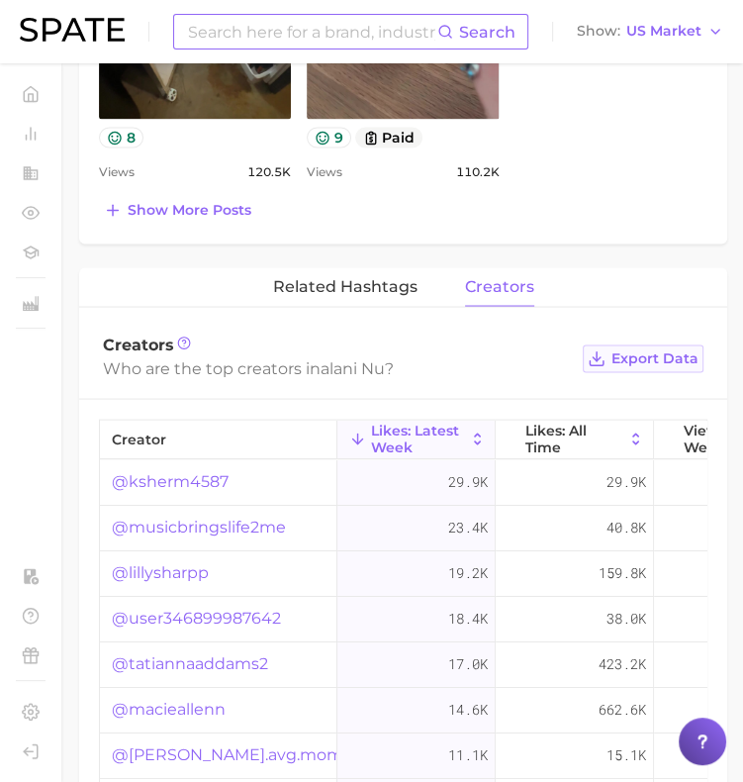
click at [639, 356] on span "Export Data" at bounding box center [654, 357] width 87 height 17
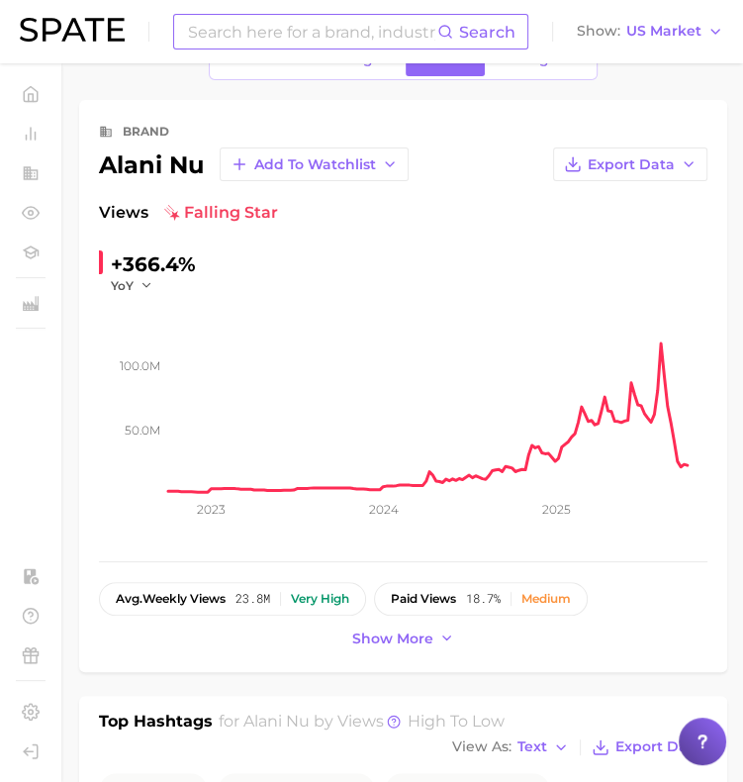
scroll to position [0, 0]
